Goal: Information Seeking & Learning: Learn about a topic

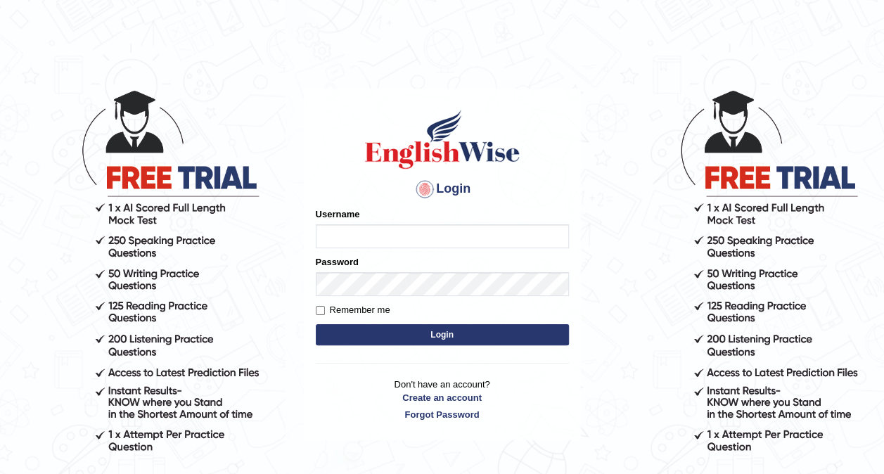
type input "hardeep46"
click at [388, 333] on button "Login" at bounding box center [442, 334] width 253 height 21
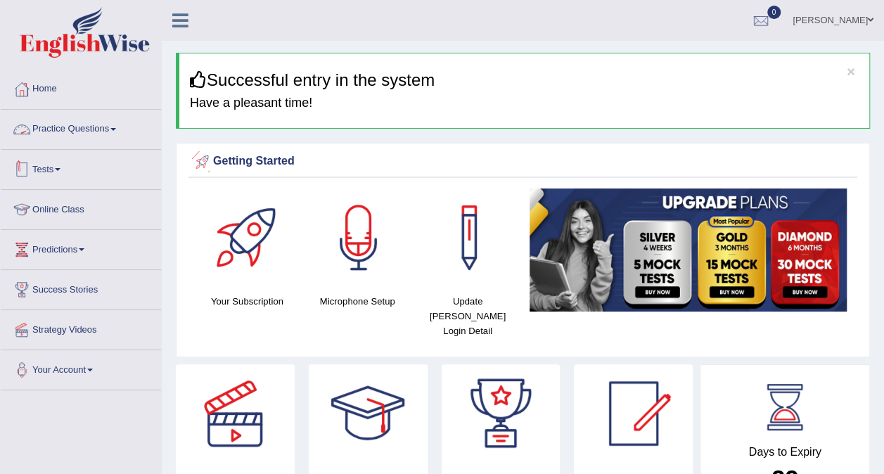
click at [58, 165] on link "Tests" at bounding box center [81, 167] width 160 height 35
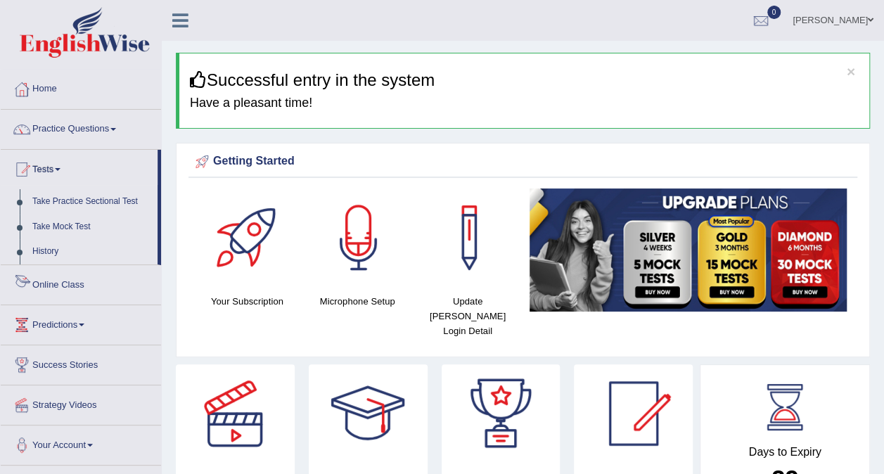
click at [73, 285] on link "Online Class" at bounding box center [81, 282] width 160 height 35
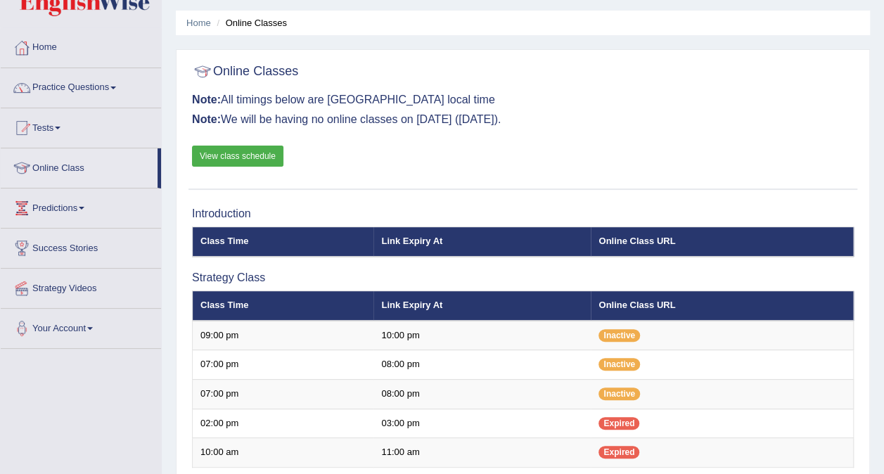
scroll to position [39, 0]
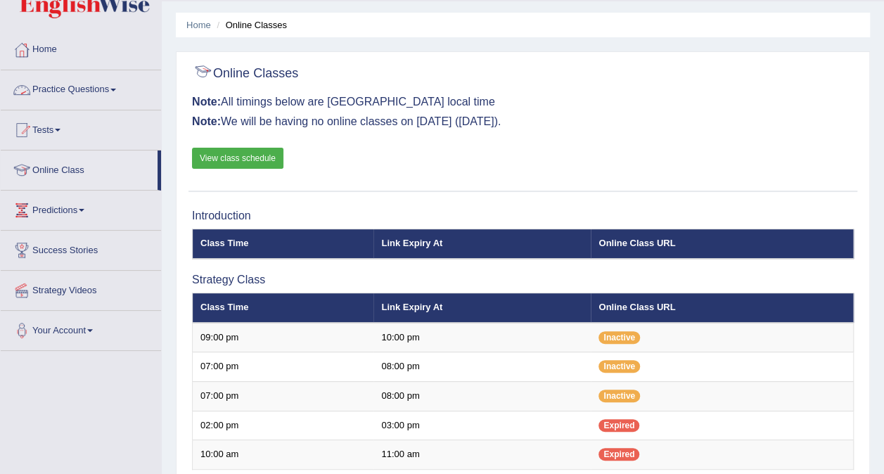
click at [108, 86] on link "Practice Questions" at bounding box center [81, 87] width 160 height 35
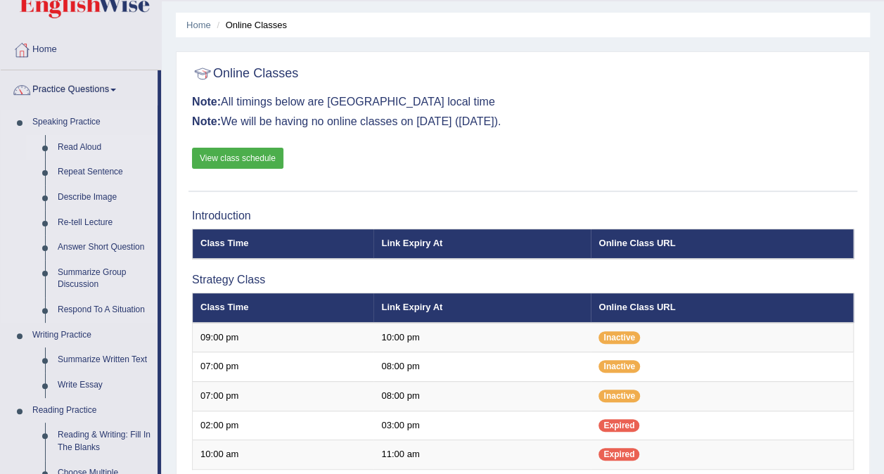
click at [66, 142] on link "Read Aloud" at bounding box center [104, 147] width 106 height 25
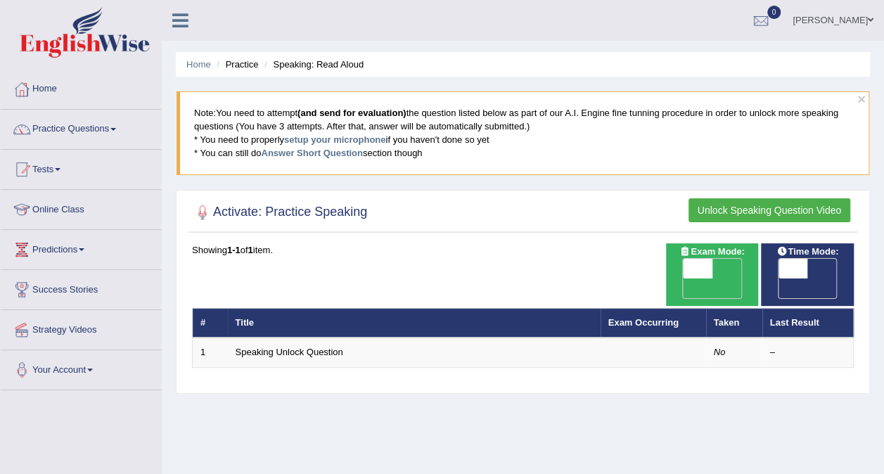
click at [684, 279] on span "OFF" at bounding box center [669, 289] width 30 height 20
checkbox input "true"
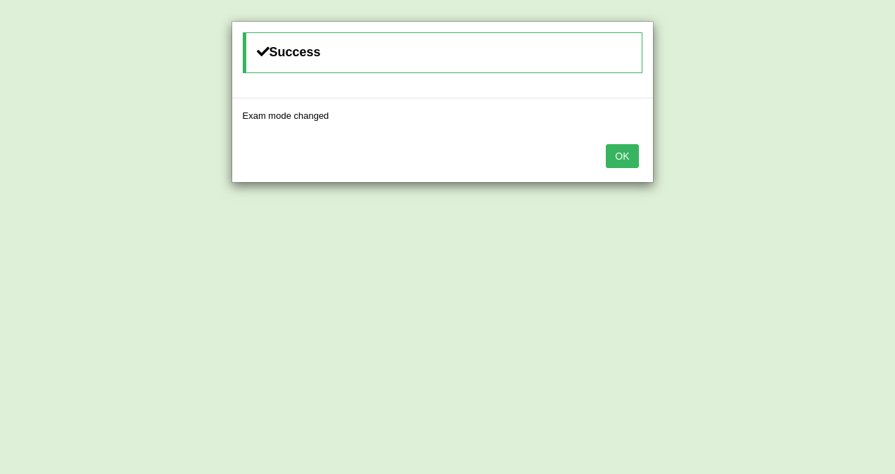
click at [618, 153] on button "OK" at bounding box center [622, 156] width 32 height 24
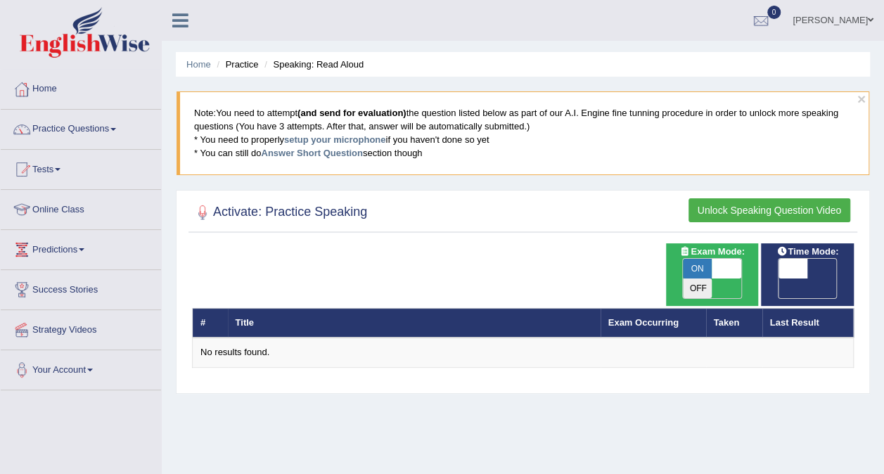
click at [706, 268] on span "ON" at bounding box center [698, 269] width 30 height 20
checkbox input "false"
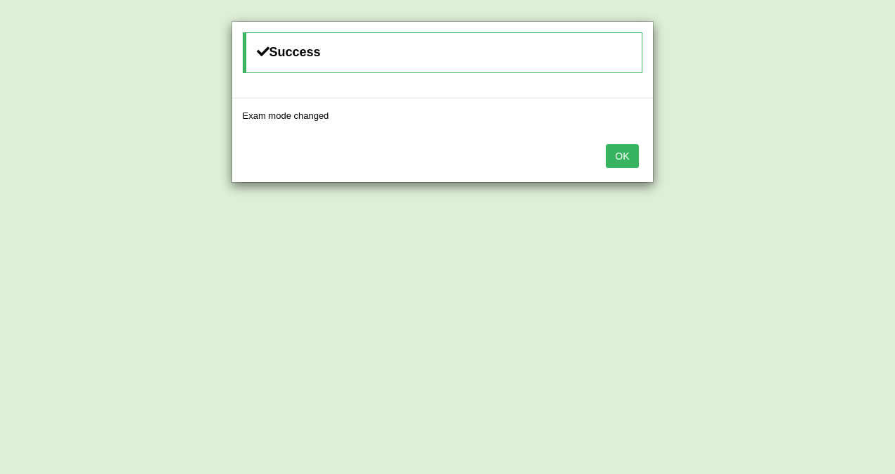
click at [625, 154] on button "OK" at bounding box center [622, 156] width 32 height 24
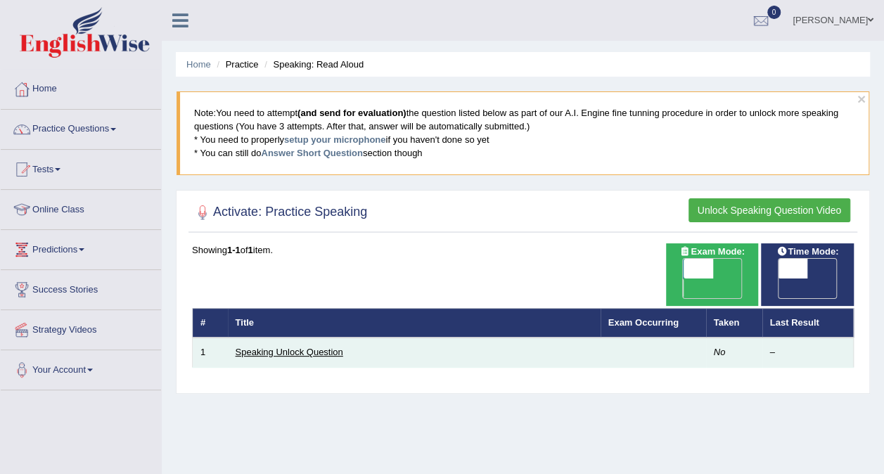
click at [282, 347] on link "Speaking Unlock Question" at bounding box center [290, 352] width 108 height 11
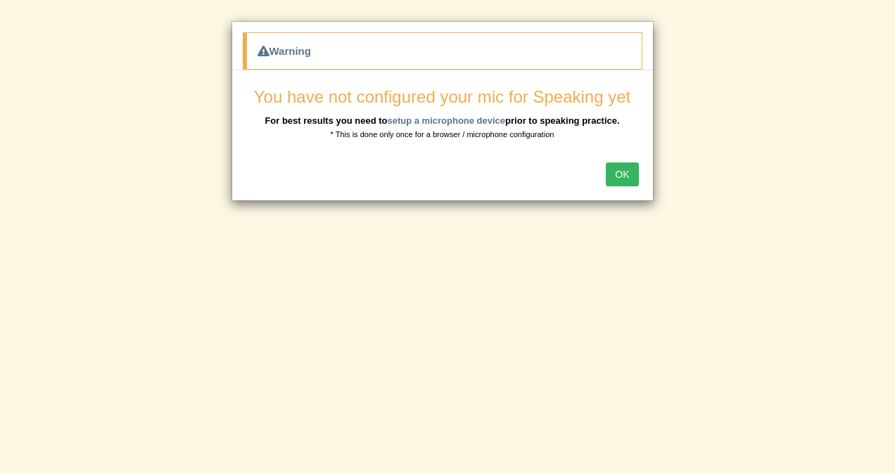
click at [625, 174] on button "OK" at bounding box center [622, 175] width 32 height 24
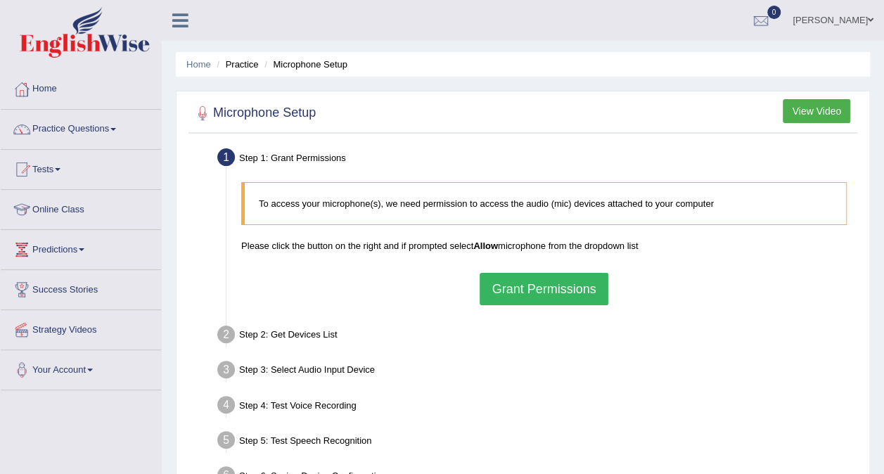
click at [528, 285] on button "Grant Permissions" at bounding box center [544, 289] width 128 height 32
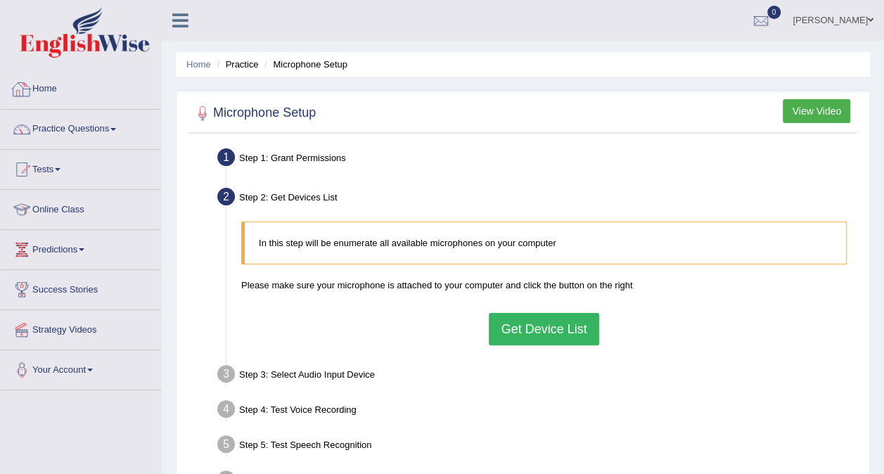
click at [299, 158] on div "Step 1: Grant Permissions" at bounding box center [537, 159] width 652 height 31
click at [534, 329] on button "Get Device List" at bounding box center [544, 329] width 110 height 32
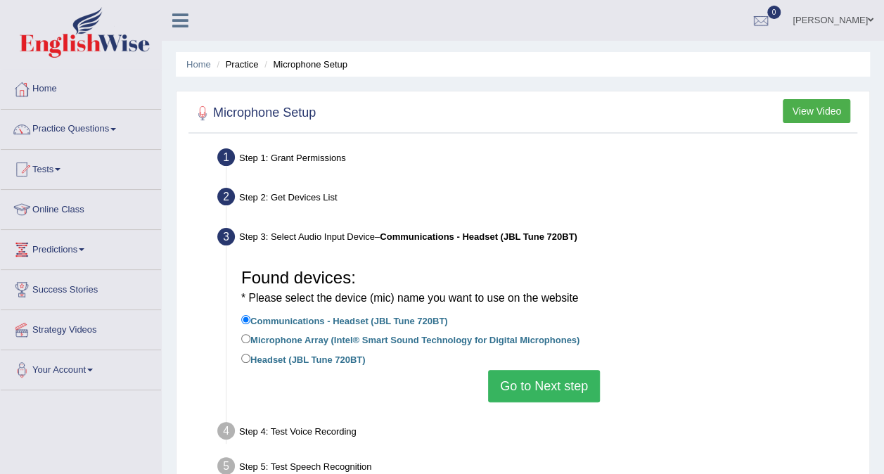
click at [521, 383] on button "Go to Next step" at bounding box center [544, 386] width 112 height 32
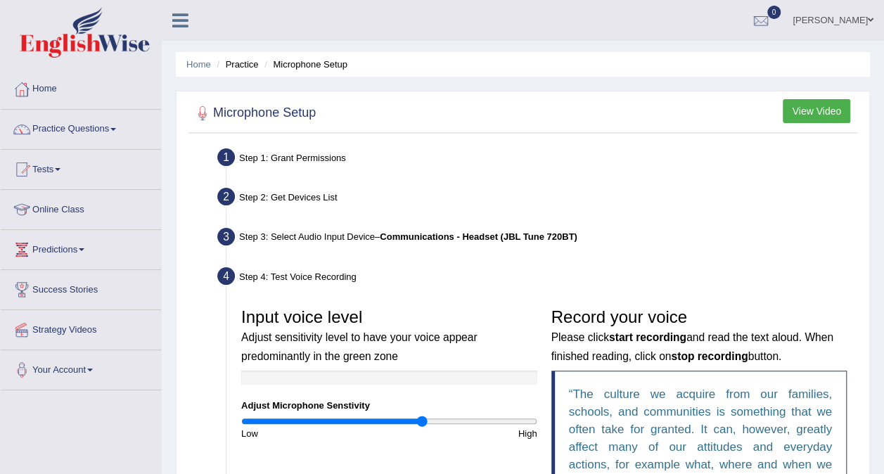
click at [421, 422] on input "range" at bounding box center [389, 421] width 296 height 11
click at [466, 419] on input "range" at bounding box center [389, 421] width 296 height 11
click at [397, 419] on input "range" at bounding box center [389, 421] width 296 height 11
click at [412, 421] on input "range" at bounding box center [389, 421] width 296 height 11
type input "1.32"
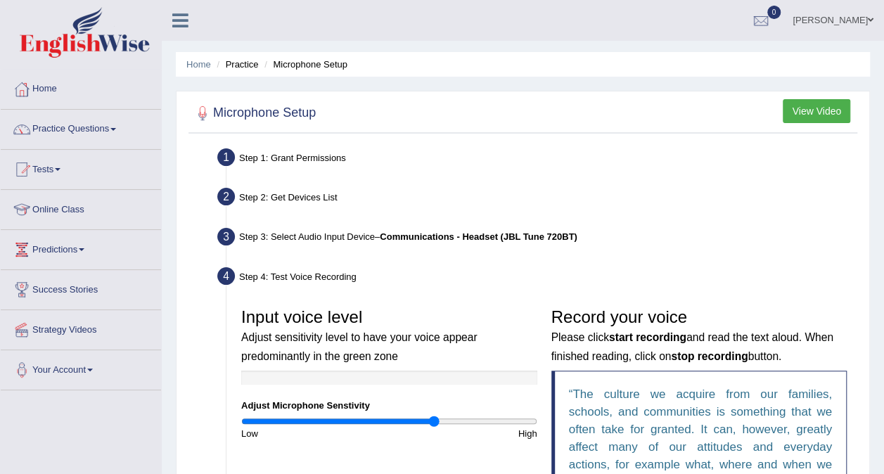
click at [432, 421] on input "range" at bounding box center [389, 421] width 296 height 11
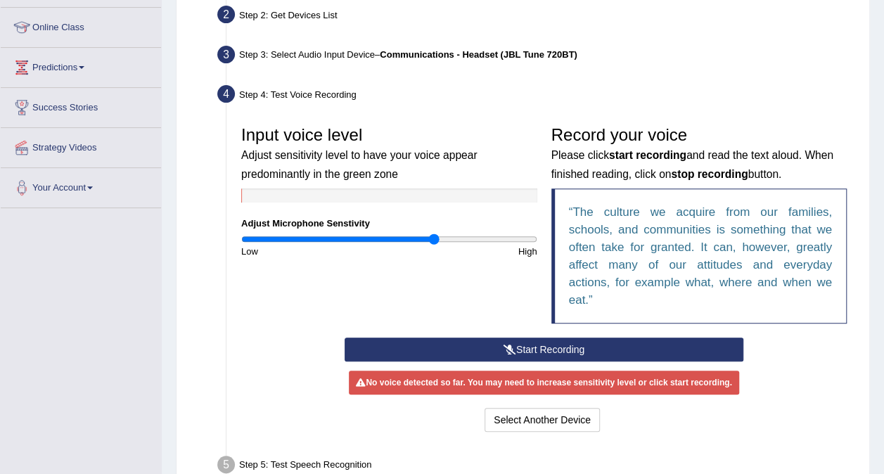
scroll to position [187, 0]
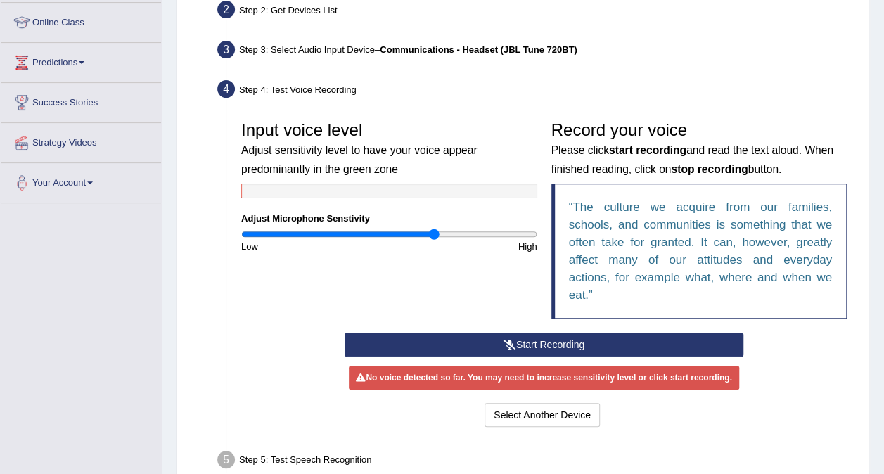
click at [563, 342] on button "Start Recording" at bounding box center [544, 345] width 399 height 24
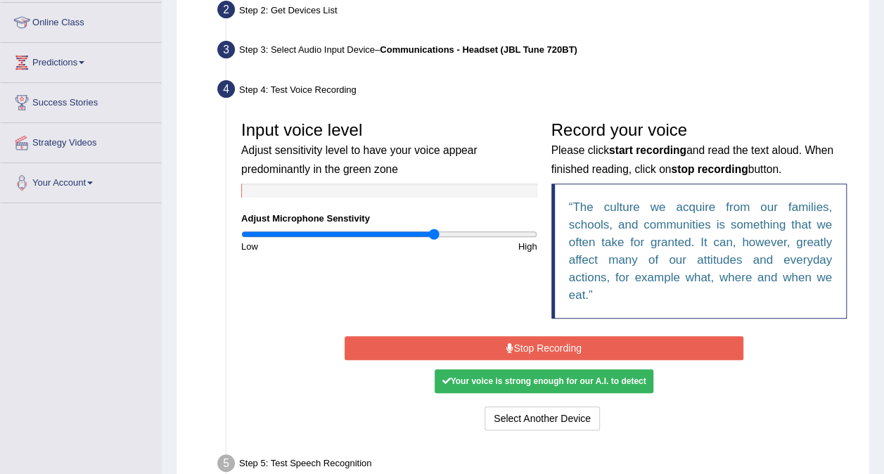
click at [563, 342] on button "Stop Recording" at bounding box center [544, 348] width 399 height 24
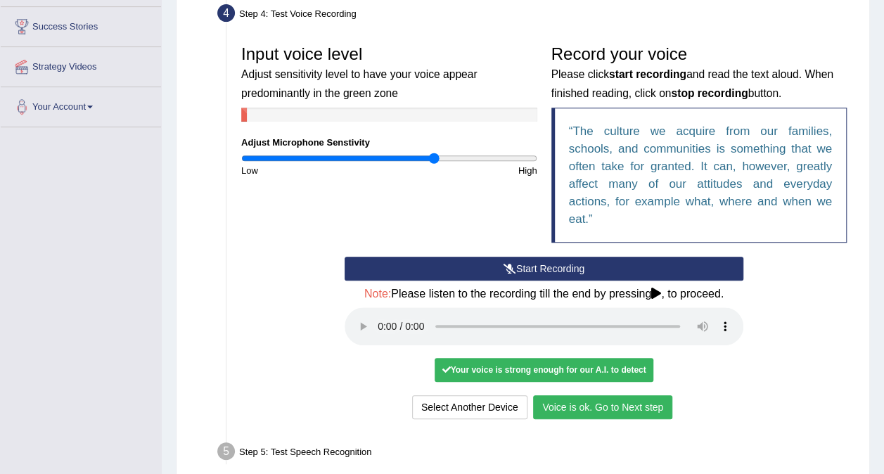
scroll to position [264, 0]
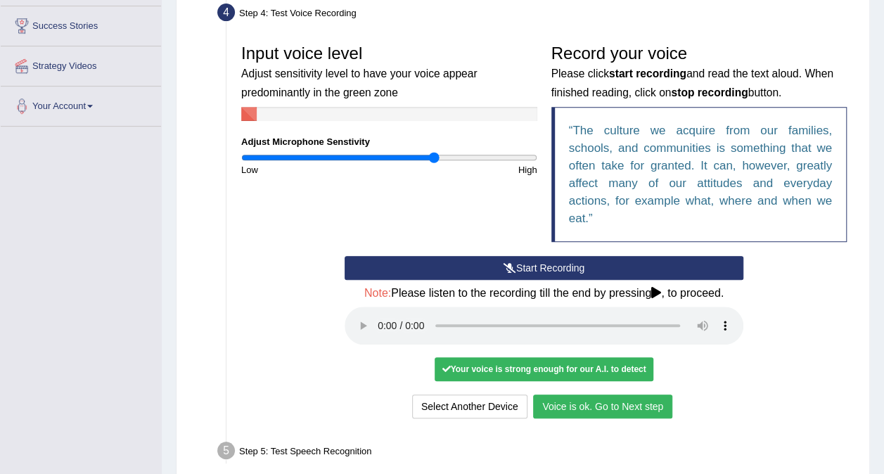
click at [577, 404] on button "Voice is ok. Go to Next step" at bounding box center [602, 407] width 139 height 24
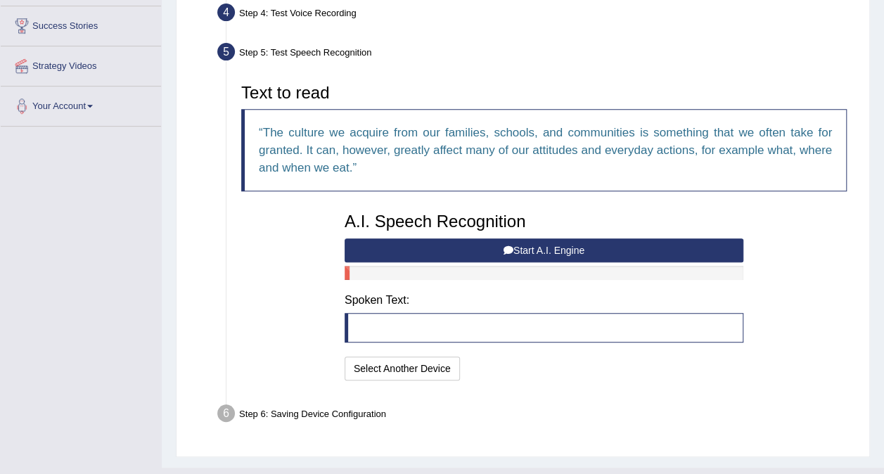
click at [393, 319] on blockquote at bounding box center [544, 328] width 399 height 30
click at [398, 247] on button "Start A.I. Engine" at bounding box center [544, 251] width 399 height 24
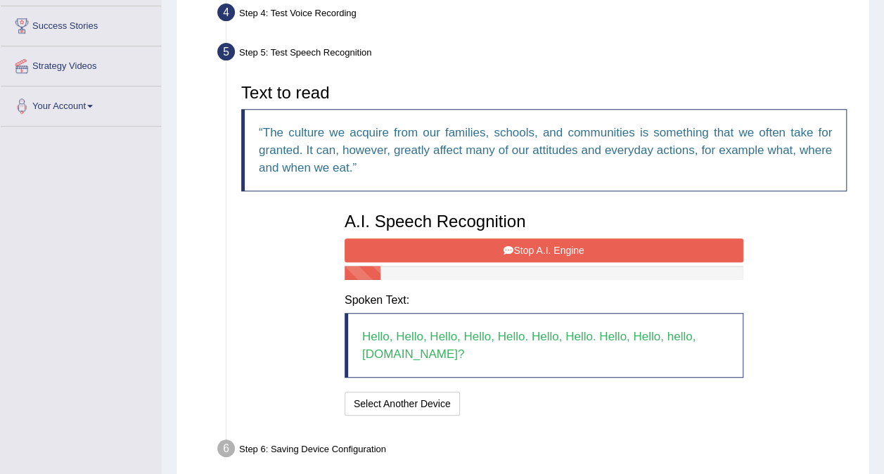
scroll to position [325, 0]
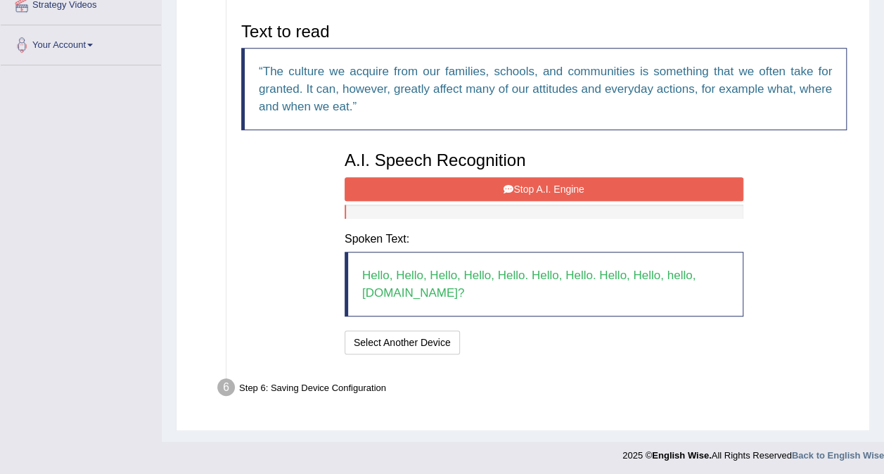
click at [508, 189] on icon at bounding box center [509, 189] width 10 height 10
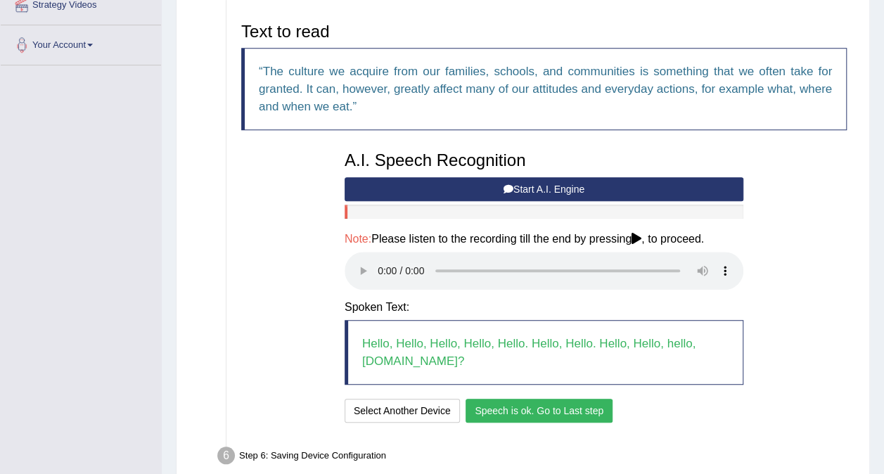
click at [521, 411] on button "Speech is ok. Go to Last step" at bounding box center [539, 411] width 147 height 24
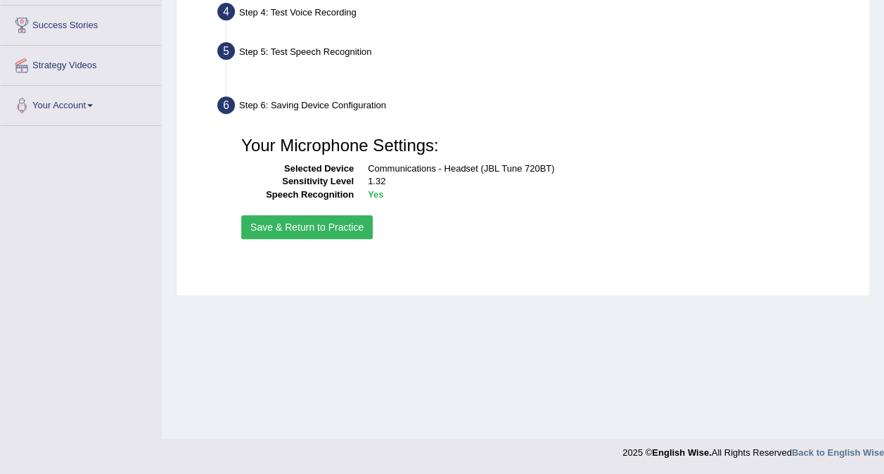
scroll to position [265, 0]
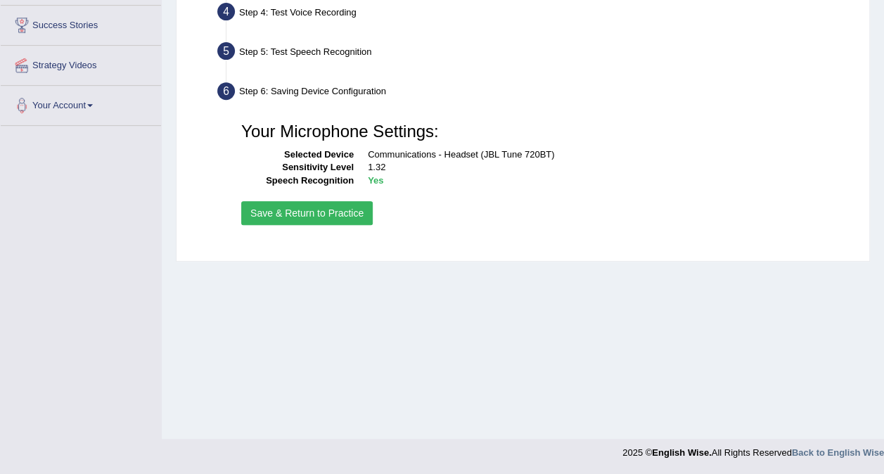
click at [312, 217] on button "Save & Return to Practice" at bounding box center [307, 213] width 132 height 24
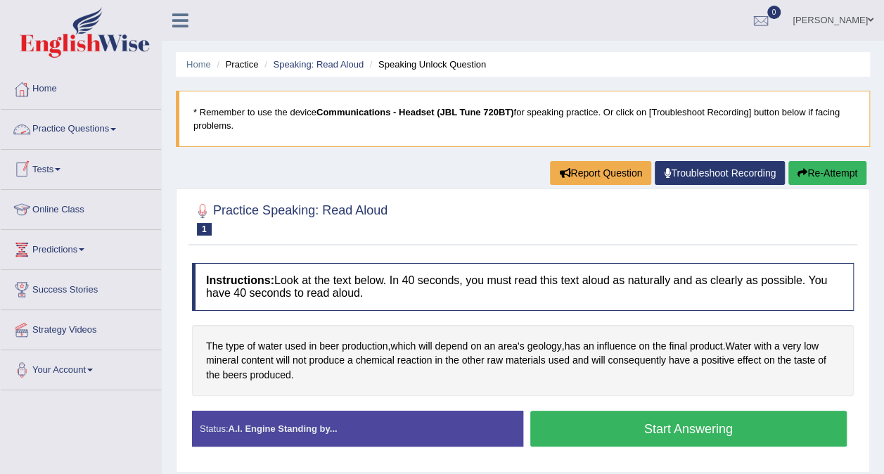
click at [87, 129] on link "Practice Questions" at bounding box center [81, 127] width 160 height 35
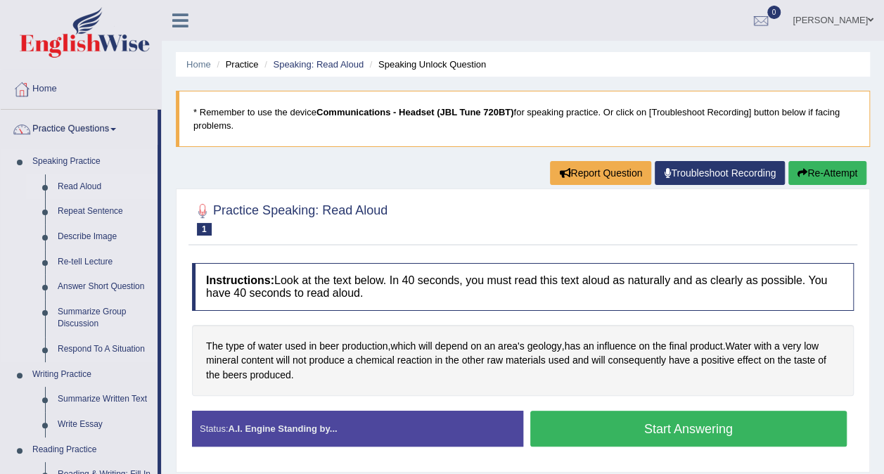
click at [78, 185] on link "Read Aloud" at bounding box center [104, 186] width 106 height 25
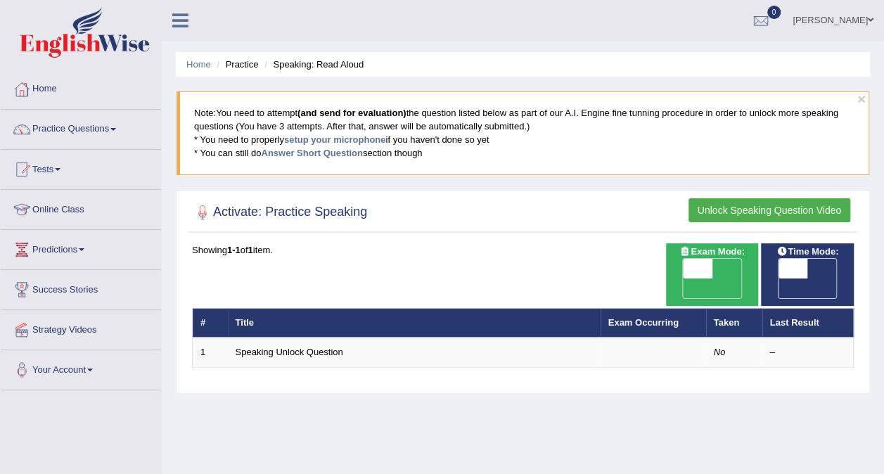
click at [732, 208] on button "Unlock Speaking Question Video" at bounding box center [770, 210] width 162 height 24
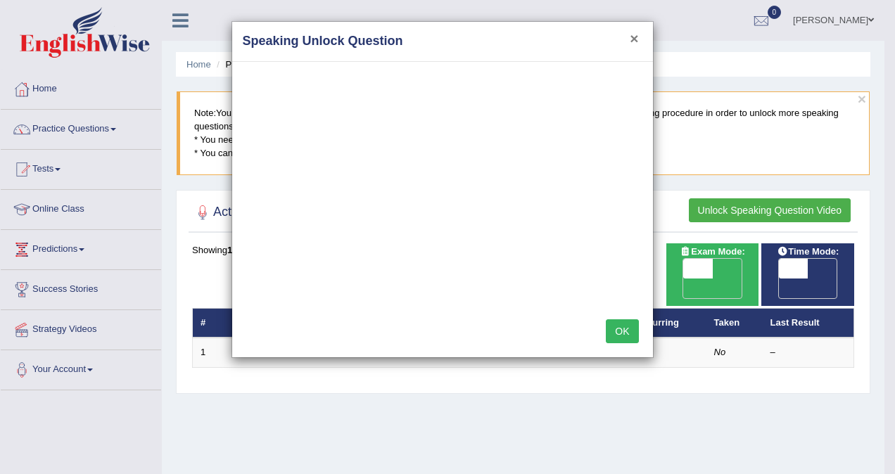
click at [633, 40] on button "×" at bounding box center [634, 38] width 8 height 15
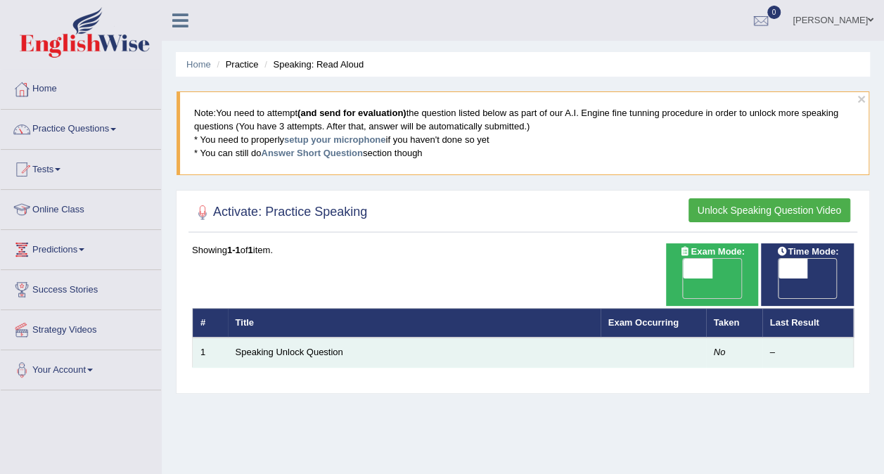
click at [713, 338] on td "No" at bounding box center [734, 353] width 56 height 30
click at [282, 347] on link "Speaking Unlock Question" at bounding box center [290, 352] width 108 height 11
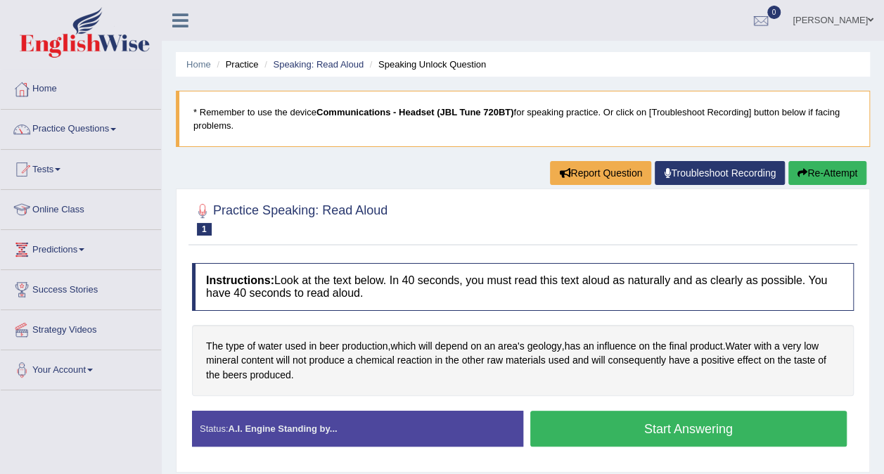
click at [721, 433] on button "Start Answering" at bounding box center [688, 429] width 317 height 36
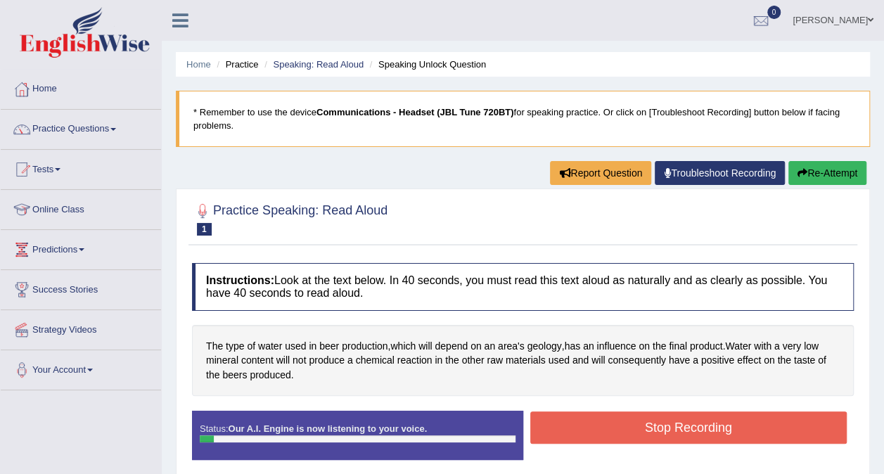
click at [735, 421] on button "Stop Recording" at bounding box center [688, 428] width 317 height 32
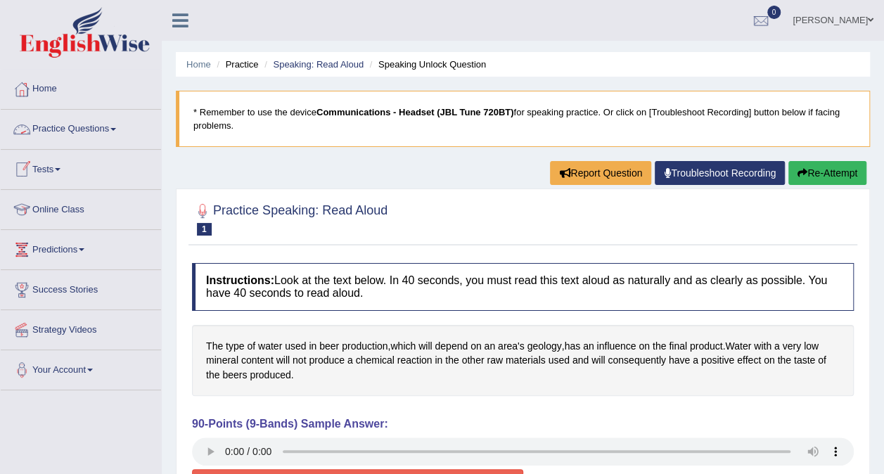
click at [59, 129] on link "Practice Questions" at bounding box center [81, 127] width 160 height 35
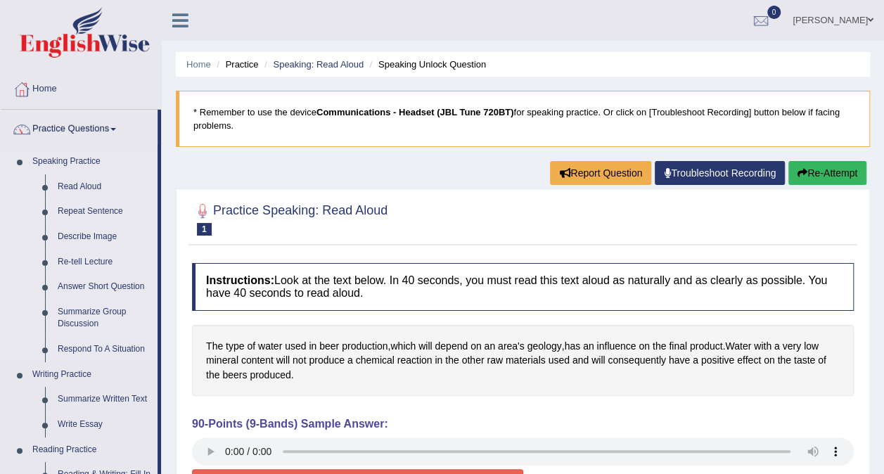
click at [76, 210] on link "Repeat Sentence" at bounding box center [104, 211] width 106 height 25
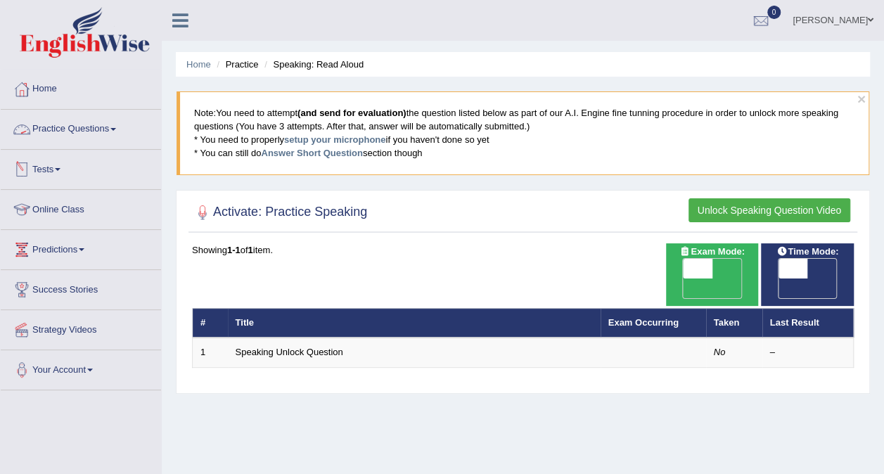
click at [66, 128] on link "Practice Questions" at bounding box center [81, 127] width 160 height 35
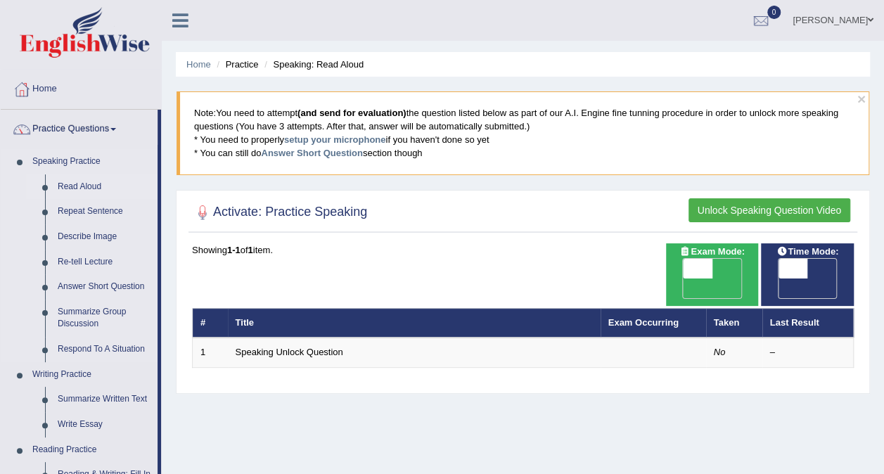
click at [65, 180] on link "Read Aloud" at bounding box center [104, 186] width 106 height 25
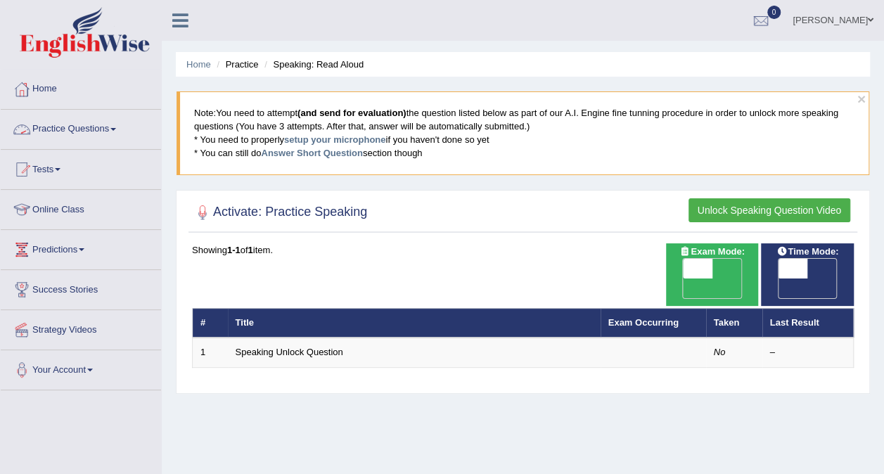
click at [73, 116] on link "Practice Questions" at bounding box center [81, 127] width 160 height 35
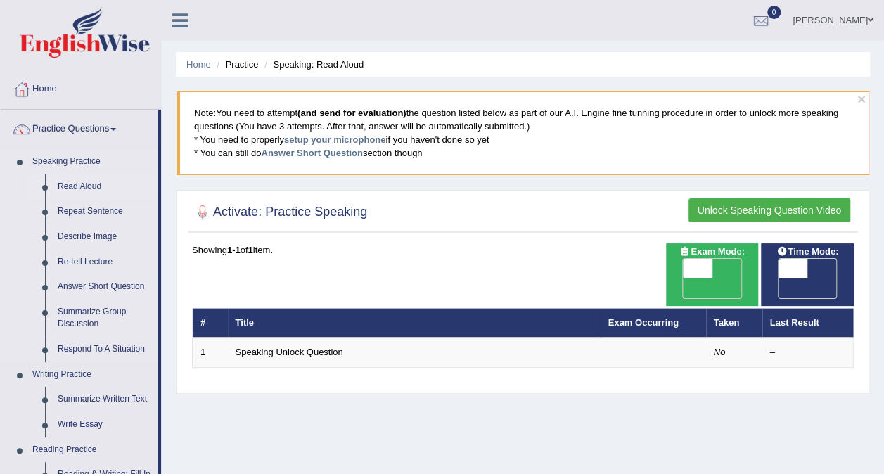
click at [70, 183] on link "Read Aloud" at bounding box center [104, 186] width 106 height 25
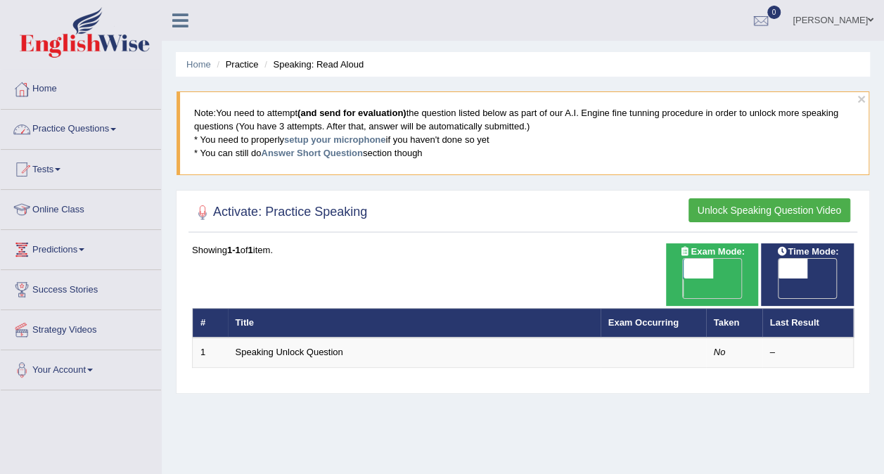
click at [67, 120] on link "Practice Questions" at bounding box center [81, 127] width 160 height 35
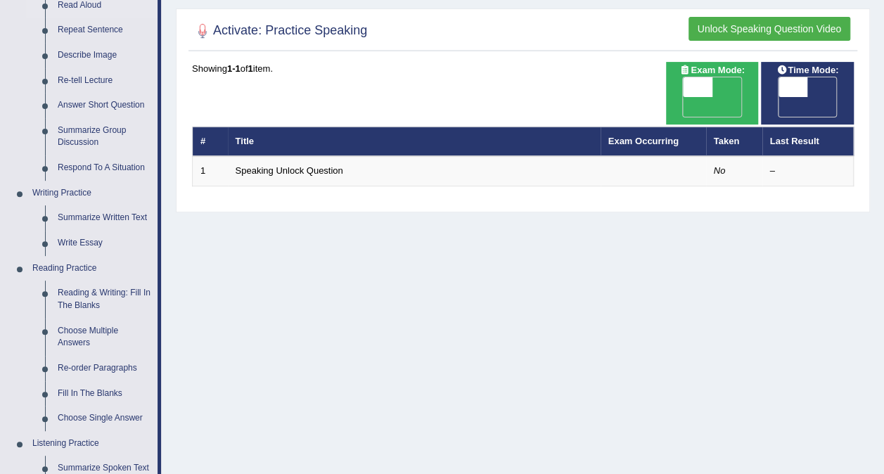
scroll to position [189, 0]
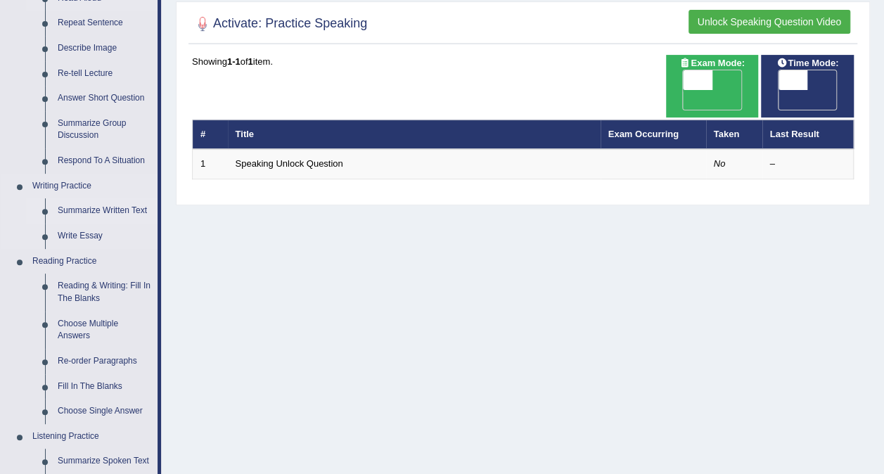
click at [91, 205] on link "Summarize Written Text" at bounding box center [104, 210] width 106 height 25
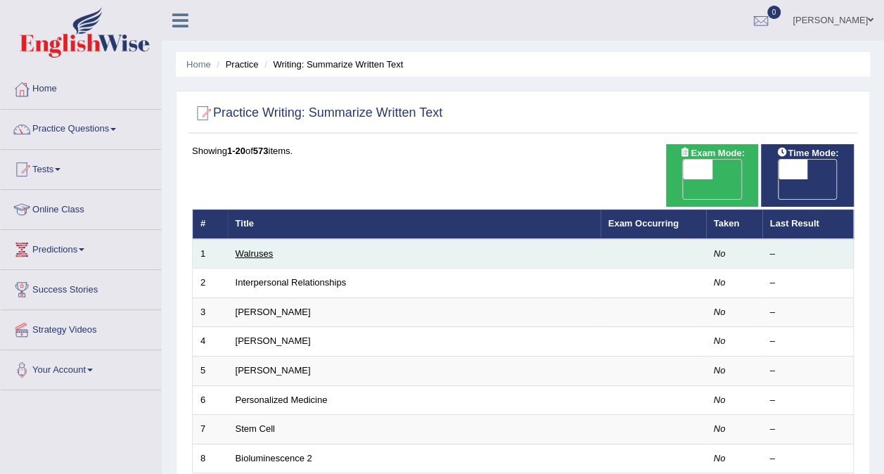
click at [260, 248] on link "Walruses" at bounding box center [255, 253] width 38 height 11
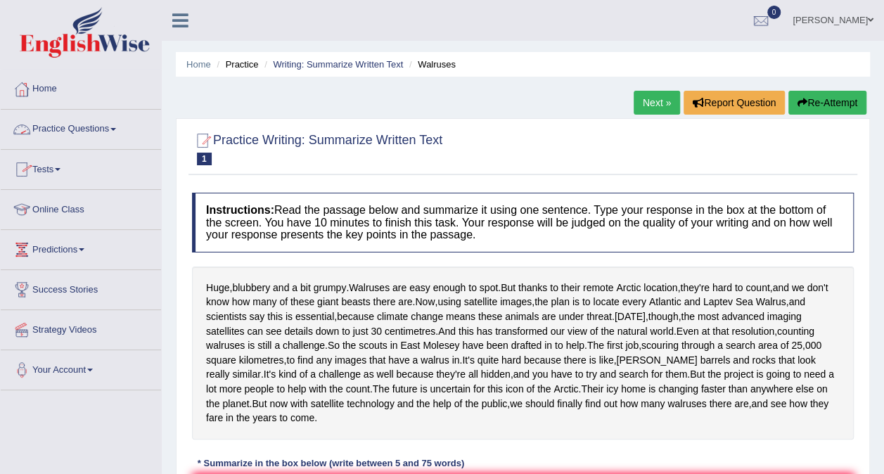
click at [68, 131] on link "Practice Questions" at bounding box center [81, 127] width 160 height 35
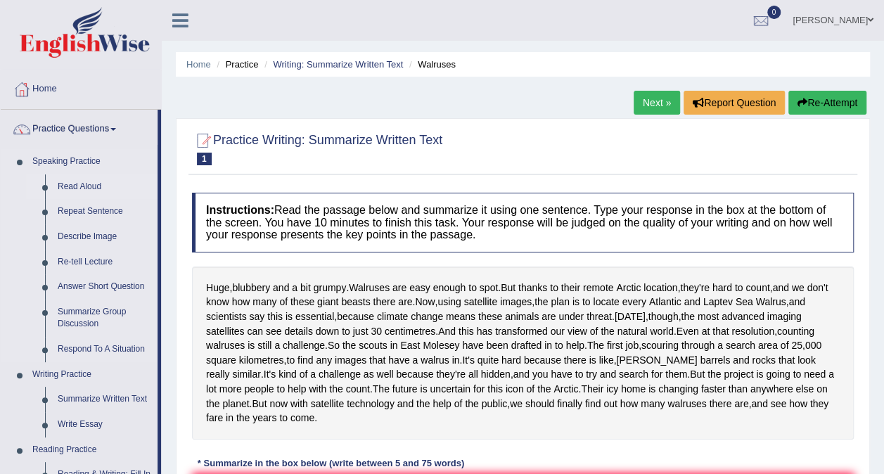
click at [69, 184] on link "Read Aloud" at bounding box center [104, 186] width 106 height 25
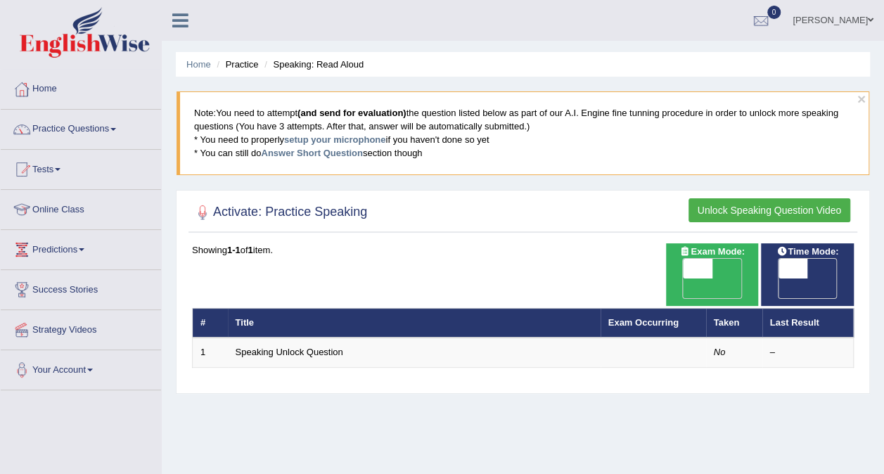
click at [779, 279] on span "OFF" at bounding box center [764, 289] width 30 height 20
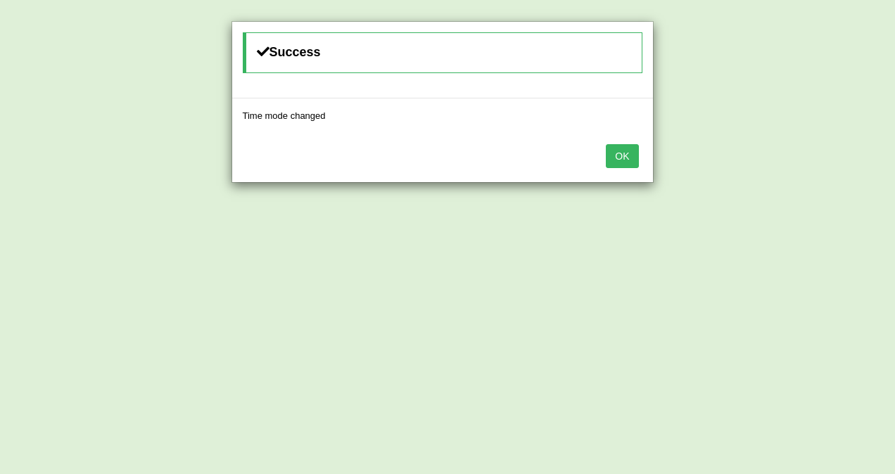
click at [623, 157] on button "OK" at bounding box center [622, 156] width 32 height 24
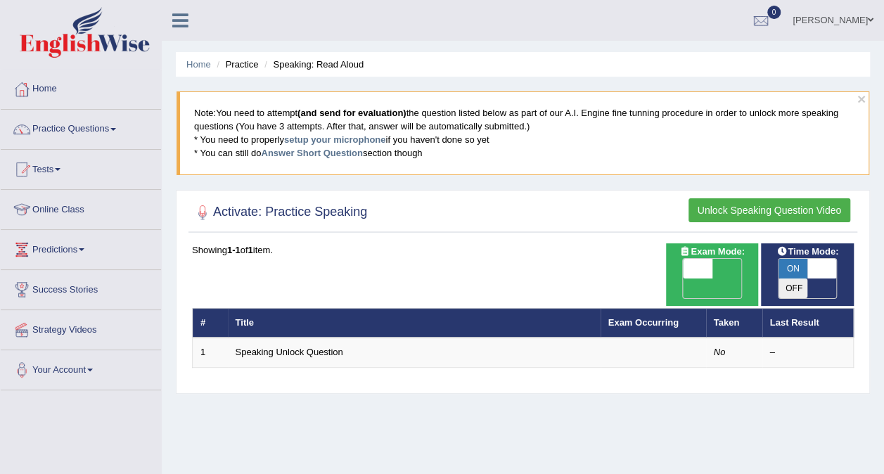
click at [806, 265] on span "ON" at bounding box center [794, 269] width 30 height 20
checkbox input "false"
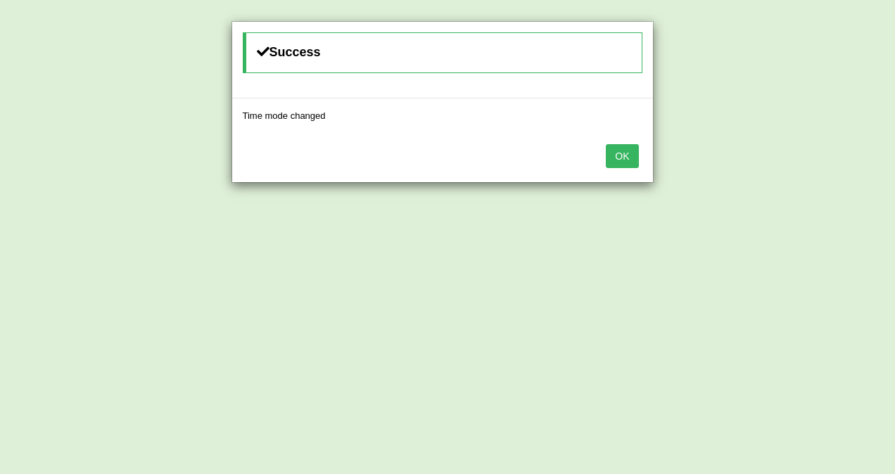
click at [618, 146] on button "OK" at bounding box center [622, 156] width 32 height 24
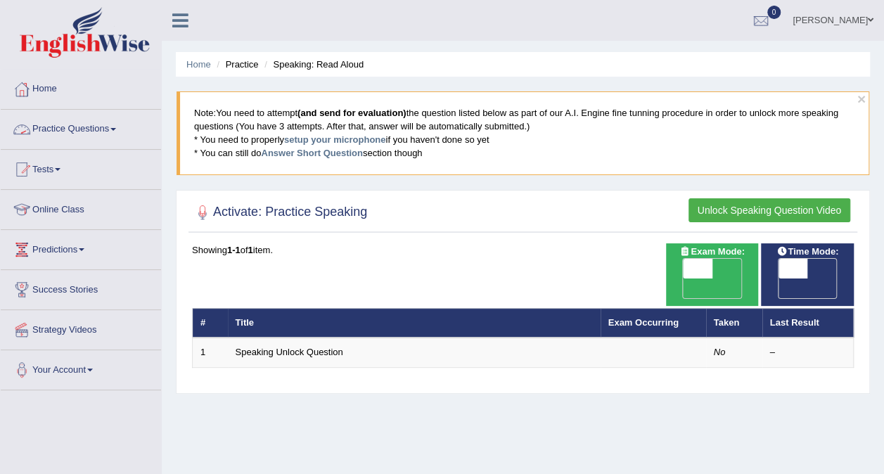
click at [114, 125] on link "Practice Questions" at bounding box center [81, 127] width 160 height 35
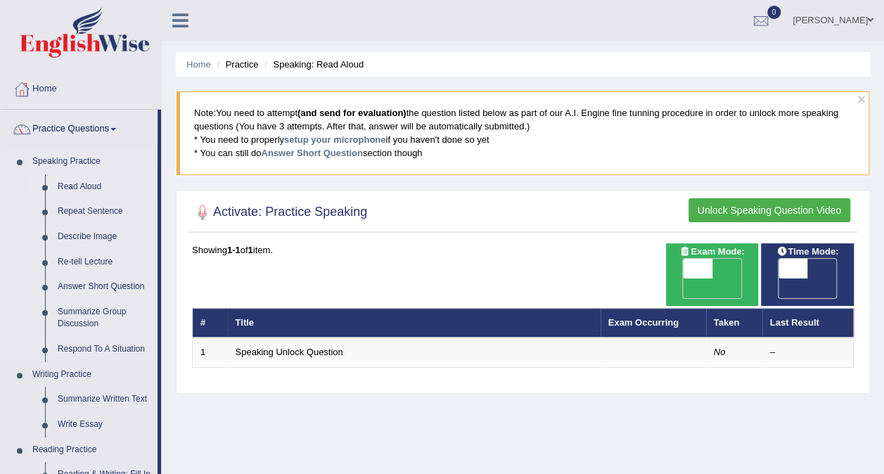
click at [75, 183] on link "Read Aloud" at bounding box center [104, 186] width 106 height 25
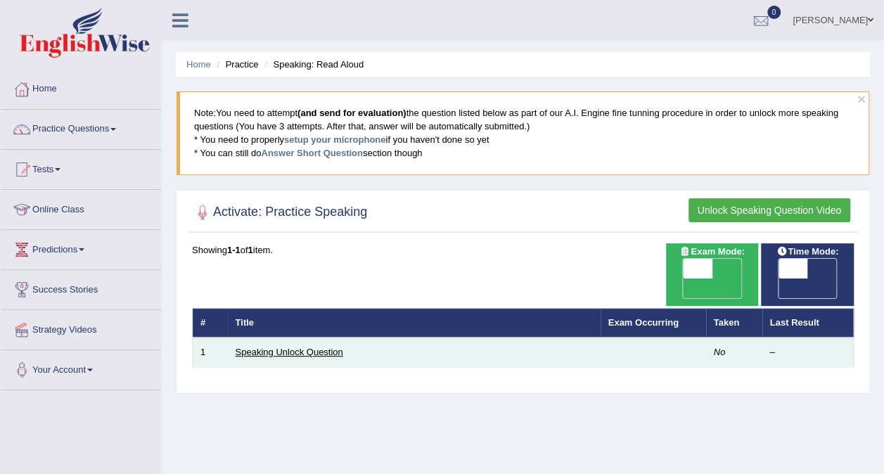
click at [304, 347] on link "Speaking Unlock Question" at bounding box center [290, 352] width 108 height 11
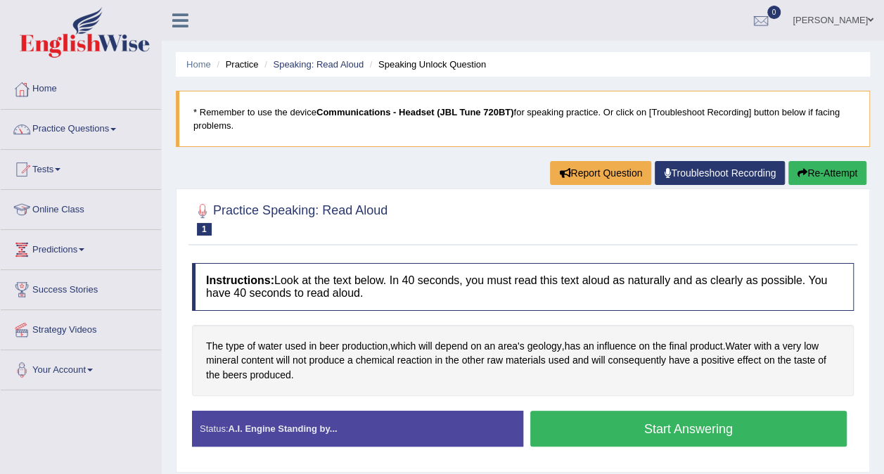
click at [658, 435] on button "Start Answering" at bounding box center [688, 429] width 317 height 36
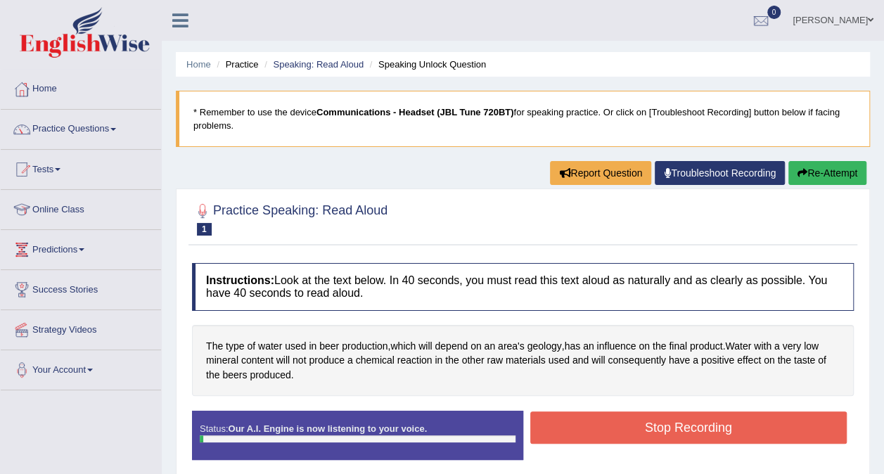
click at [658, 435] on button "Stop Recording" at bounding box center [688, 428] width 317 height 32
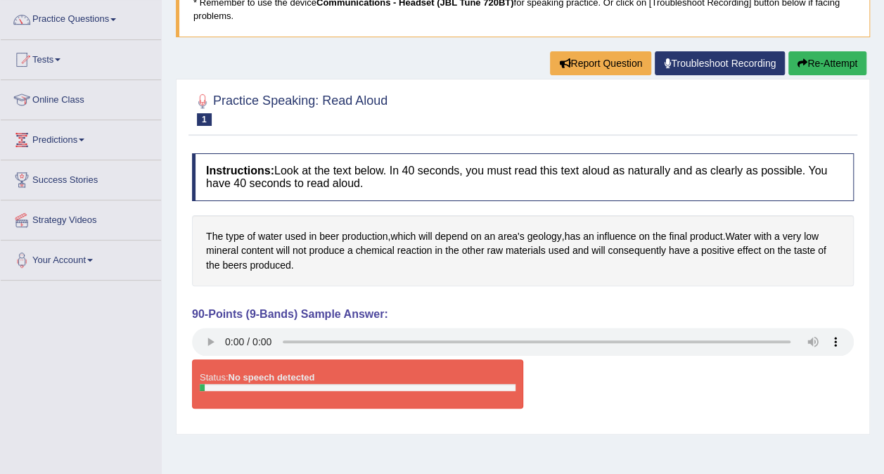
scroll to position [110, 0]
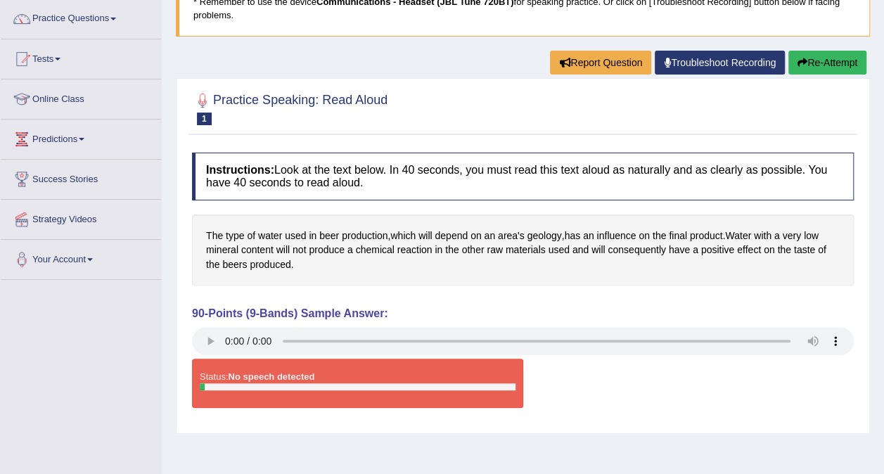
click at [816, 67] on button "Re-Attempt" at bounding box center [828, 63] width 78 height 24
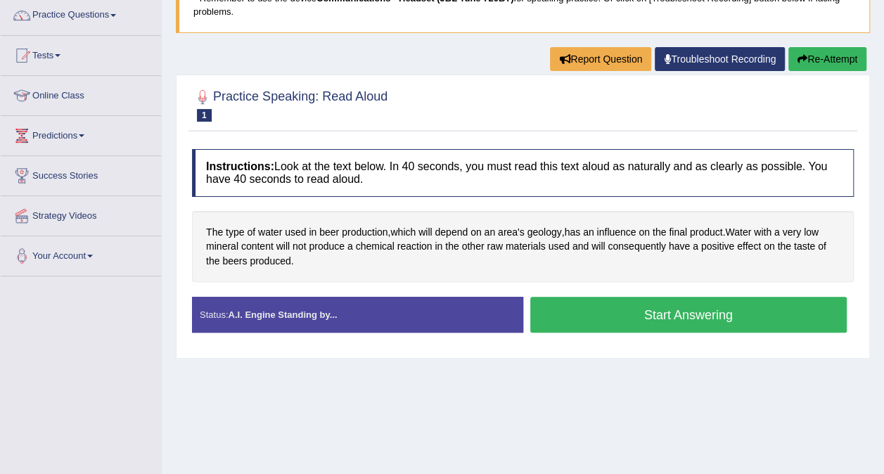
click at [608, 315] on button "Start Answering" at bounding box center [688, 315] width 317 height 36
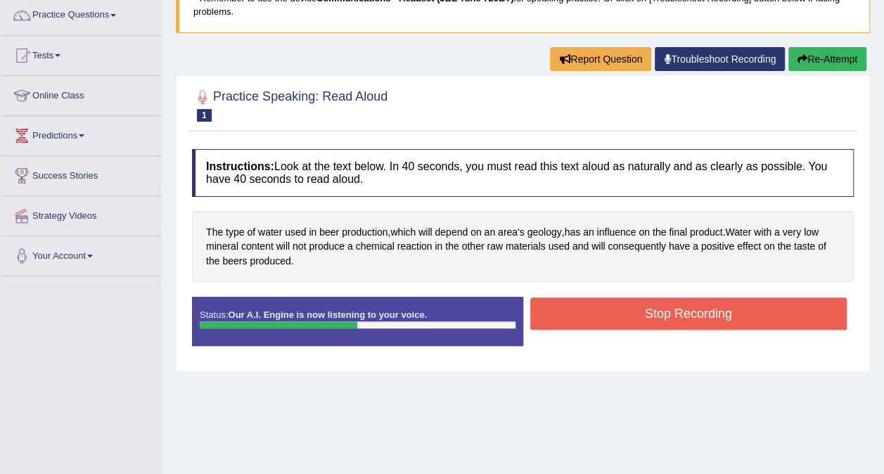
click at [608, 315] on button "Stop Recording" at bounding box center [688, 314] width 317 height 32
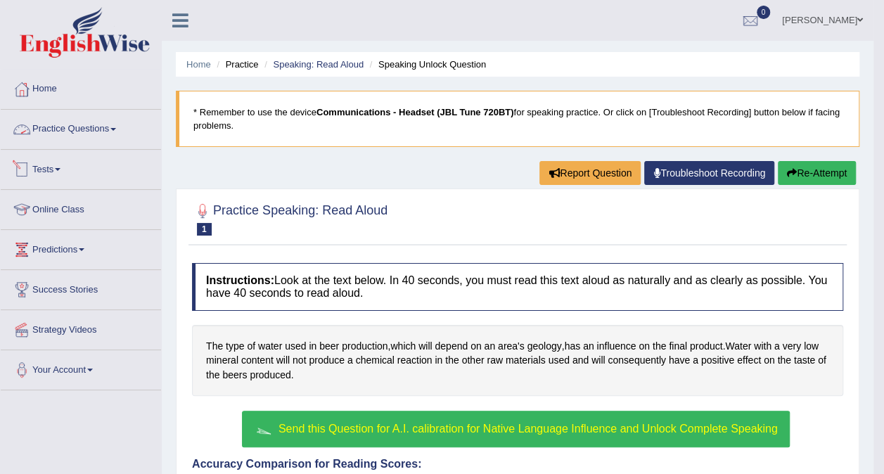
click at [103, 131] on link "Practice Questions" at bounding box center [81, 127] width 160 height 35
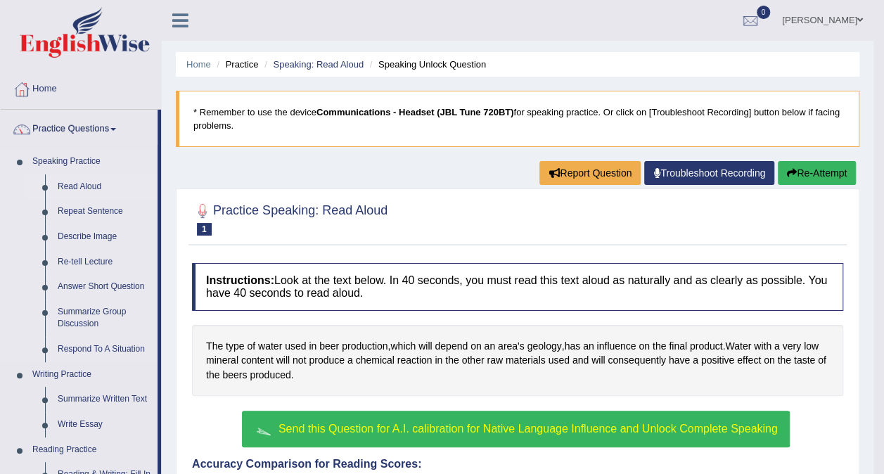
click at [84, 189] on link "Read Aloud" at bounding box center [104, 186] width 106 height 25
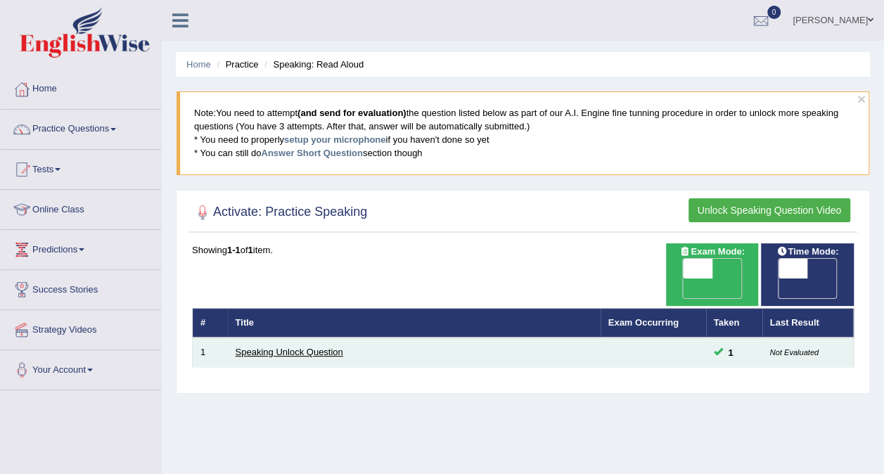
click at [308, 347] on link "Speaking Unlock Question" at bounding box center [290, 352] width 108 height 11
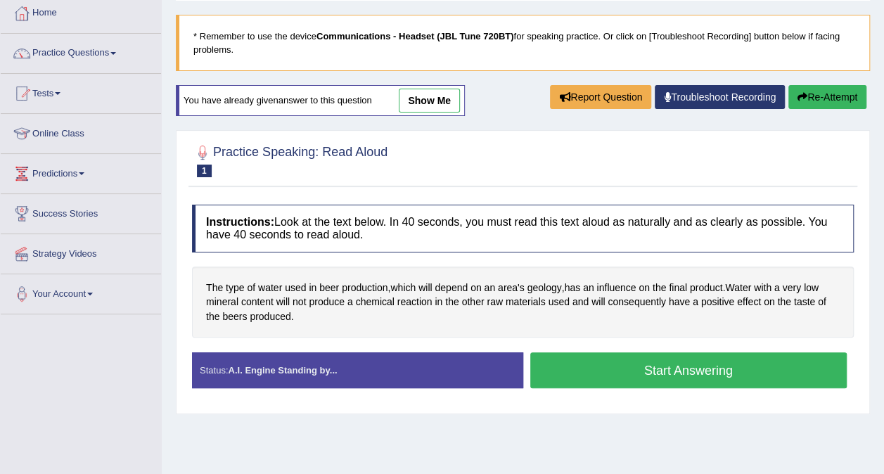
scroll to position [75, 0]
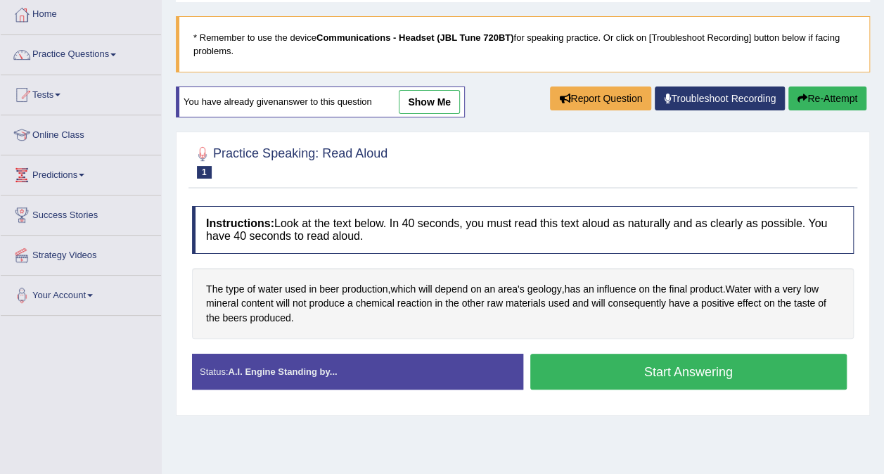
click at [431, 102] on link "show me" at bounding box center [429, 102] width 61 height 24
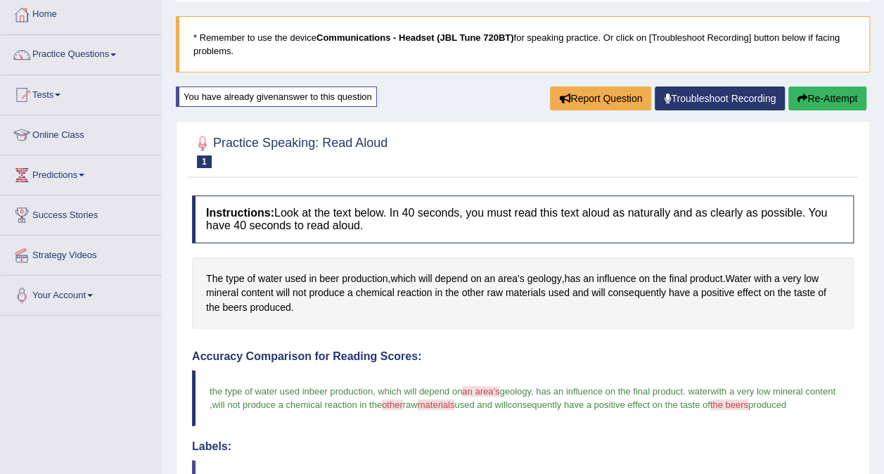
click at [844, 101] on button "Re-Attempt" at bounding box center [828, 99] width 78 height 24
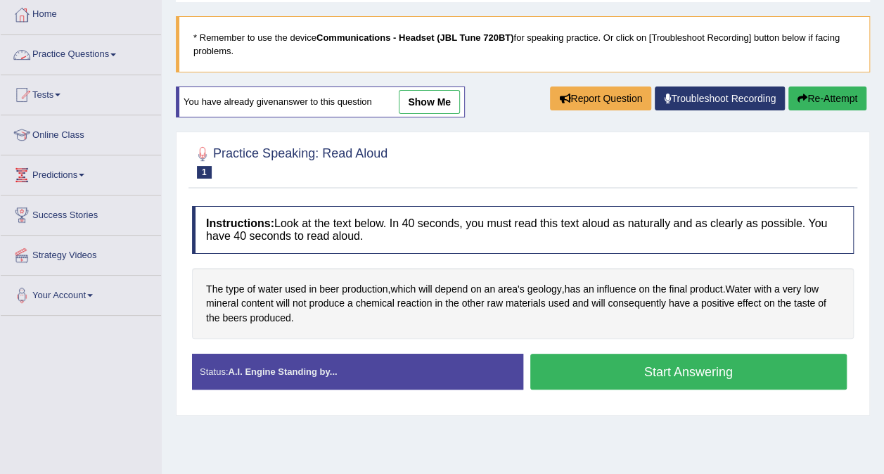
click at [73, 50] on link "Practice Questions" at bounding box center [81, 52] width 160 height 35
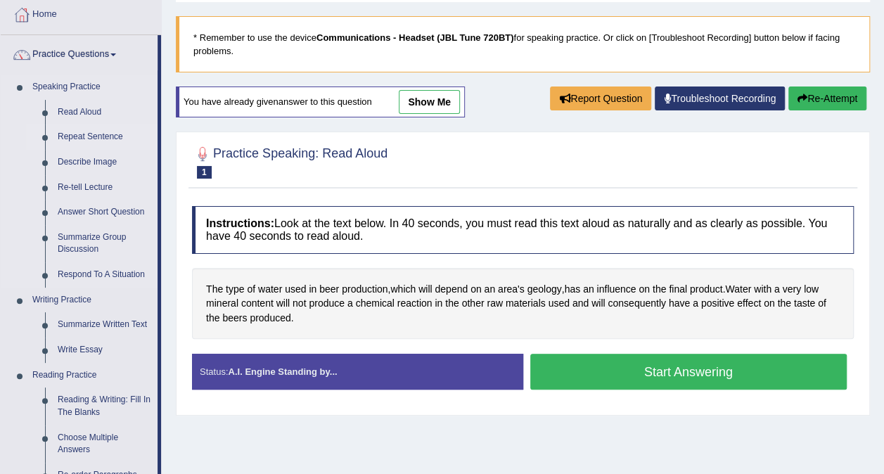
click at [66, 136] on link "Repeat Sentence" at bounding box center [104, 137] width 106 height 25
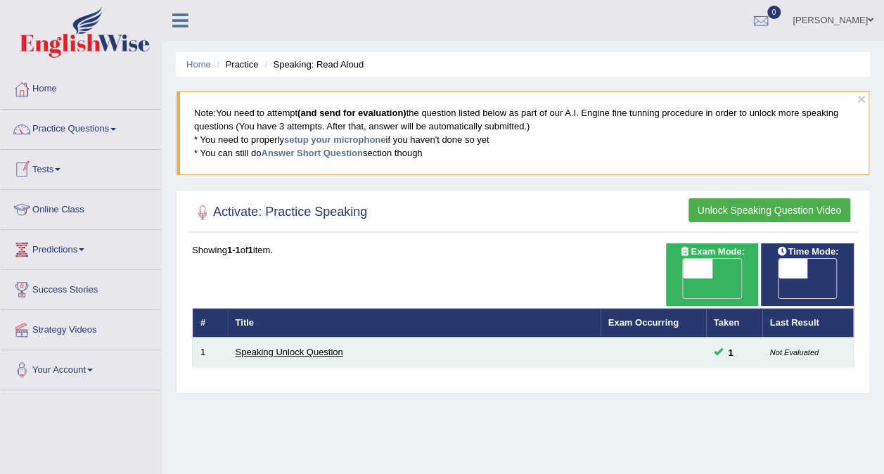
click at [300, 347] on link "Speaking Unlock Question" at bounding box center [290, 352] width 108 height 11
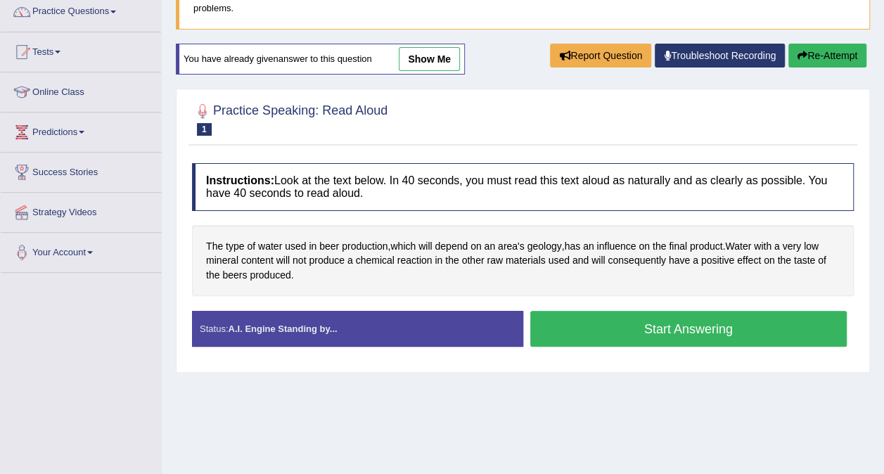
scroll to position [114, 0]
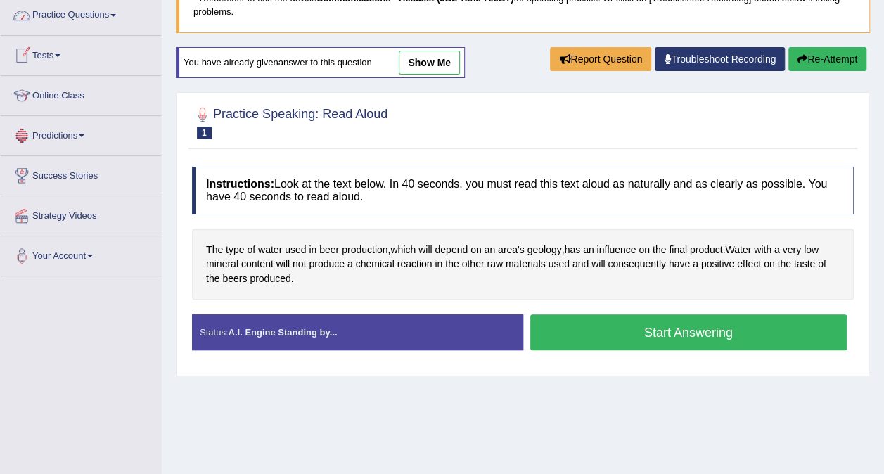
click at [79, 15] on link "Practice Questions" at bounding box center [81, 13] width 160 height 35
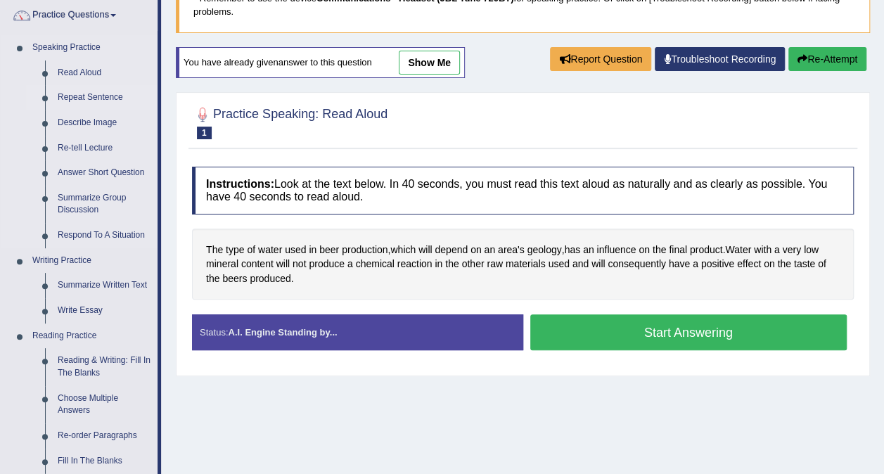
click at [70, 96] on link "Repeat Sentence" at bounding box center [104, 97] width 106 height 25
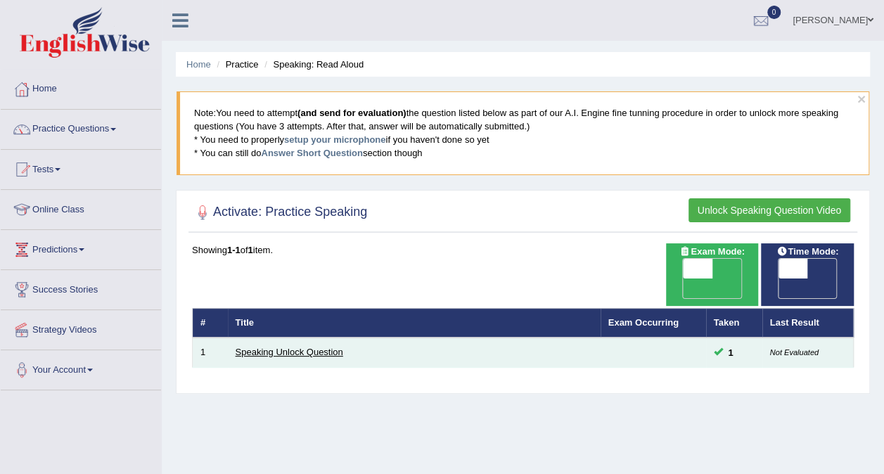
click at [255, 347] on link "Speaking Unlock Question" at bounding box center [290, 352] width 108 height 11
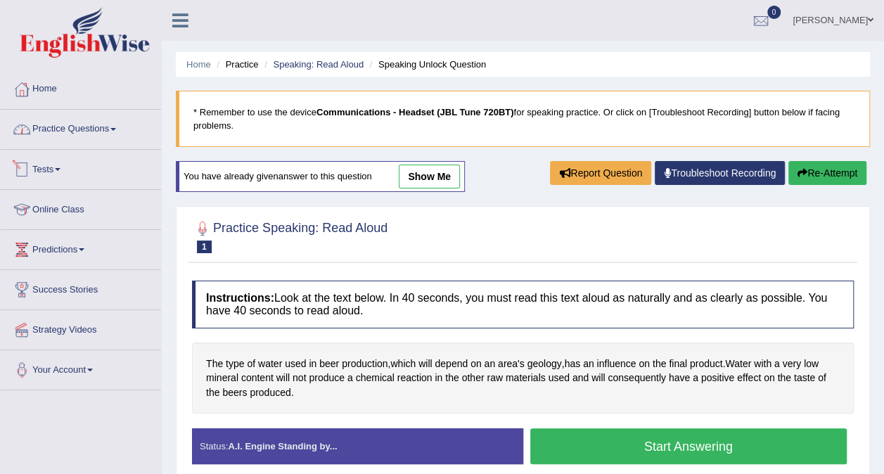
click at [89, 132] on link "Practice Questions" at bounding box center [81, 127] width 160 height 35
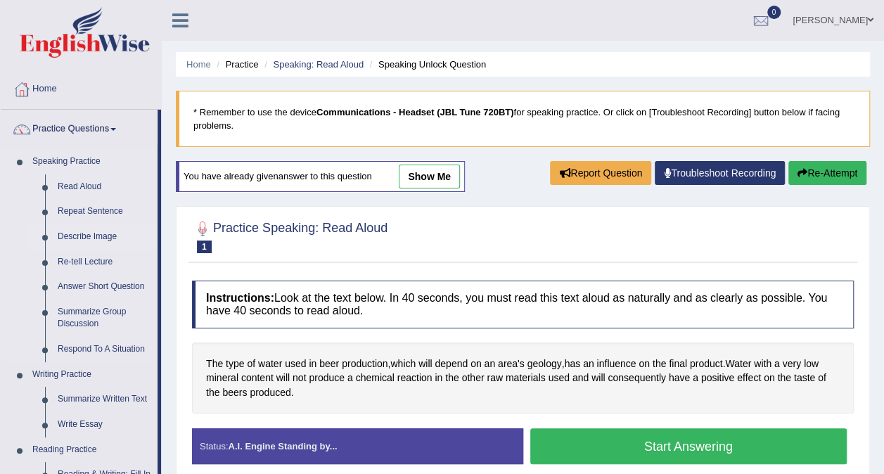
click at [72, 236] on link "Describe Image" at bounding box center [104, 236] width 106 height 25
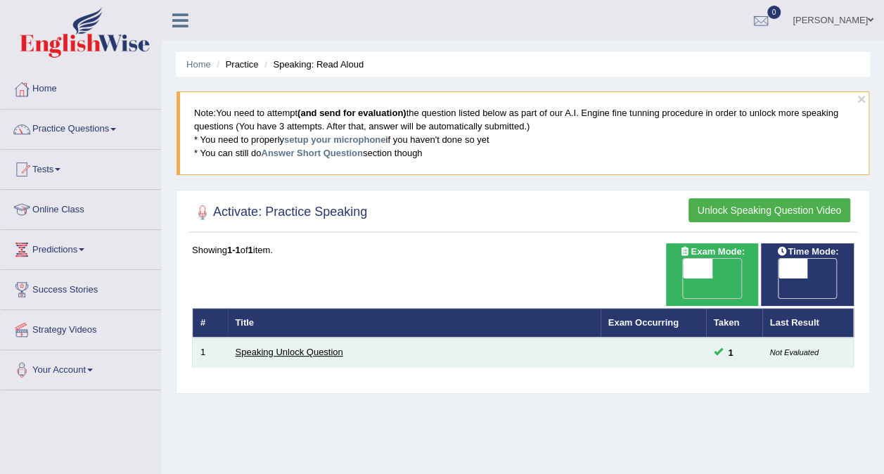
click at [287, 347] on link "Speaking Unlock Question" at bounding box center [290, 352] width 108 height 11
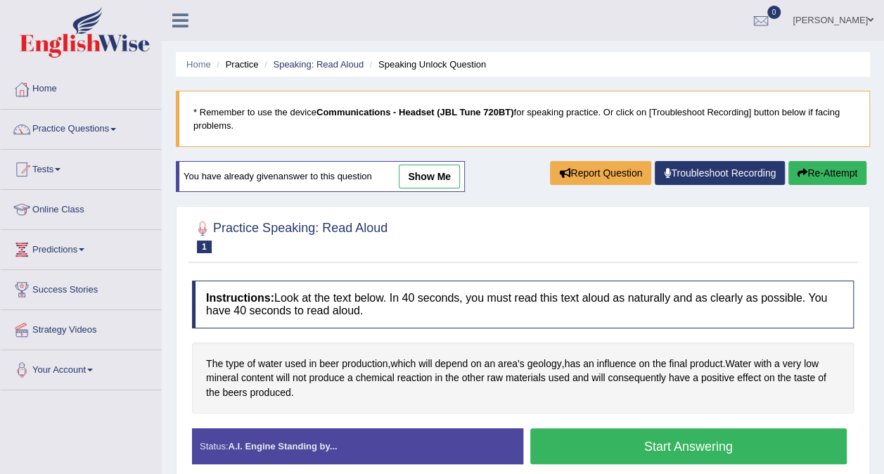
click at [118, 124] on link "Practice Questions" at bounding box center [81, 127] width 160 height 35
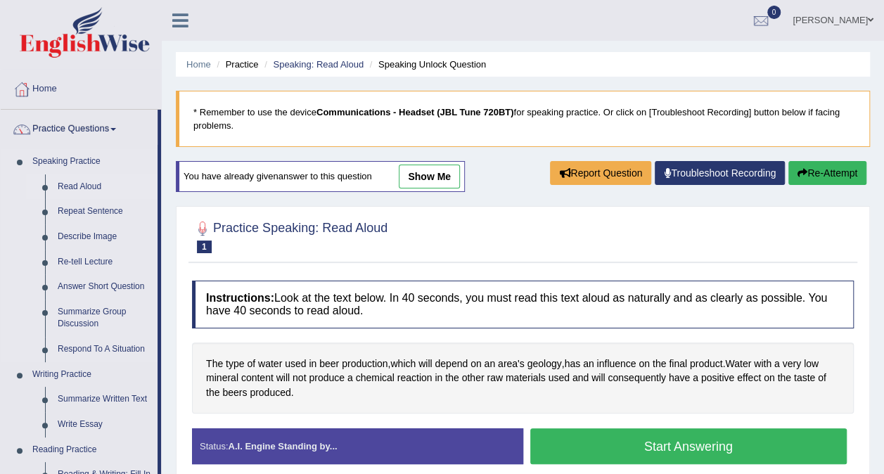
click at [80, 186] on link "Read Aloud" at bounding box center [104, 186] width 106 height 25
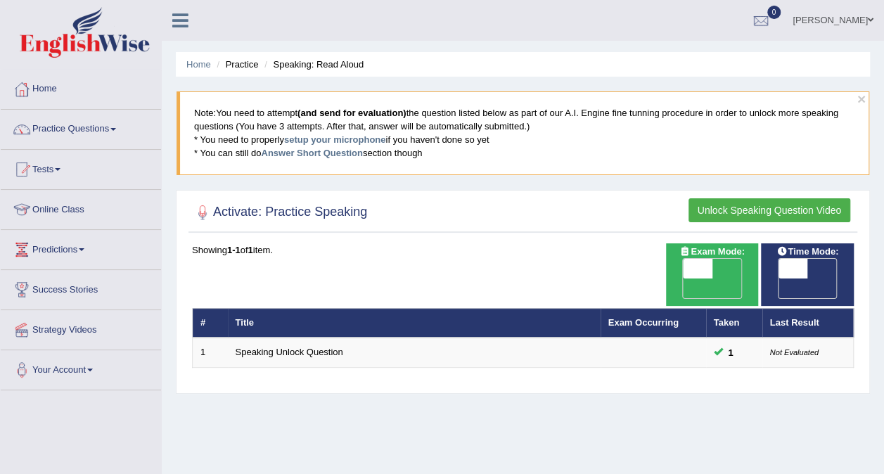
click at [252, 65] on li "Practice" at bounding box center [235, 64] width 45 height 13
click at [87, 246] on link "Predictions" at bounding box center [81, 247] width 160 height 35
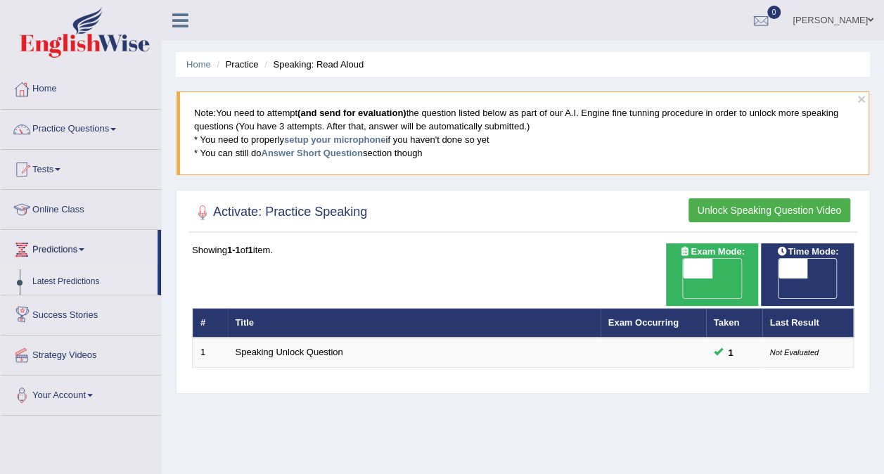
click at [69, 279] on link "Latest Predictions" at bounding box center [92, 281] width 132 height 25
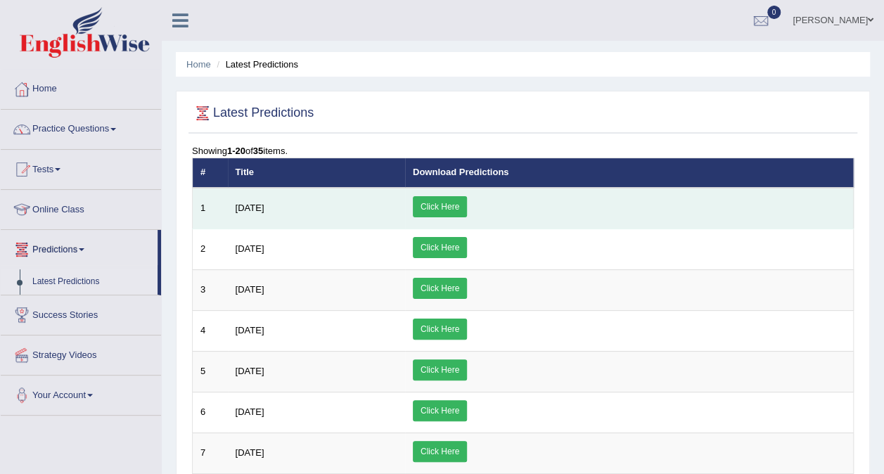
click at [467, 210] on link "Click Here" at bounding box center [440, 206] width 54 height 21
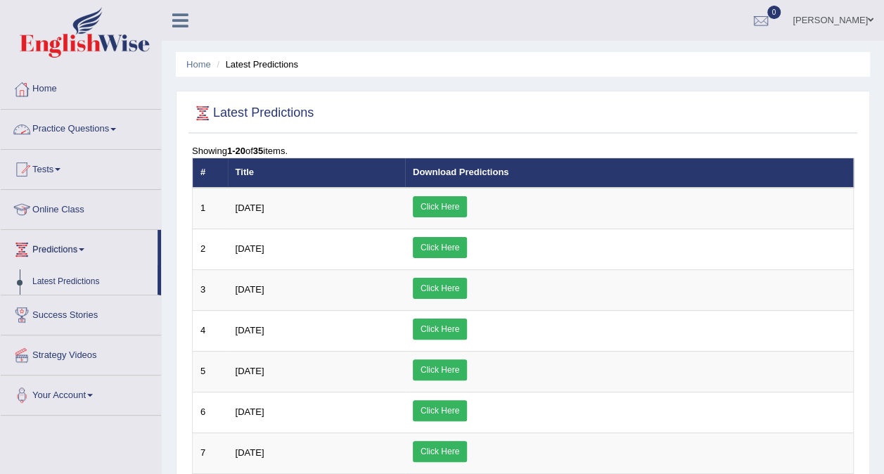
click at [57, 125] on link "Practice Questions" at bounding box center [81, 127] width 160 height 35
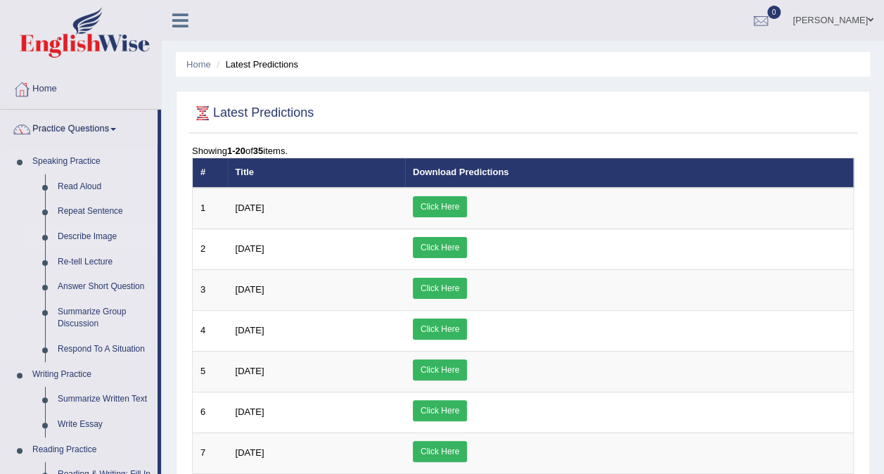
click at [92, 232] on link "Describe Image" at bounding box center [104, 236] width 106 height 25
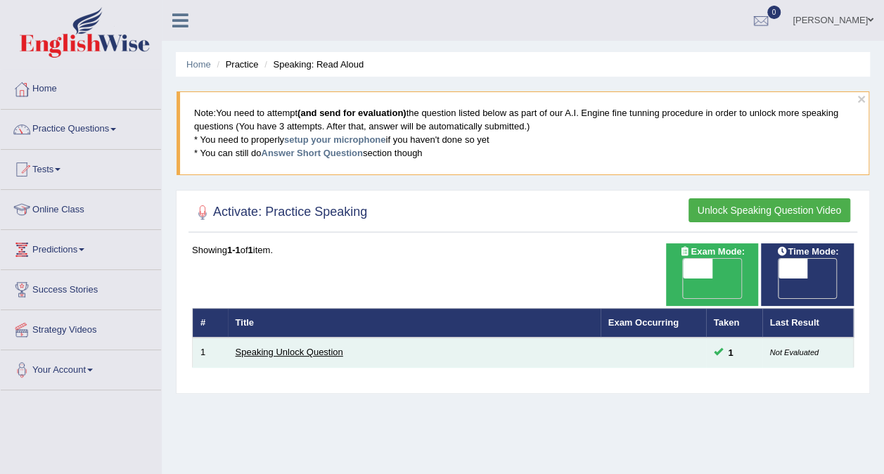
click at [284, 347] on link "Speaking Unlock Question" at bounding box center [290, 352] width 108 height 11
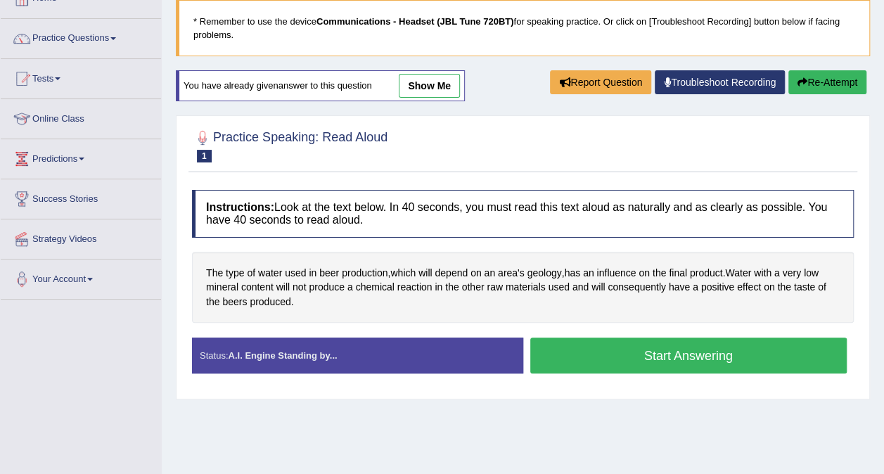
scroll to position [90, 0]
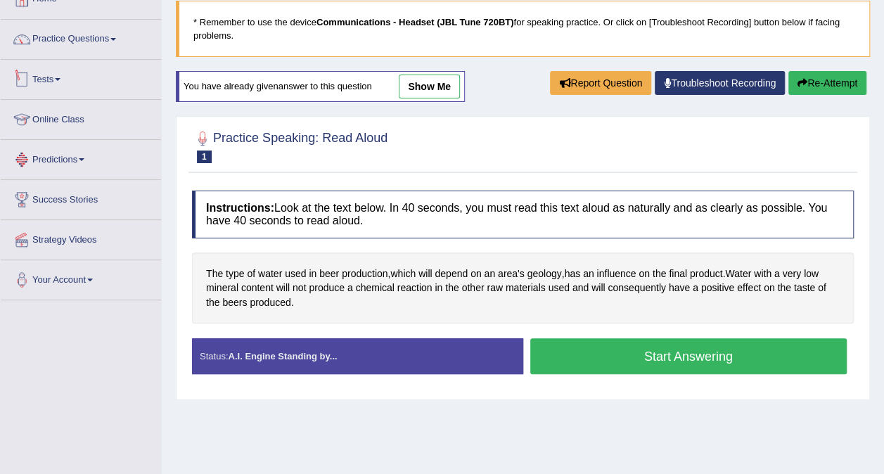
click at [66, 74] on link "Tests" at bounding box center [81, 77] width 160 height 35
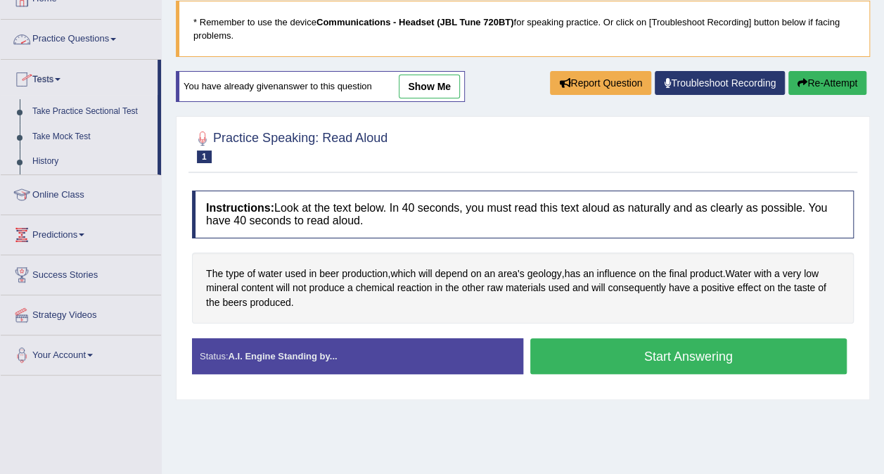
click at [108, 39] on link "Practice Questions" at bounding box center [81, 37] width 160 height 35
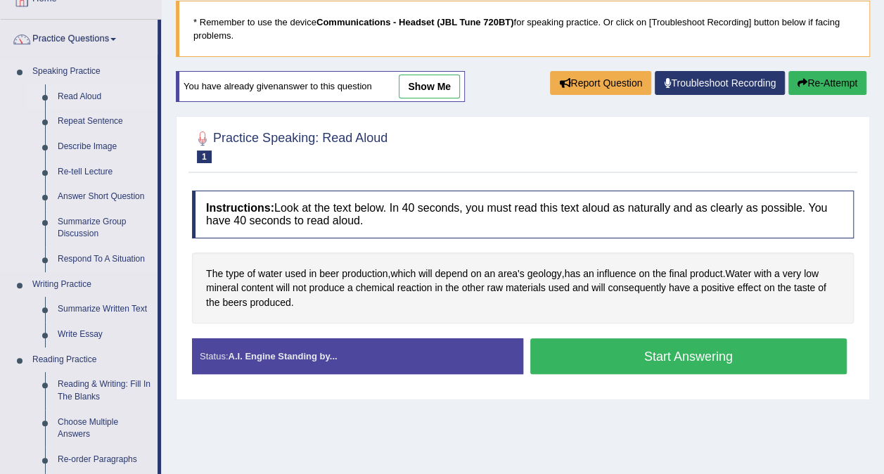
click at [90, 93] on link "Read Aloud" at bounding box center [104, 96] width 106 height 25
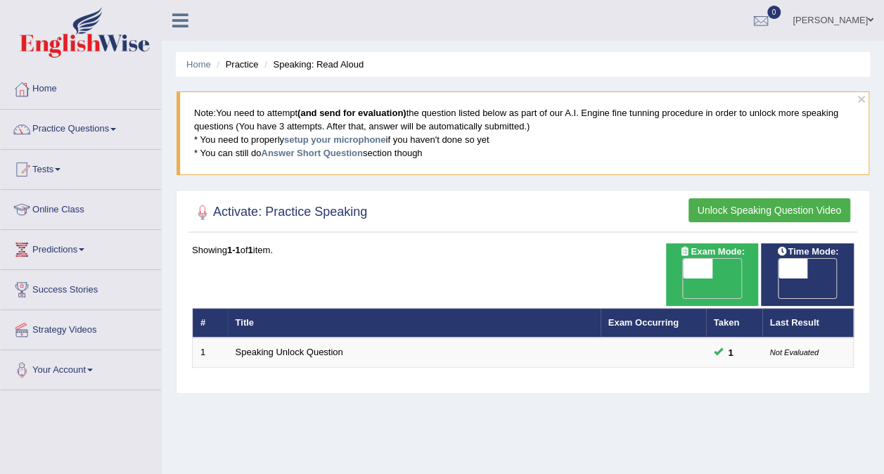
click at [737, 206] on button "Unlock Speaking Question Video" at bounding box center [770, 210] width 162 height 24
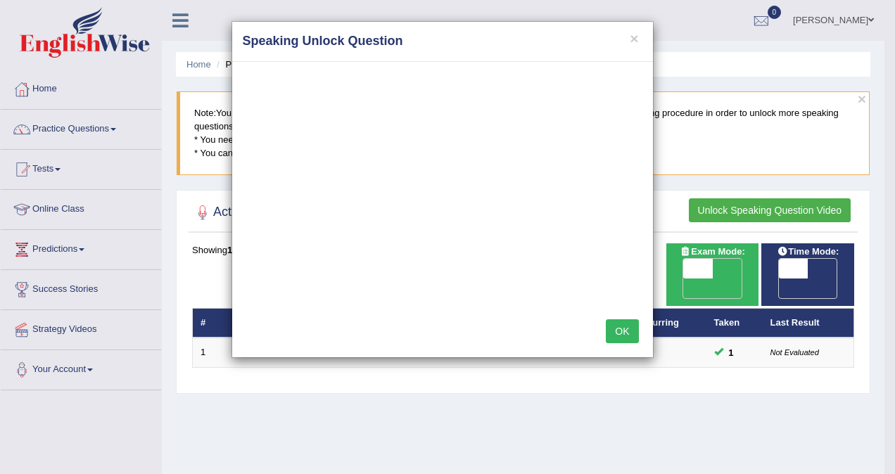
click at [622, 331] on button "OK" at bounding box center [622, 331] width 32 height 24
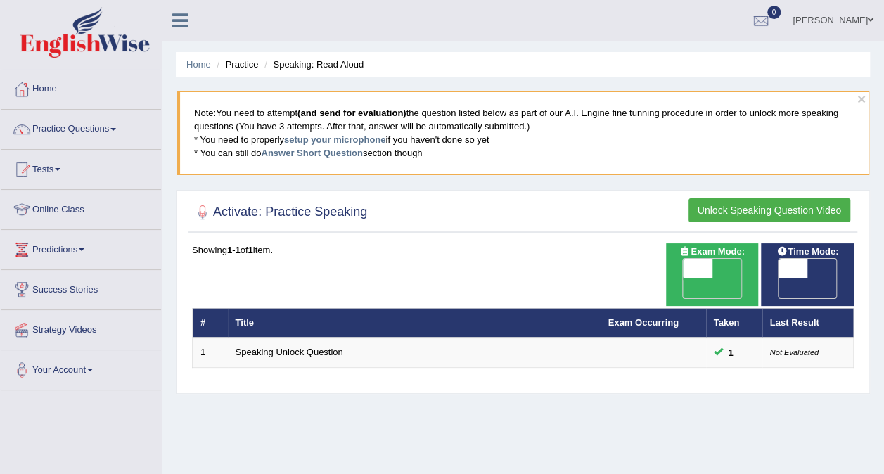
click at [791, 210] on button "Unlock Speaking Question Video" at bounding box center [770, 210] width 162 height 24
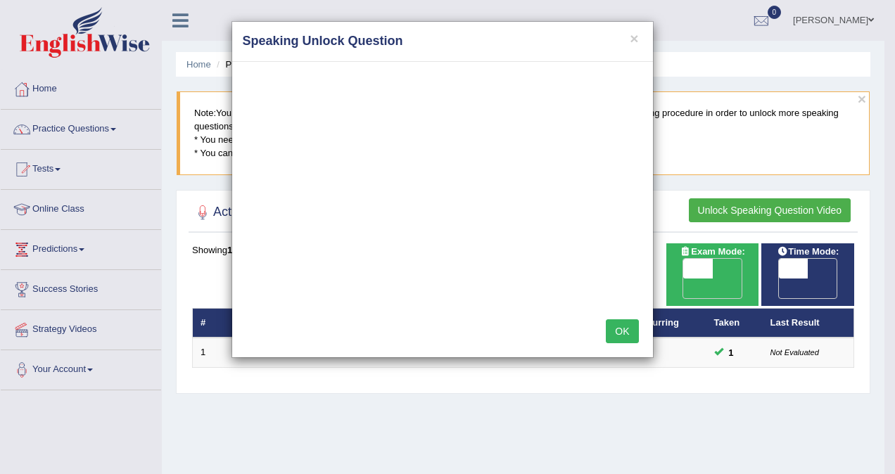
click at [49, 87] on div "× Speaking Unlock Question OK" at bounding box center [447, 237] width 895 height 474
drag, startPoint x: 405, startPoint y: 37, endPoint x: 478, endPoint y: 30, distance: 73.5
click at [478, 30] on div "× Speaking Unlock Question" at bounding box center [442, 42] width 421 height 40
click at [635, 37] on button "×" at bounding box center [634, 38] width 8 height 15
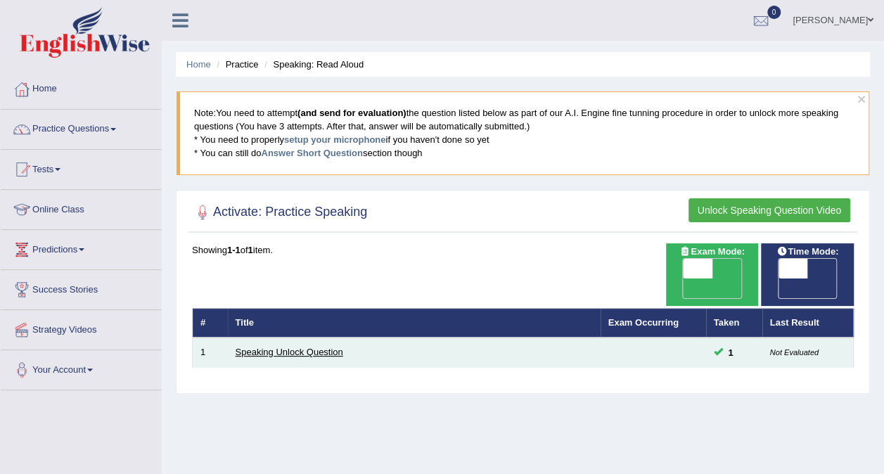
click at [307, 347] on link "Speaking Unlock Question" at bounding box center [290, 352] width 108 height 11
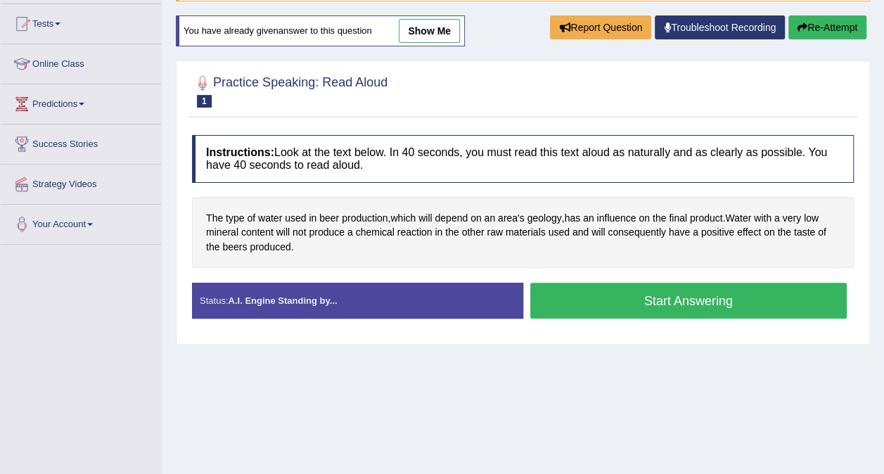
scroll to position [143, 0]
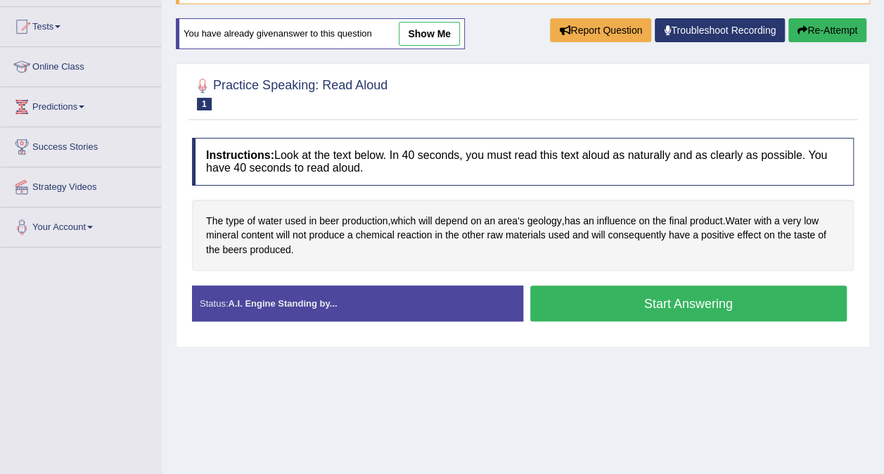
click at [652, 301] on button "Start Answering" at bounding box center [688, 304] width 317 height 36
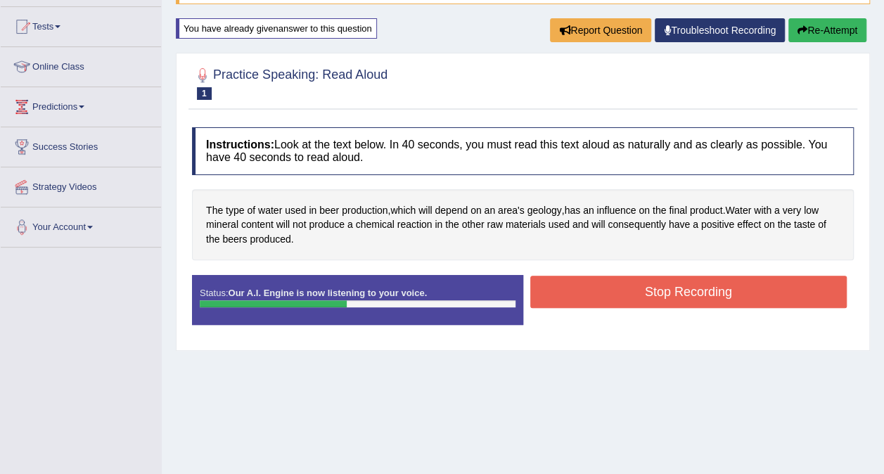
click at [579, 291] on button "Stop Recording" at bounding box center [688, 292] width 317 height 32
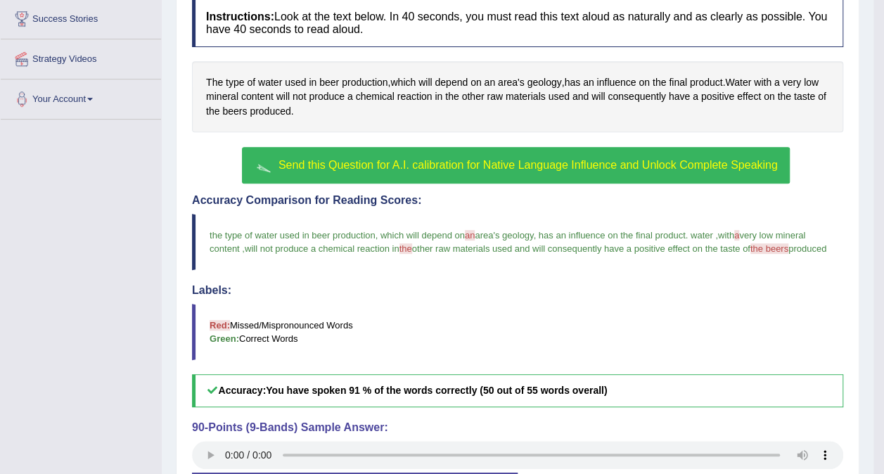
scroll to position [267, 0]
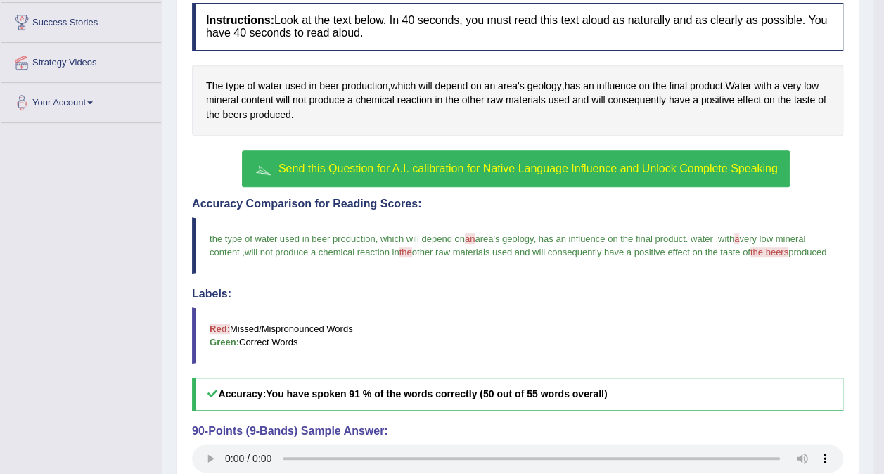
click at [502, 170] on span "Send this Question for A.I. calibration for Native Language Influence and Unloc…" at bounding box center [529, 169] width 500 height 12
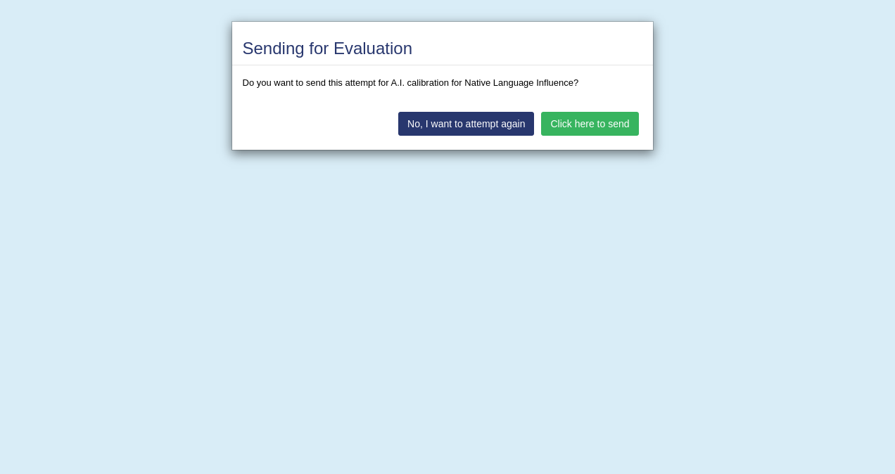
click at [589, 120] on button "Click here to send" at bounding box center [589, 124] width 97 height 24
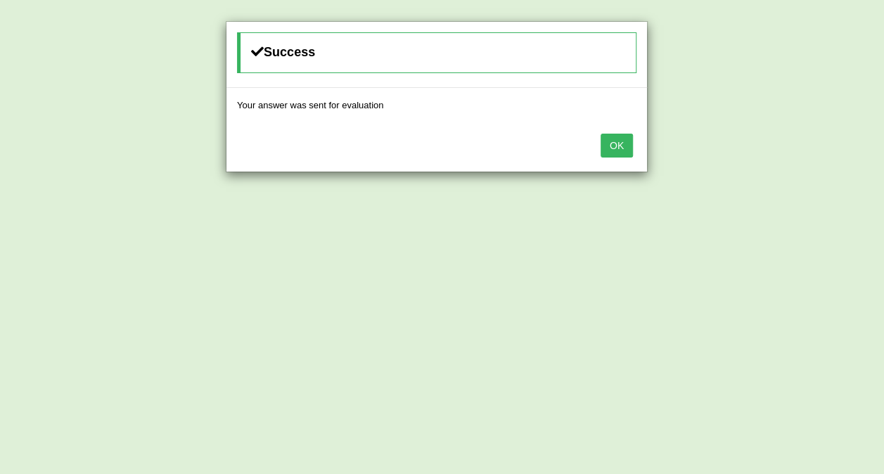
click at [616, 147] on button "OK" at bounding box center [617, 146] width 32 height 24
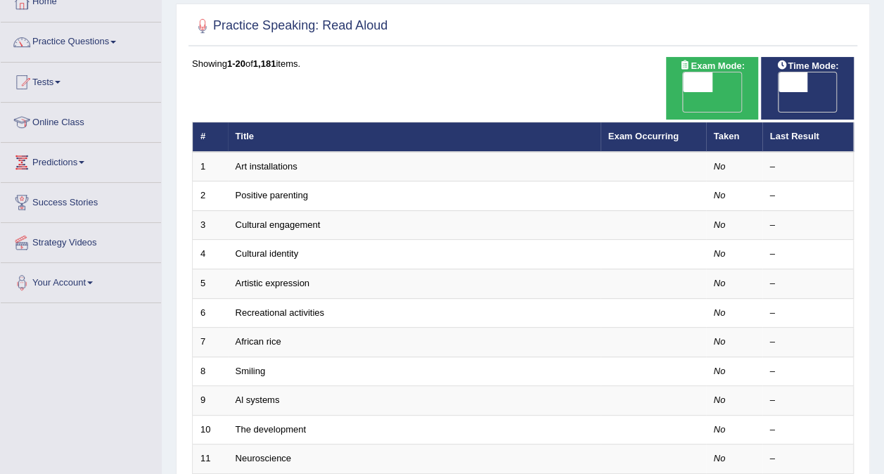
scroll to position [88, 0]
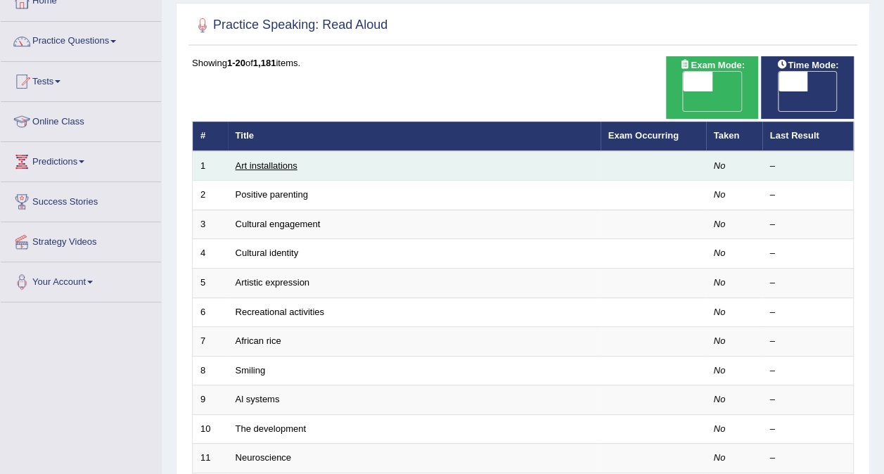
click at [272, 160] on link "Art installations" at bounding box center [267, 165] width 62 height 11
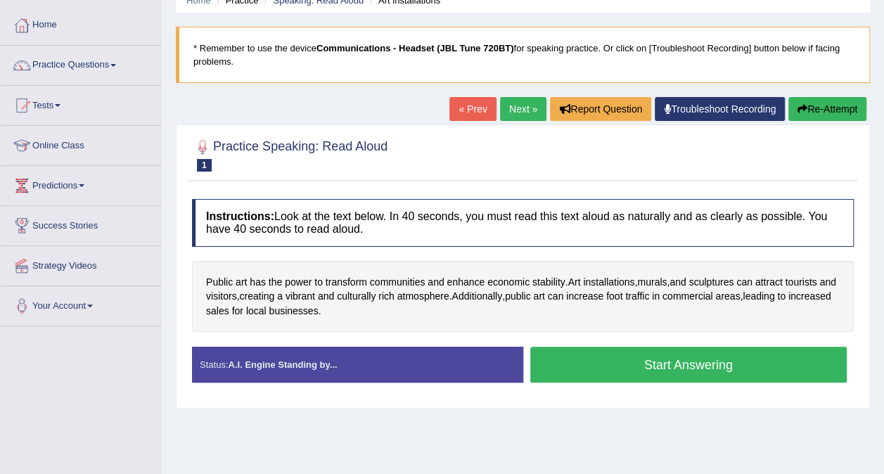
scroll to position [63, 0]
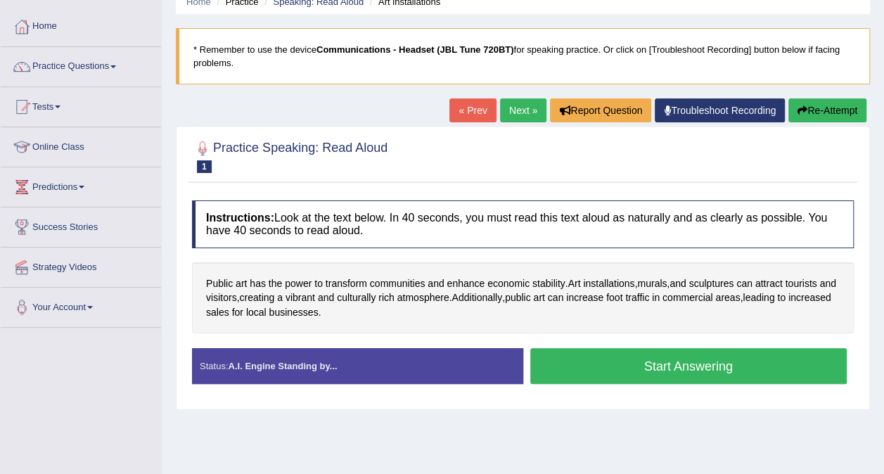
click at [659, 373] on button "Start Answering" at bounding box center [688, 366] width 317 height 36
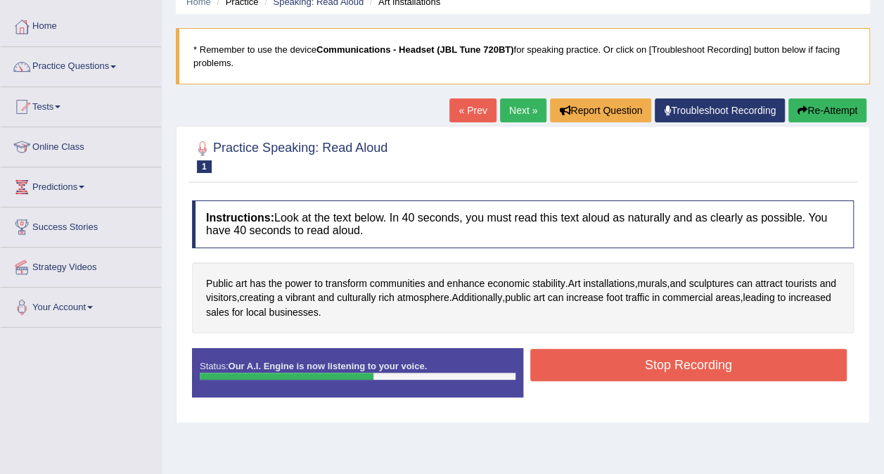
click at [659, 373] on button "Stop Recording" at bounding box center [688, 365] width 317 height 32
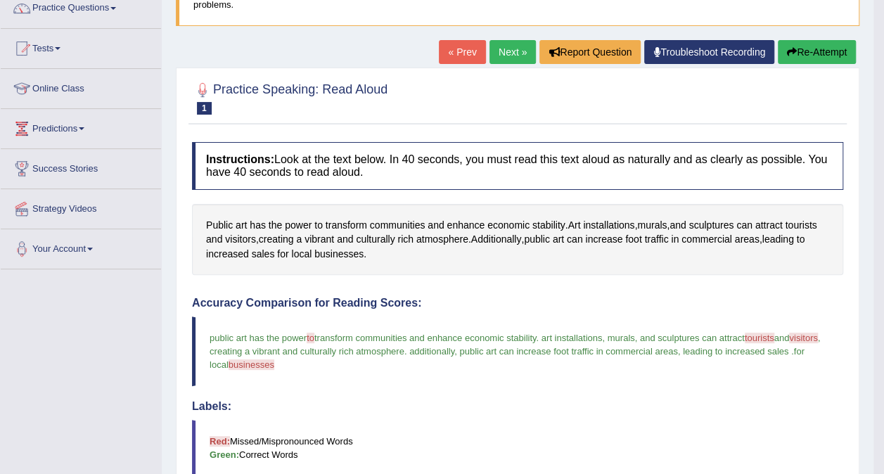
scroll to position [125, 0]
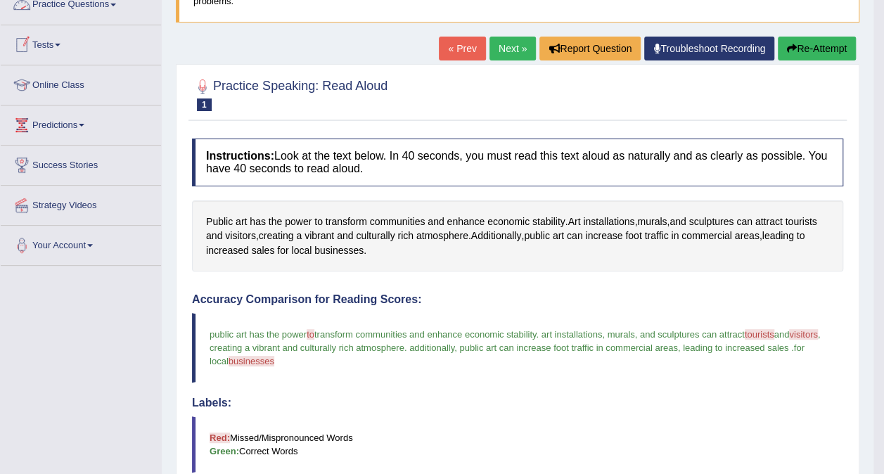
click at [81, 7] on link "Practice Questions" at bounding box center [81, 2] width 160 height 35
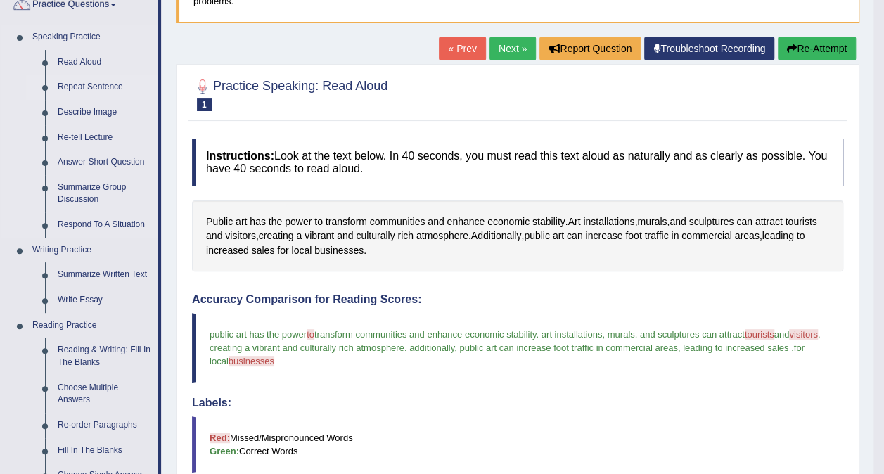
click at [68, 87] on link "Repeat Sentence" at bounding box center [104, 87] width 106 height 25
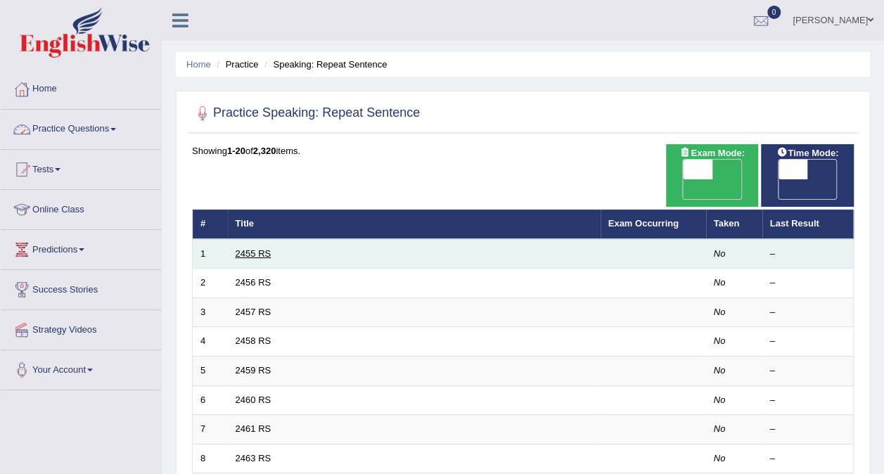
click at [258, 248] on link "2455 RS" at bounding box center [254, 253] width 36 height 11
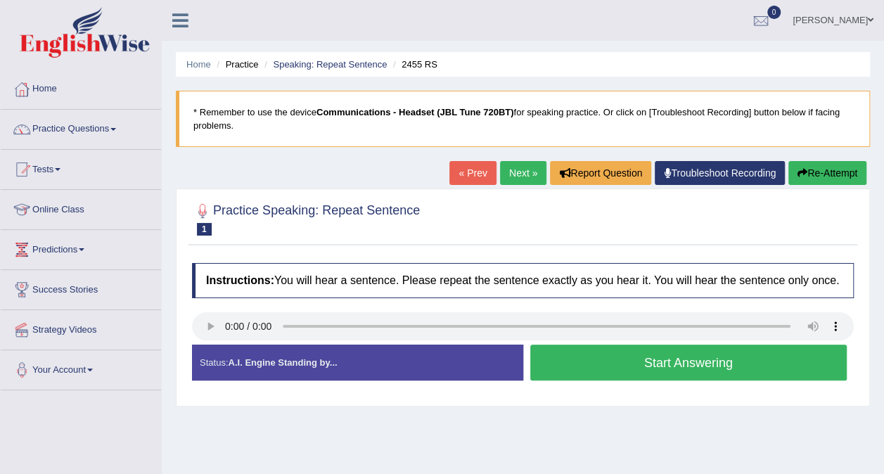
click at [704, 365] on button "Start Answering" at bounding box center [688, 363] width 317 height 36
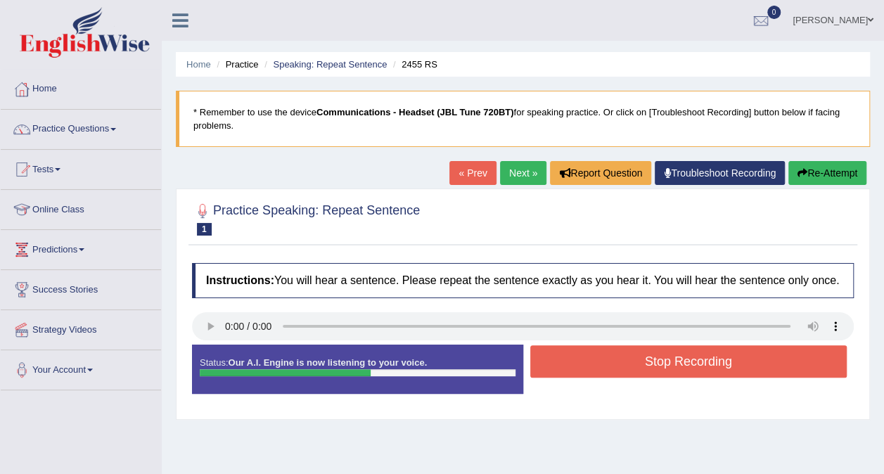
click at [704, 365] on button "Stop Recording" at bounding box center [688, 361] width 317 height 32
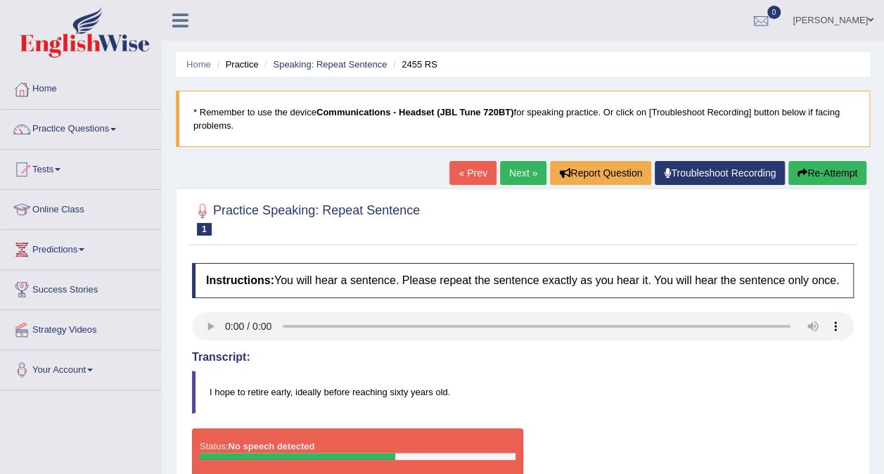
click at [816, 172] on button "Re-Attempt" at bounding box center [828, 173] width 78 height 24
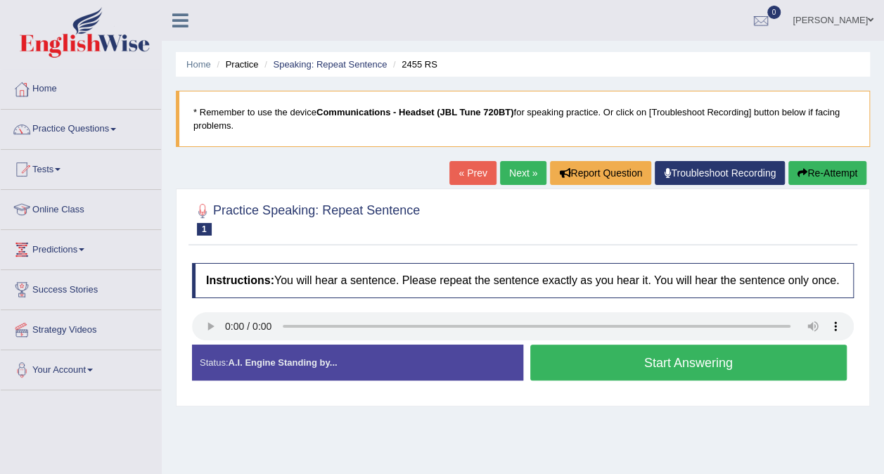
click at [626, 353] on button "Start Answering" at bounding box center [688, 363] width 317 height 36
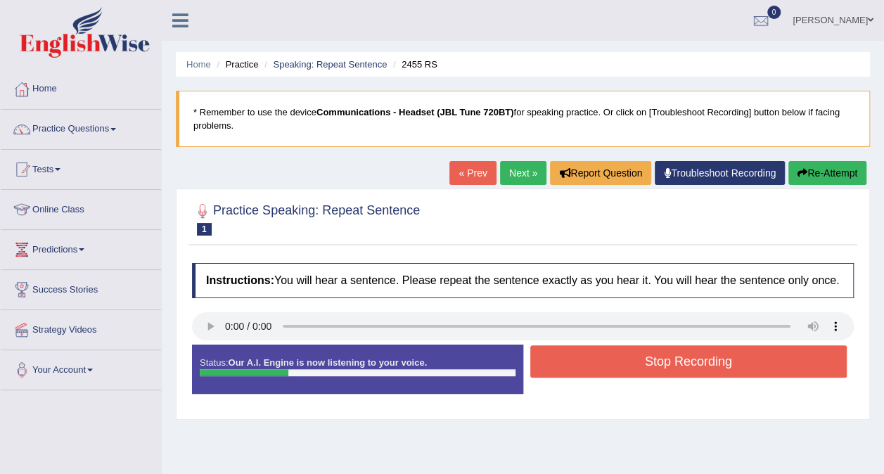
click at [626, 353] on button "Stop Recording" at bounding box center [688, 361] width 317 height 32
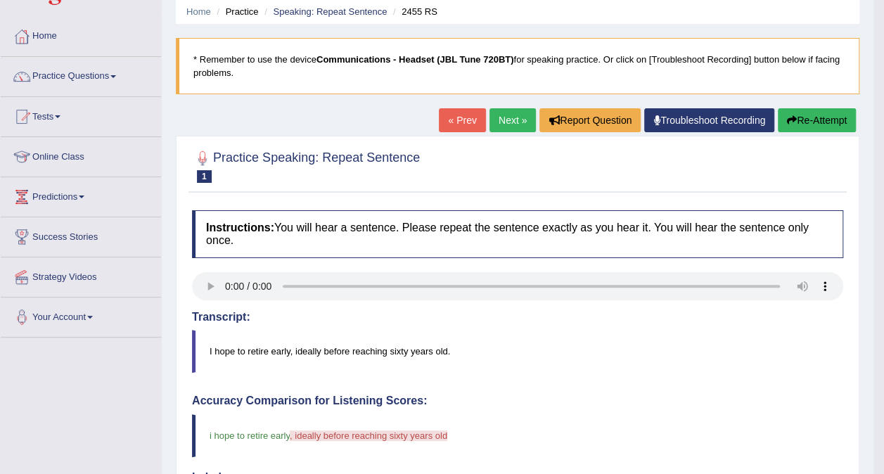
scroll to position [57, 0]
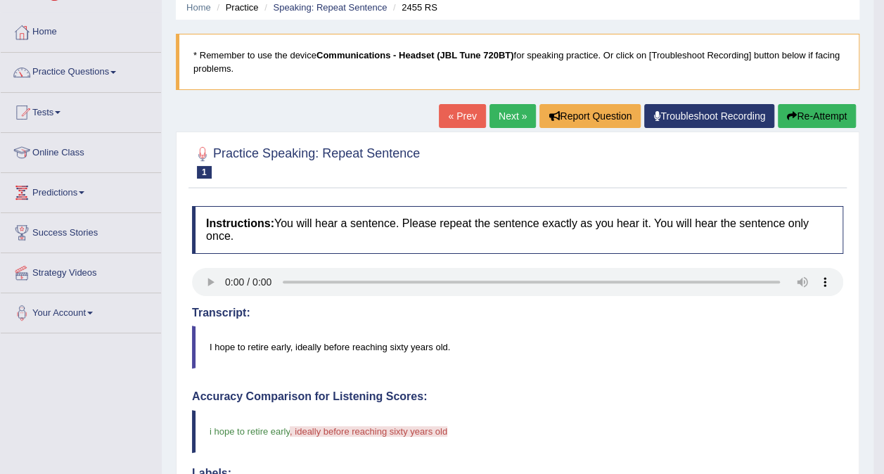
click at [508, 122] on link "Next »" at bounding box center [513, 116] width 46 height 24
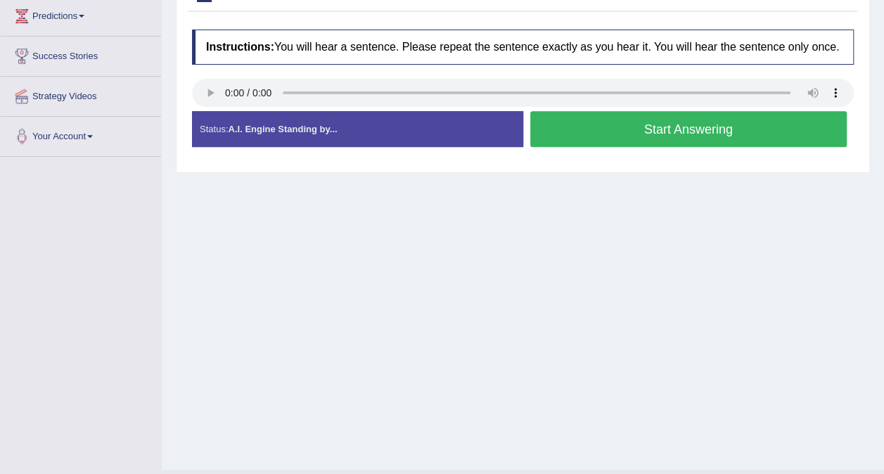
scroll to position [265, 0]
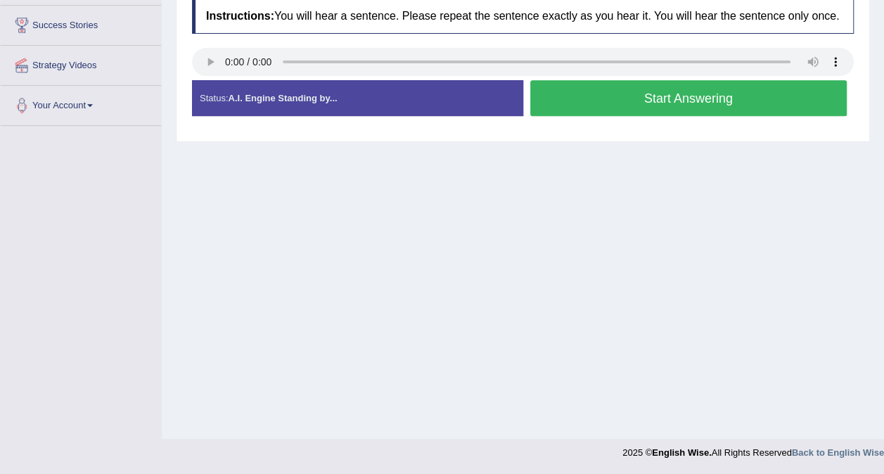
click at [630, 100] on button "Start Answering" at bounding box center [688, 98] width 317 height 36
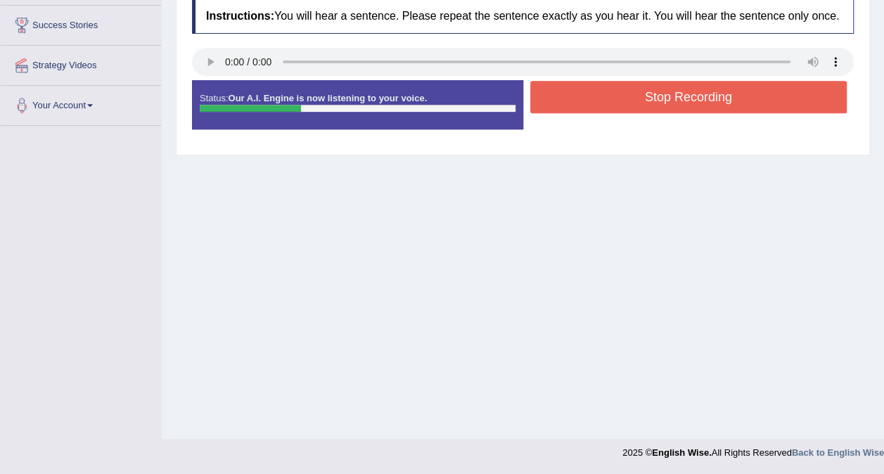
click at [630, 100] on button "Stop Recording" at bounding box center [688, 97] width 317 height 32
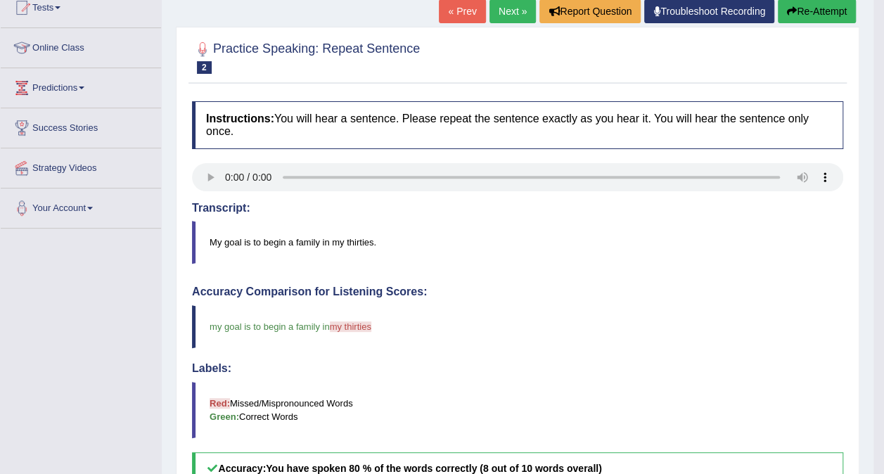
scroll to position [143, 0]
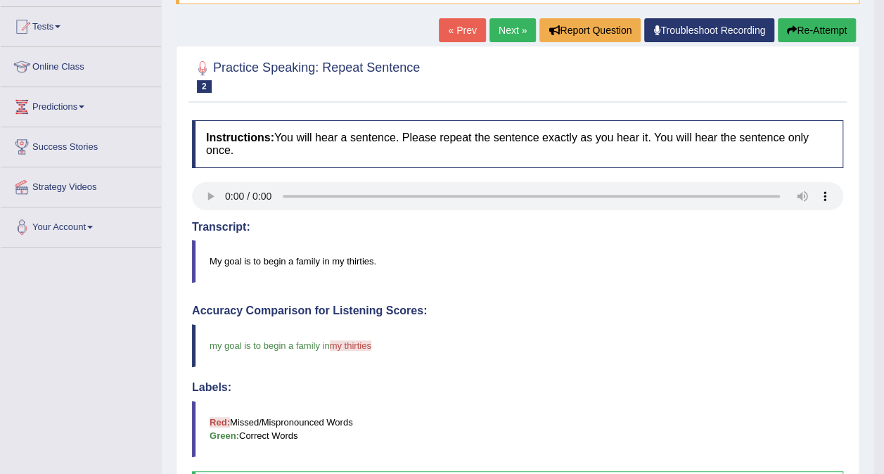
click at [504, 27] on link "Next »" at bounding box center [513, 30] width 46 height 24
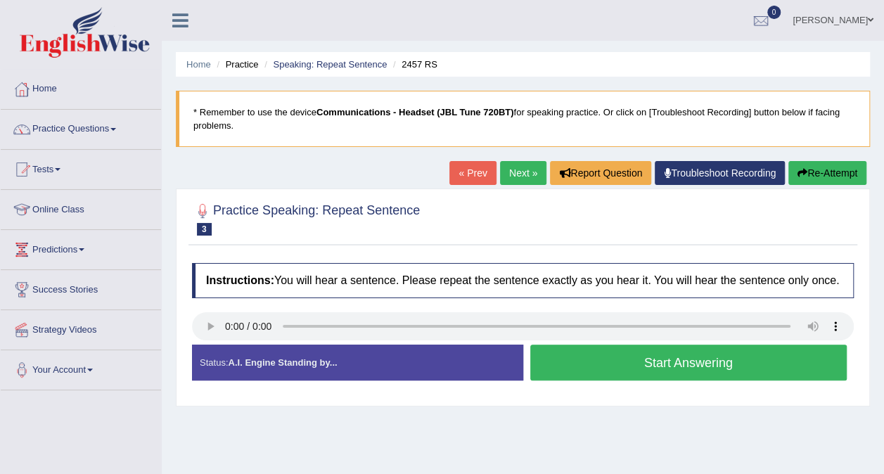
click at [608, 369] on button "Start Answering" at bounding box center [688, 363] width 317 height 36
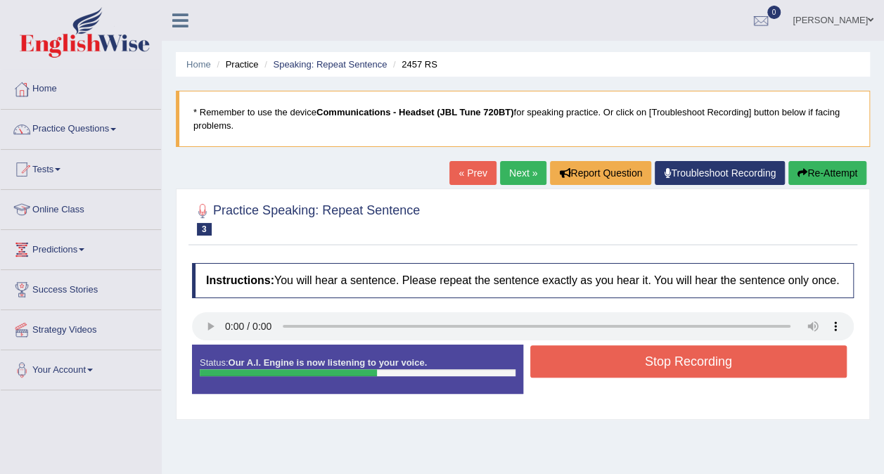
click at [811, 172] on button "Re-Attempt" at bounding box center [828, 173] width 78 height 24
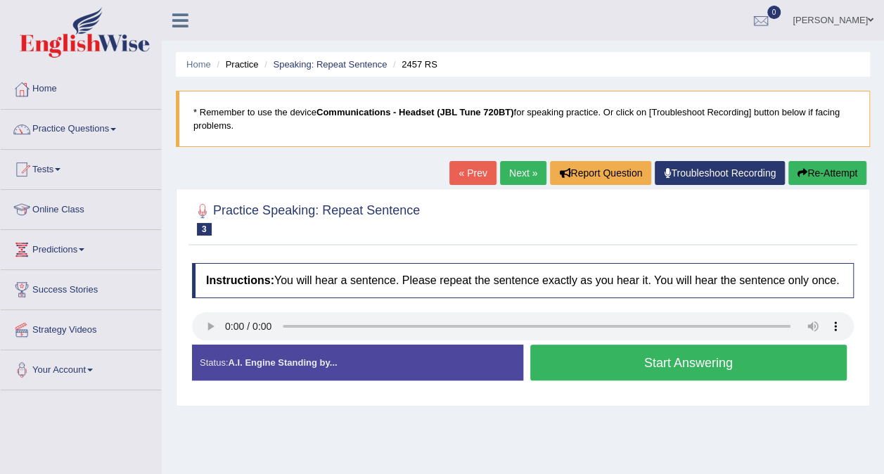
click at [580, 364] on button "Start Answering" at bounding box center [688, 363] width 317 height 36
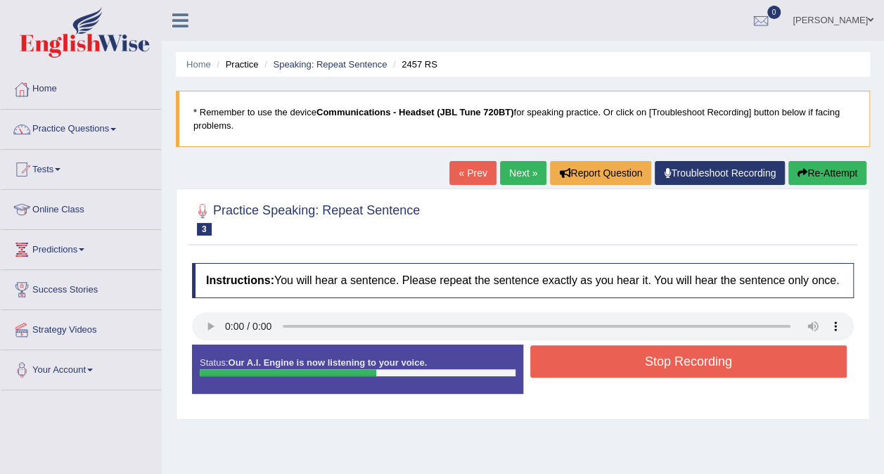
click at [819, 174] on button "Re-Attempt" at bounding box center [828, 173] width 78 height 24
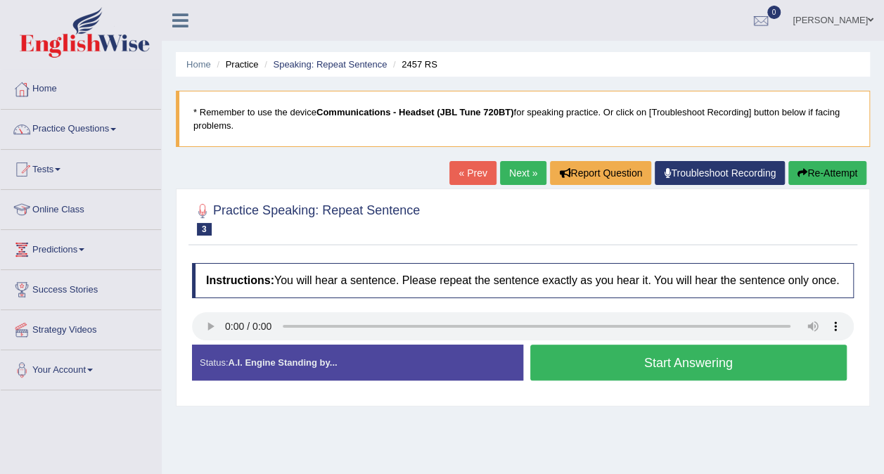
click at [678, 368] on button "Start Answering" at bounding box center [688, 363] width 317 height 36
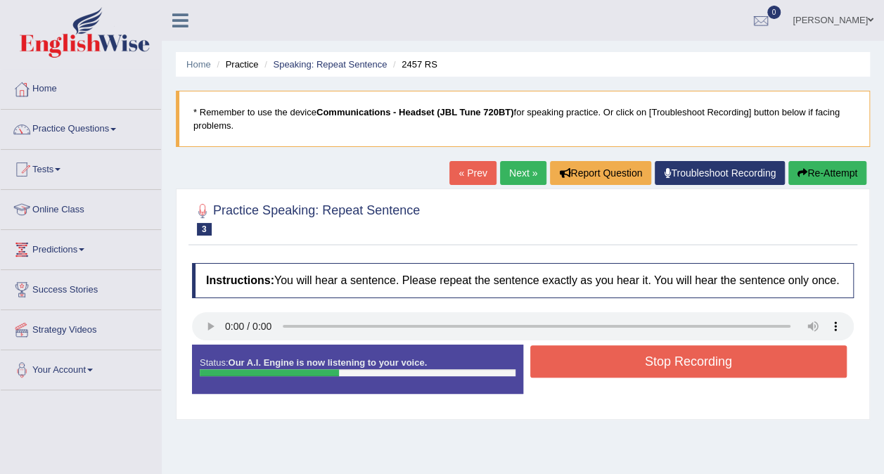
click at [678, 368] on button "Stop Recording" at bounding box center [688, 361] width 317 height 32
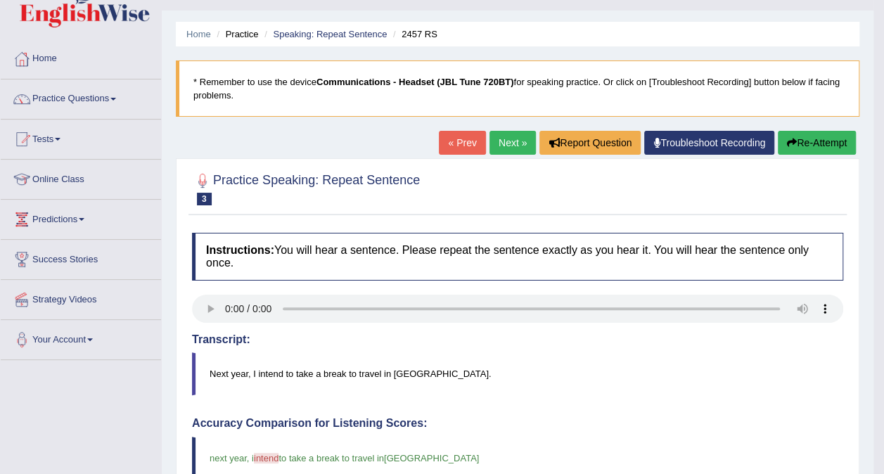
scroll to position [39, 0]
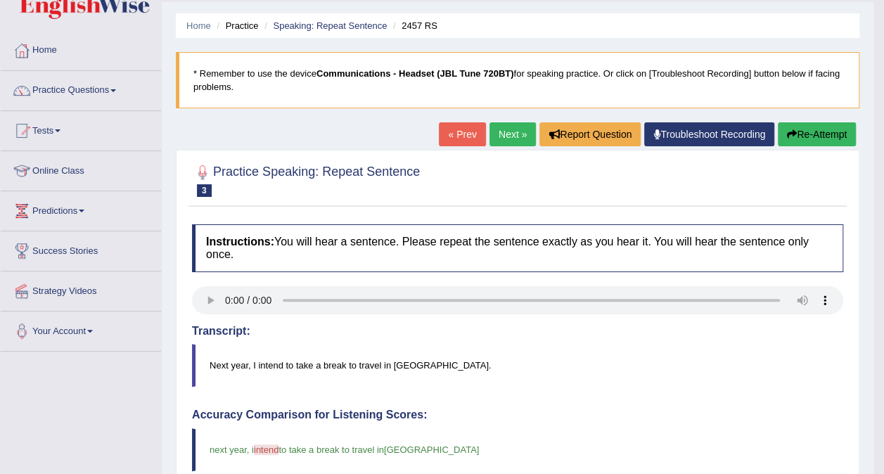
click at [504, 135] on link "Next »" at bounding box center [513, 134] width 46 height 24
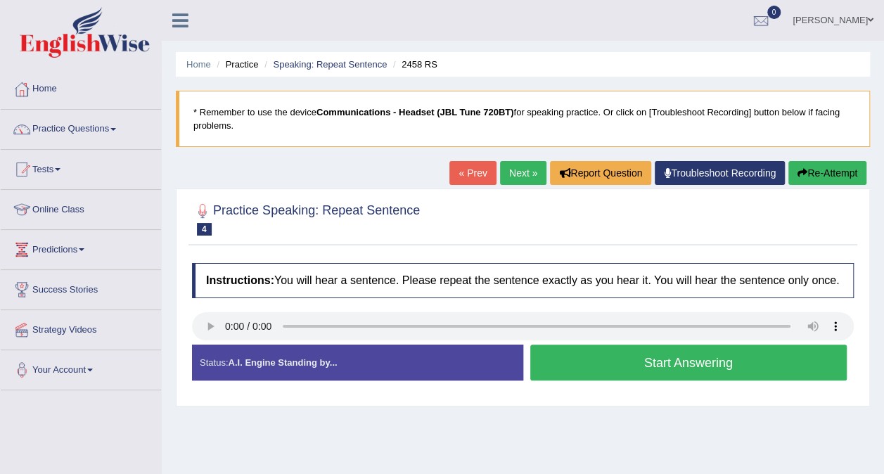
click at [643, 368] on button "Start Answering" at bounding box center [688, 363] width 317 height 36
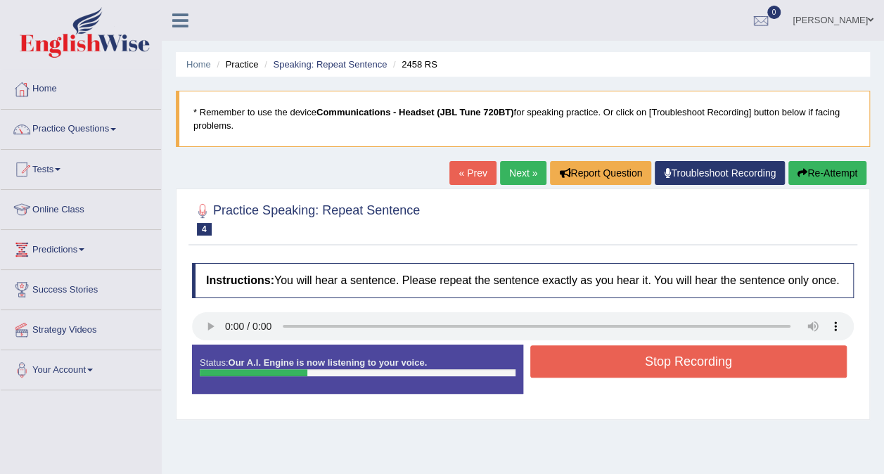
click at [643, 368] on button "Stop Recording" at bounding box center [688, 361] width 317 height 32
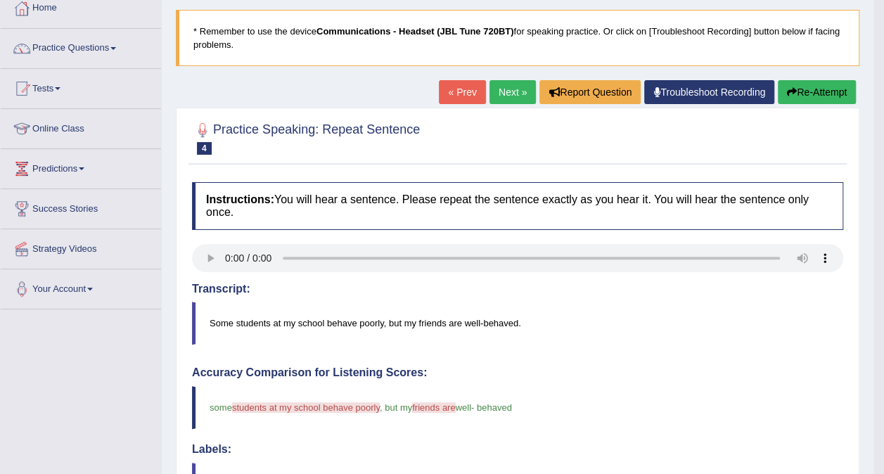
scroll to position [84, 0]
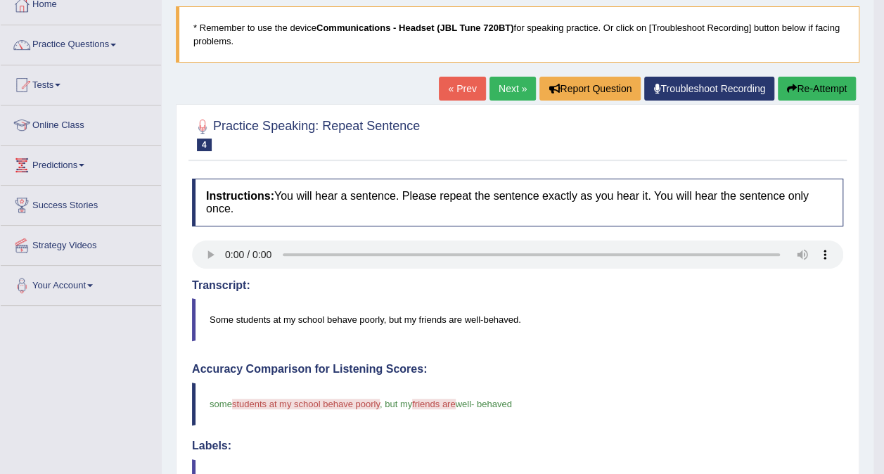
click at [517, 94] on link "Next »" at bounding box center [513, 89] width 46 height 24
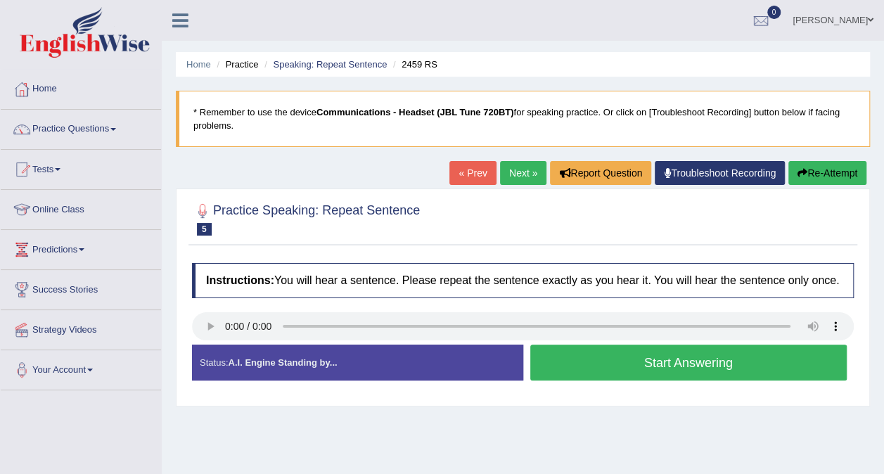
click at [637, 374] on button "Start Answering" at bounding box center [688, 363] width 317 height 36
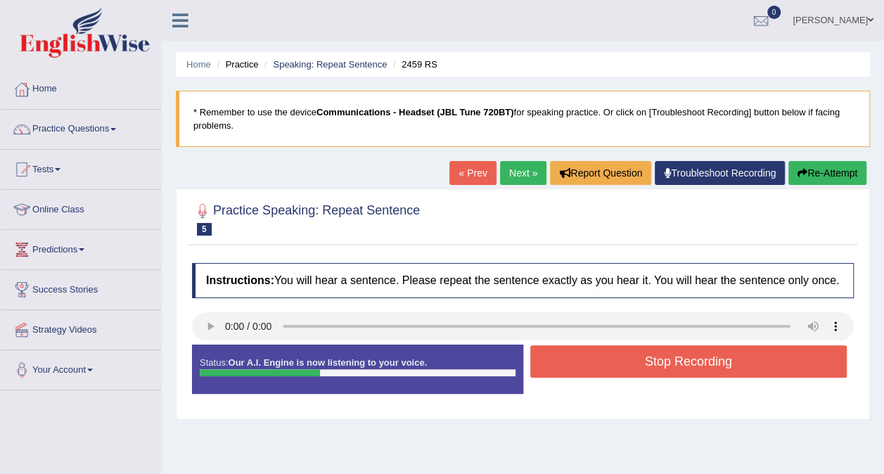
click at [637, 374] on button "Stop Recording" at bounding box center [688, 361] width 317 height 32
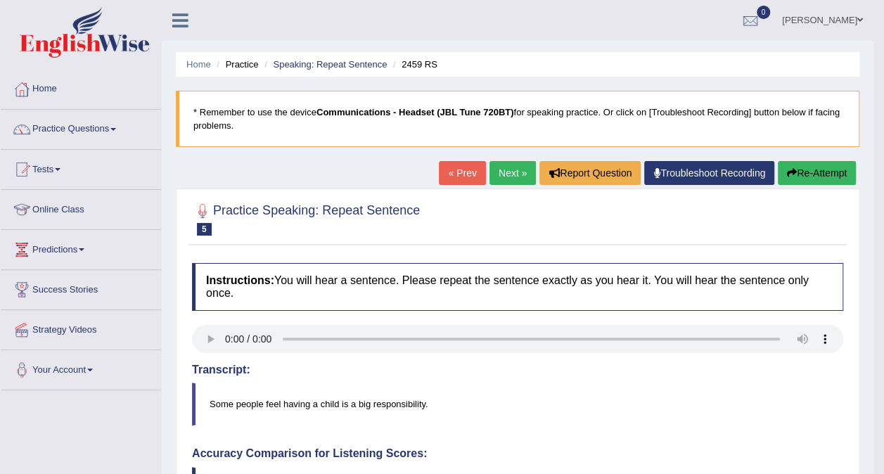
drag, startPoint x: 890, startPoint y: 209, endPoint x: 894, endPoint y: 290, distance: 81.0
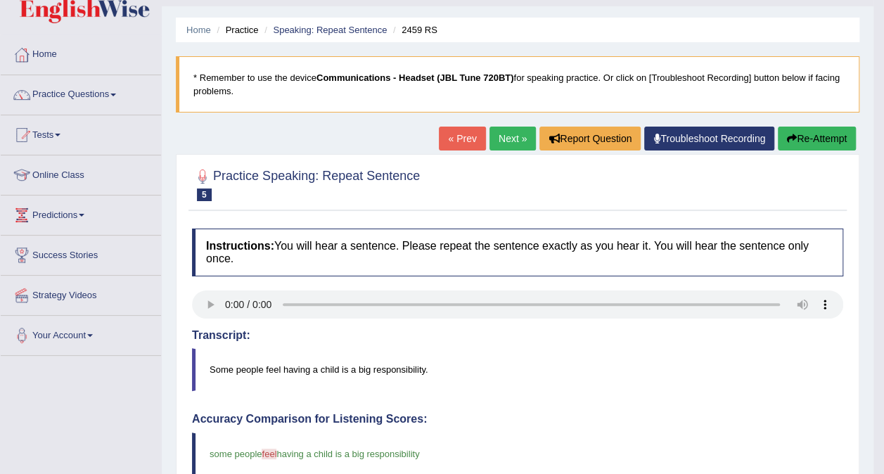
scroll to position [39, 0]
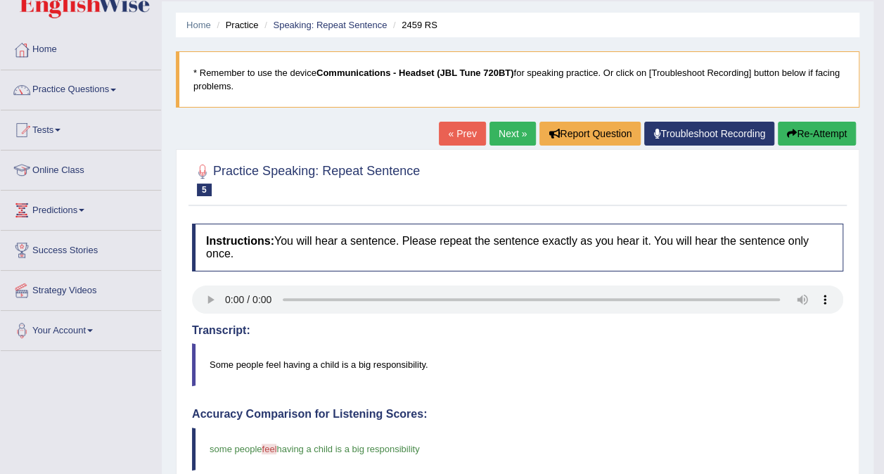
click at [517, 134] on link "Next »" at bounding box center [513, 134] width 46 height 24
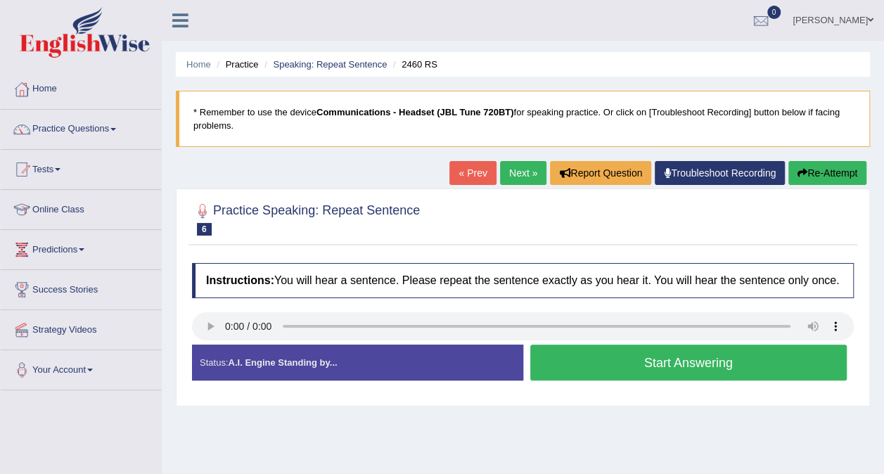
click at [614, 373] on button "Start Answering" at bounding box center [688, 363] width 317 height 36
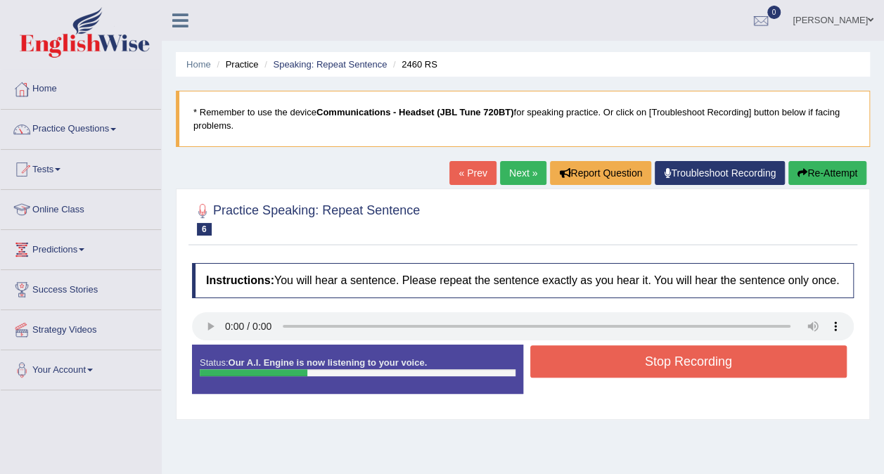
click at [614, 373] on button "Stop Recording" at bounding box center [688, 361] width 317 height 32
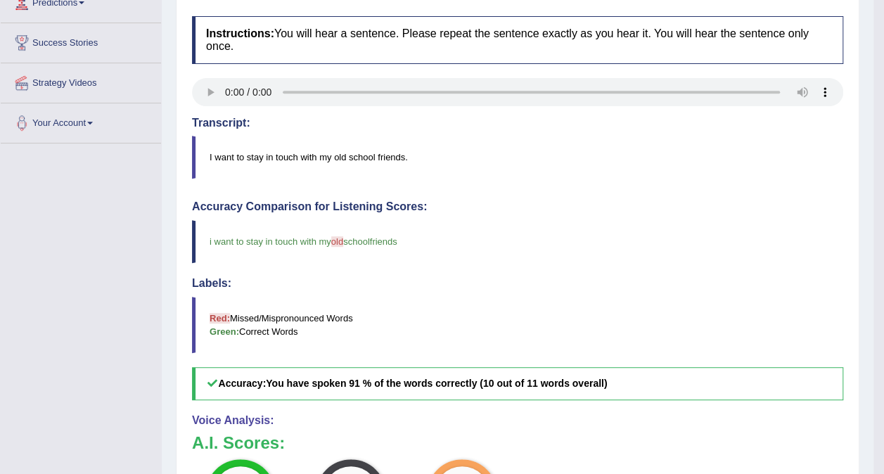
scroll to position [246, 0]
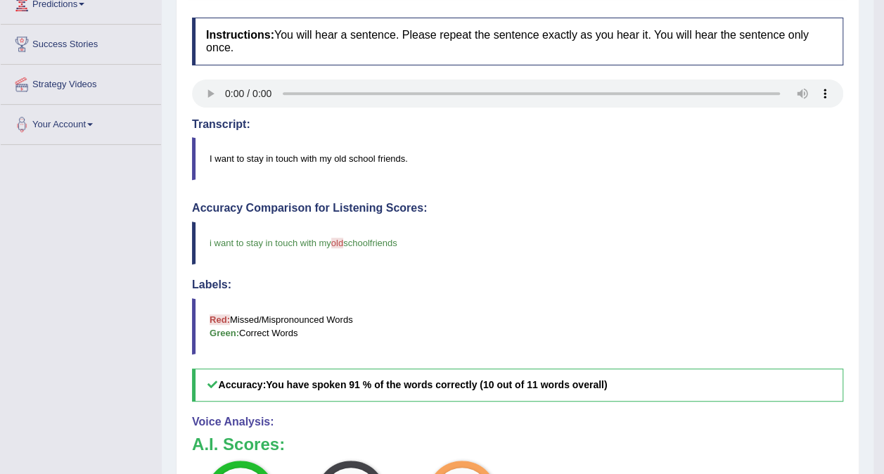
drag, startPoint x: 894, startPoint y: 243, endPoint x: 523, endPoint y: 236, distance: 371.6
click at [523, 236] on blockquote "i want to stay in touch with my old school old friends" at bounding box center [518, 243] width 652 height 43
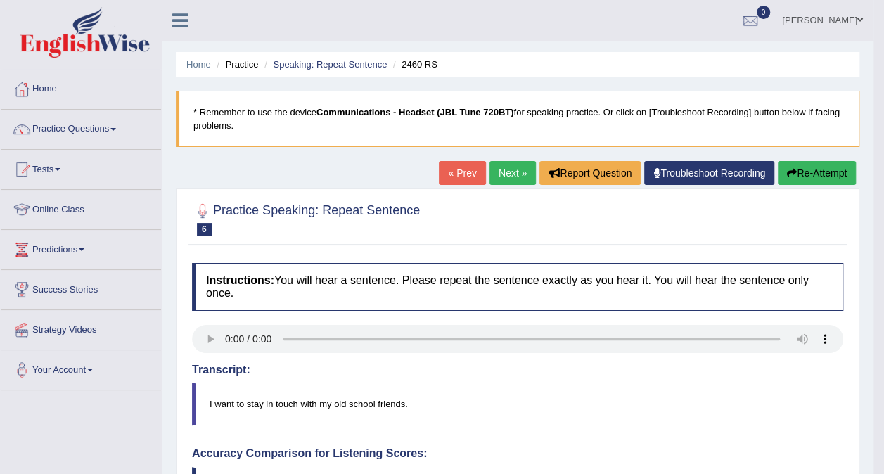
click at [509, 170] on link "Next »" at bounding box center [513, 173] width 46 height 24
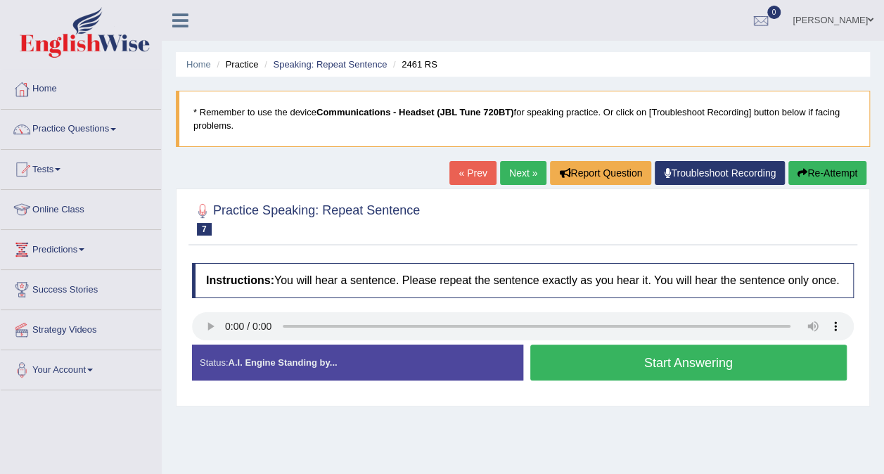
click at [614, 365] on button "Start Answering" at bounding box center [688, 363] width 317 height 36
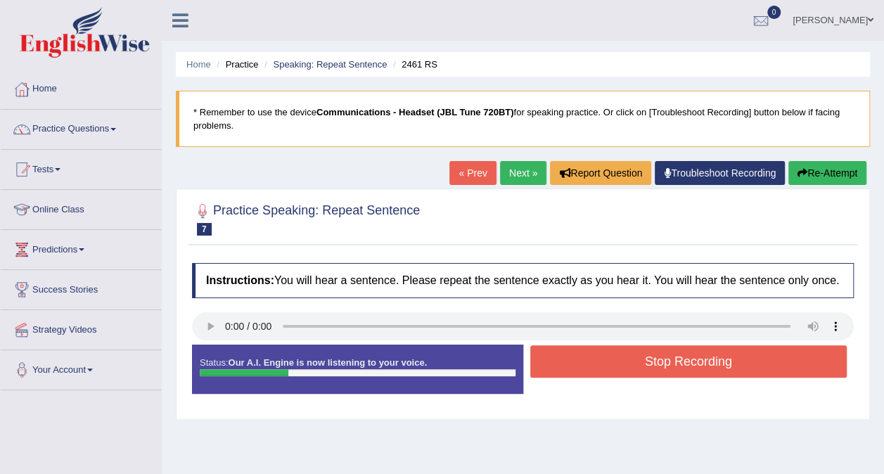
click at [614, 365] on button "Stop Recording" at bounding box center [688, 361] width 317 height 32
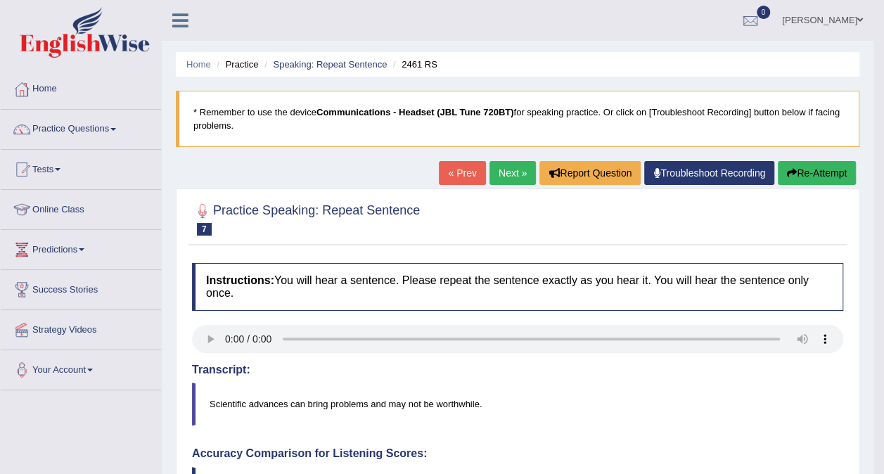
click at [513, 174] on link "Next »" at bounding box center [513, 173] width 46 height 24
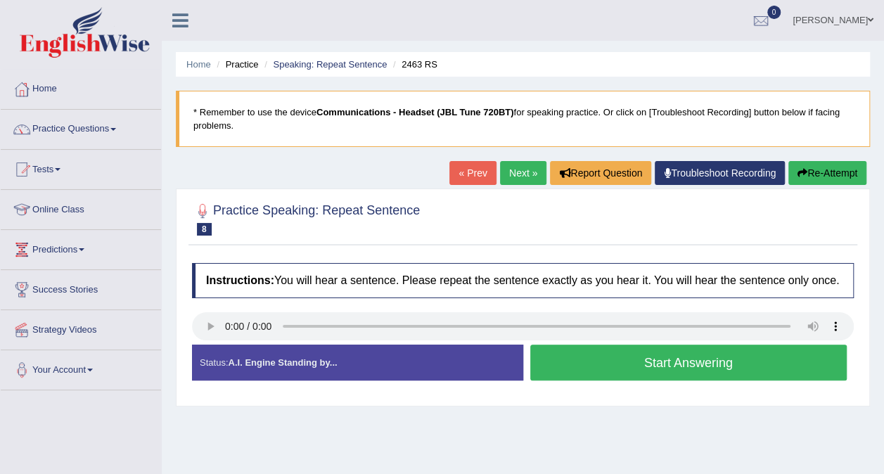
click at [664, 375] on button "Start Answering" at bounding box center [688, 363] width 317 height 36
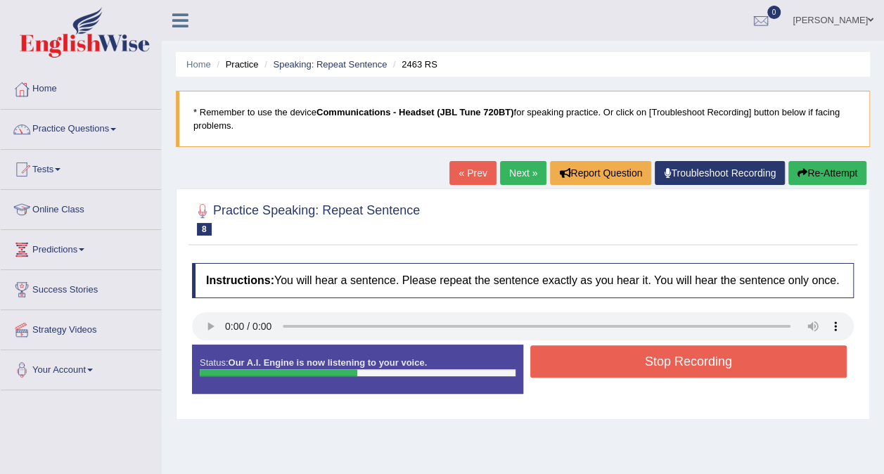
click at [664, 375] on button "Stop Recording" at bounding box center [688, 361] width 317 height 32
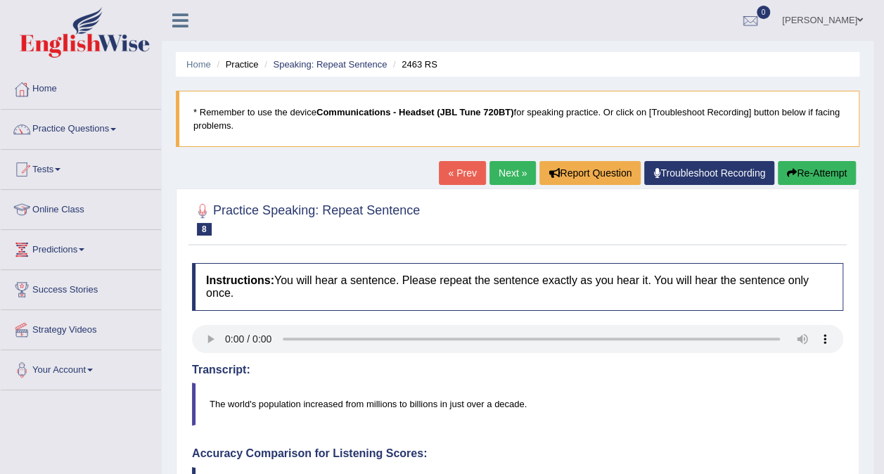
click at [511, 173] on link "Next »" at bounding box center [513, 173] width 46 height 24
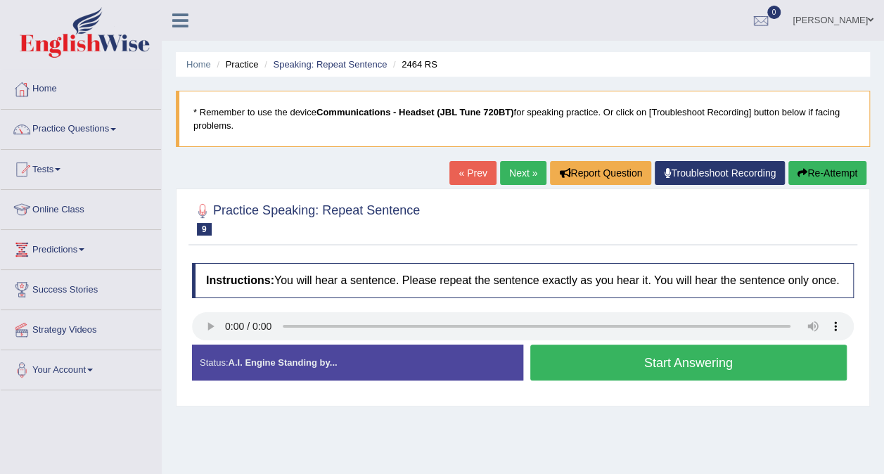
click at [599, 370] on button "Start Answering" at bounding box center [688, 363] width 317 height 36
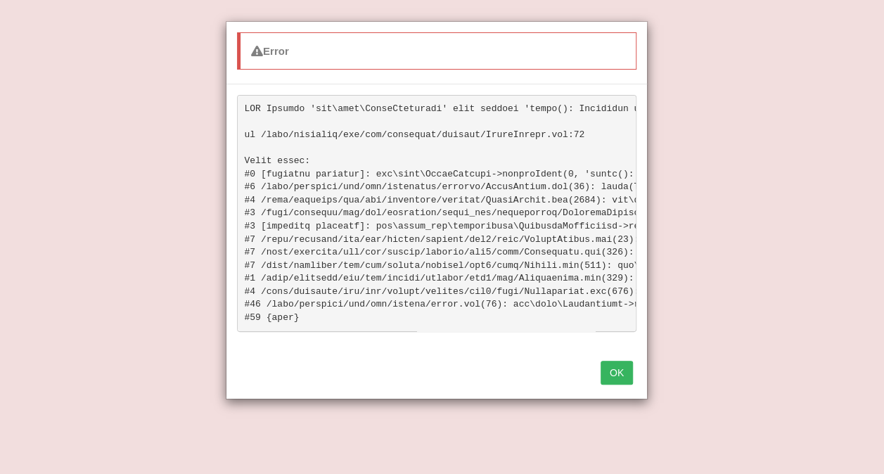
click at [616, 383] on button "OK" at bounding box center [617, 373] width 32 height 24
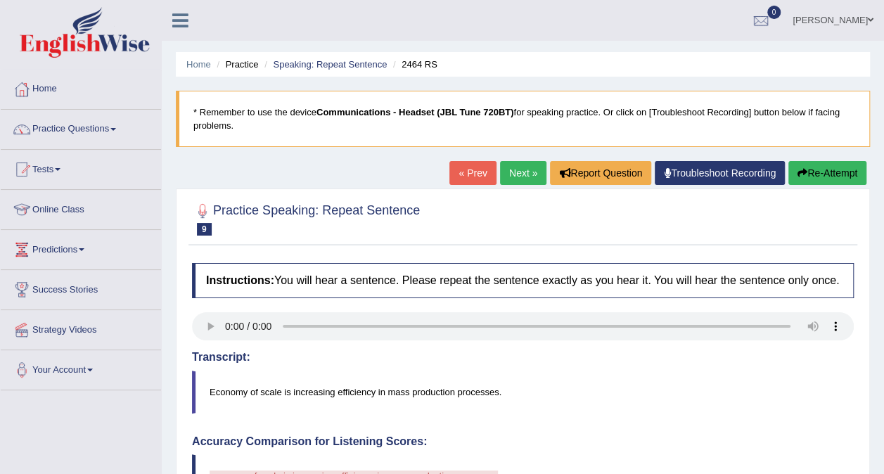
click at [531, 168] on link "Next »" at bounding box center [523, 173] width 46 height 24
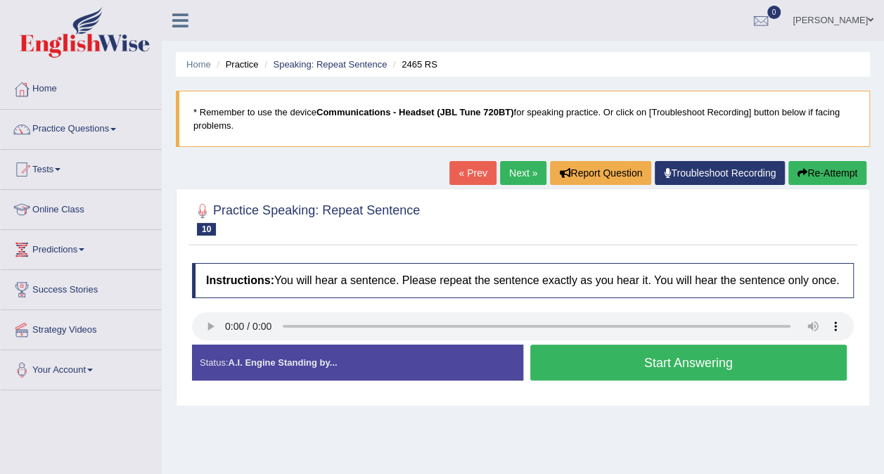
click at [627, 364] on button "Start Answering" at bounding box center [688, 363] width 317 height 36
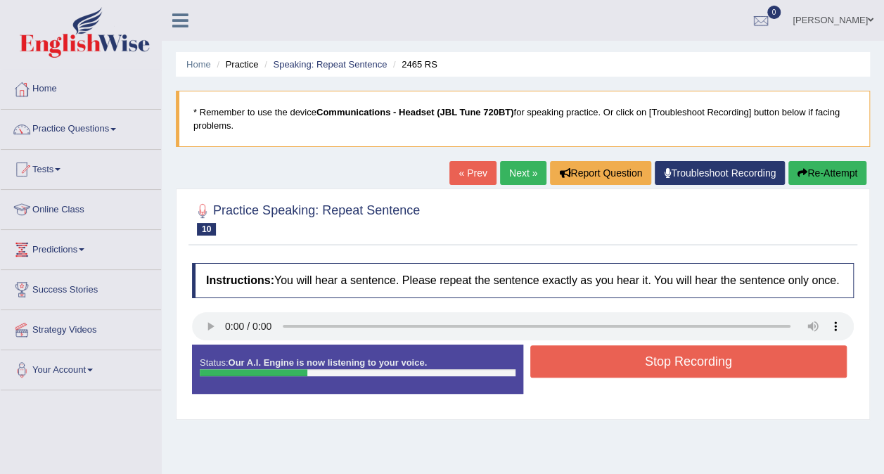
click at [627, 364] on button "Stop Recording" at bounding box center [688, 361] width 317 height 32
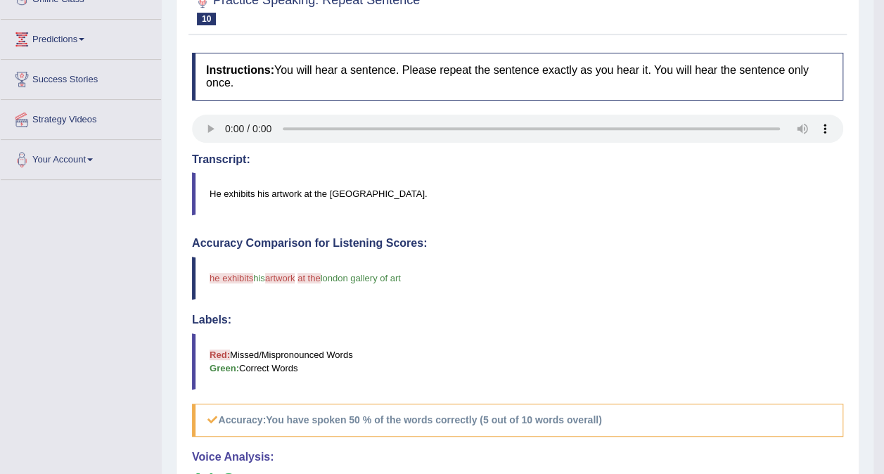
scroll to position [184, 0]
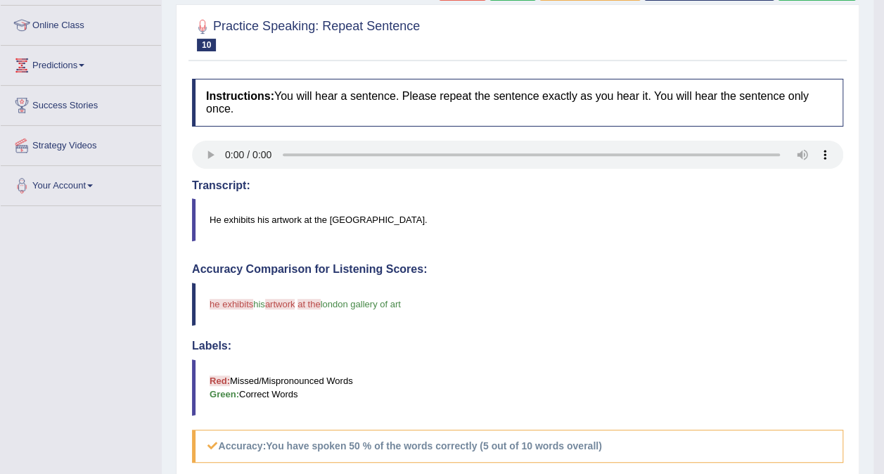
drag, startPoint x: 879, startPoint y: 146, endPoint x: 883, endPoint y: 138, distance: 9.1
click at [883, 138] on body "Toggle navigation Home Practice Questions Speaking Practice Read Aloud Repeat S…" at bounding box center [442, 53] width 884 height 474
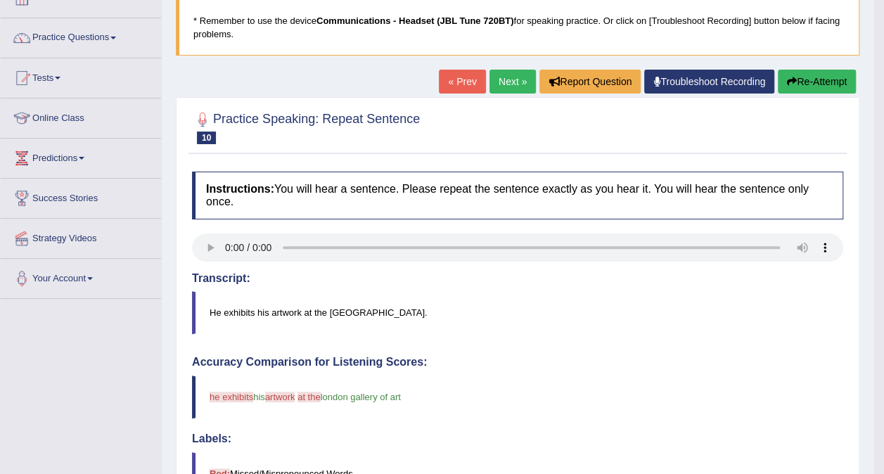
scroll to position [30, 0]
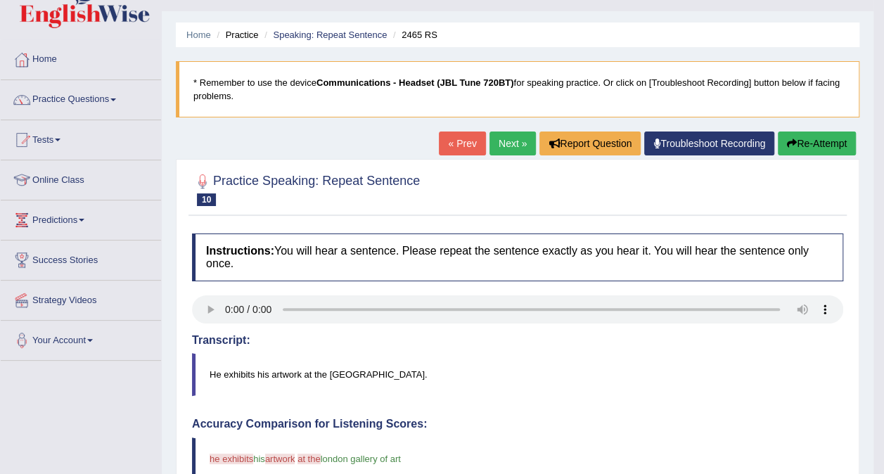
click at [497, 146] on link "Next »" at bounding box center [513, 144] width 46 height 24
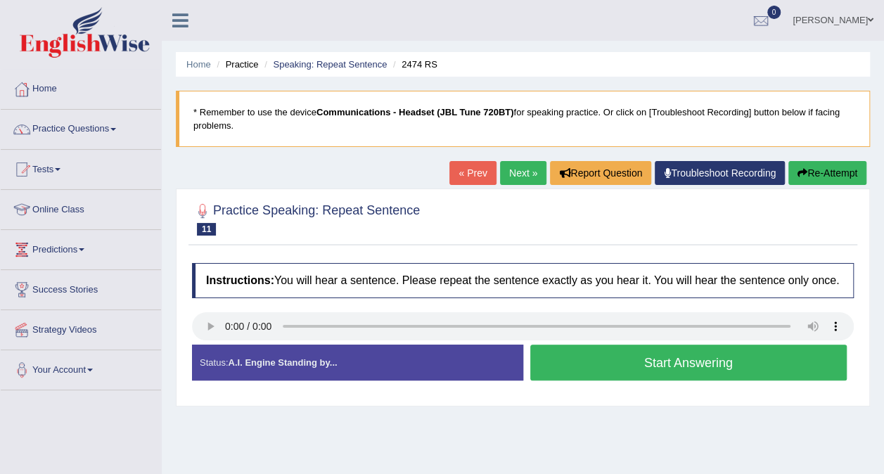
click at [590, 371] on button "Start Answering" at bounding box center [688, 363] width 317 height 36
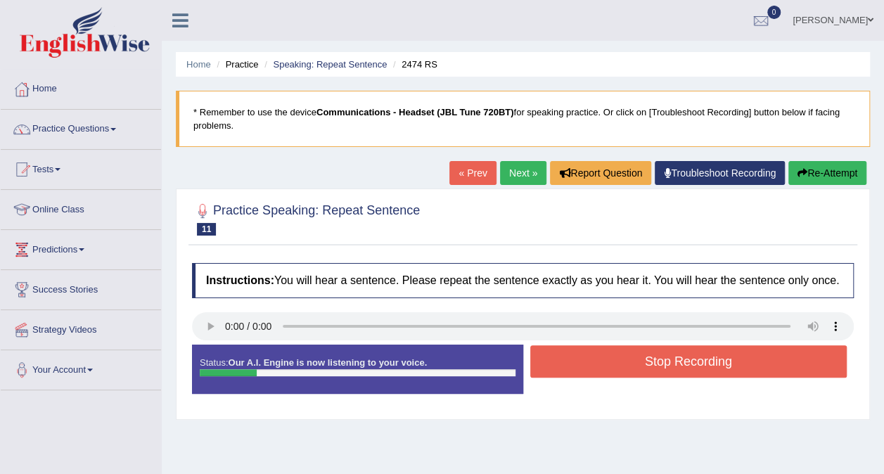
click at [590, 371] on button "Stop Recording" at bounding box center [688, 361] width 317 height 32
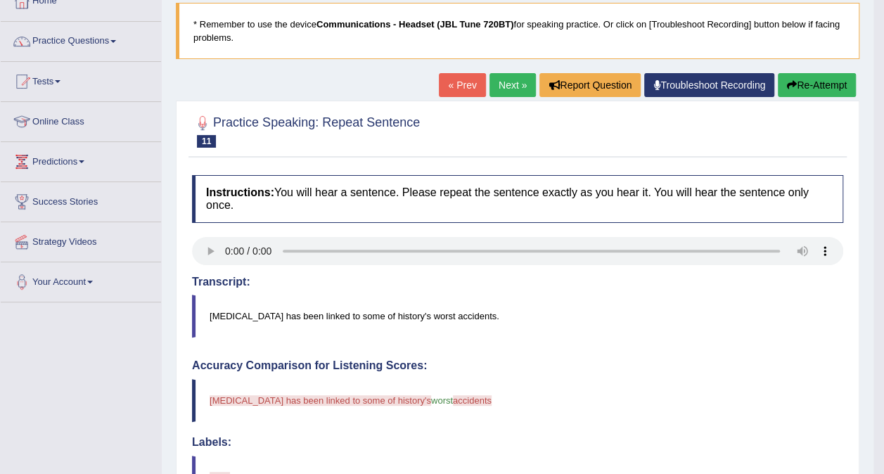
scroll to position [84, 0]
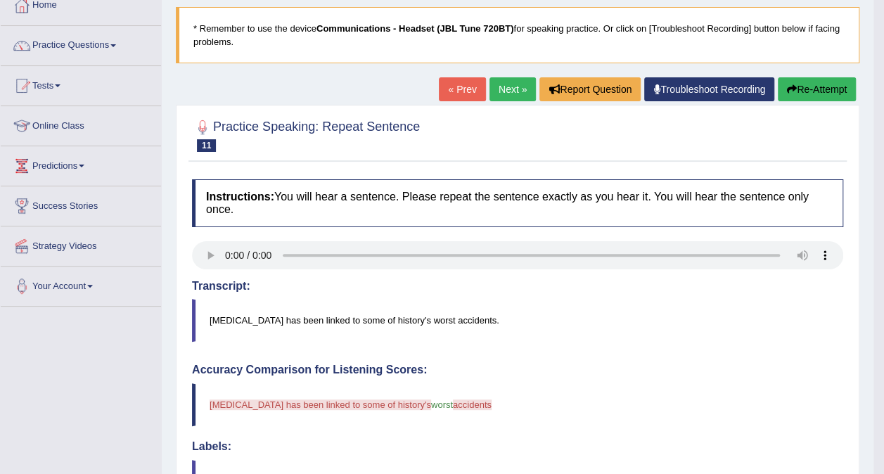
click at [511, 92] on link "Next »" at bounding box center [513, 89] width 46 height 24
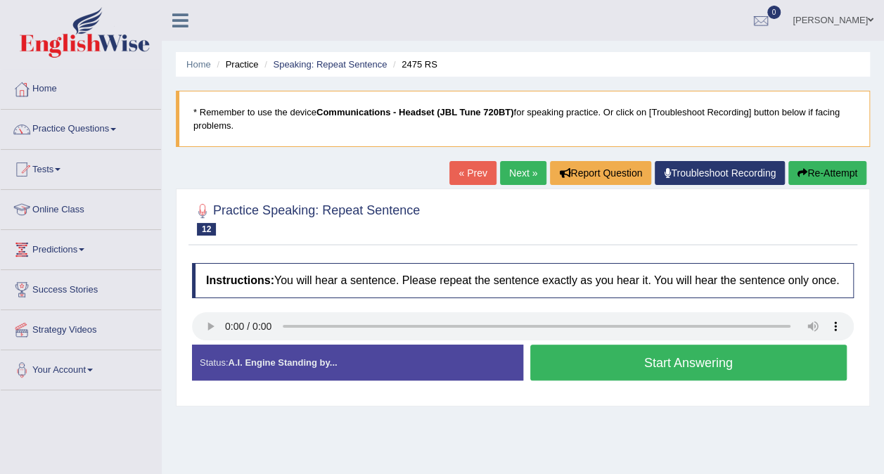
click at [615, 353] on button "Start Answering" at bounding box center [688, 363] width 317 height 36
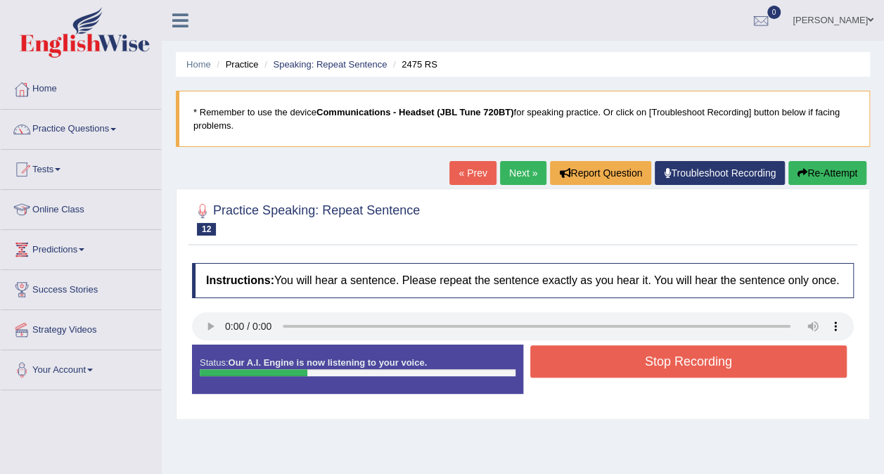
click at [615, 353] on button "Stop Recording" at bounding box center [688, 361] width 317 height 32
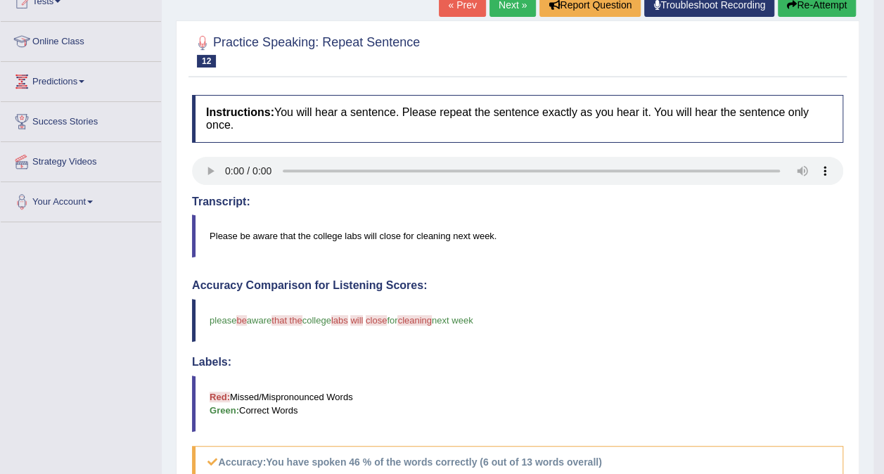
scroll to position [166, 0]
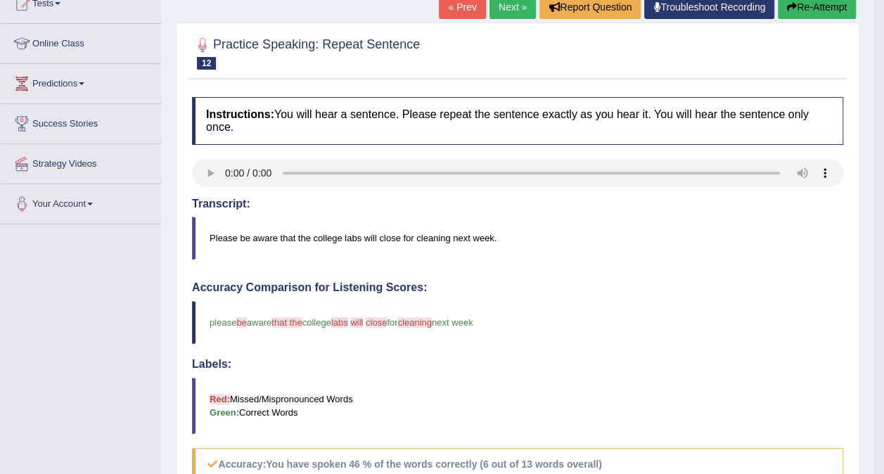
drag, startPoint x: 888, startPoint y: 192, endPoint x: 895, endPoint y: 338, distance: 146.5
click at [509, 7] on link "Next »" at bounding box center [513, 7] width 46 height 24
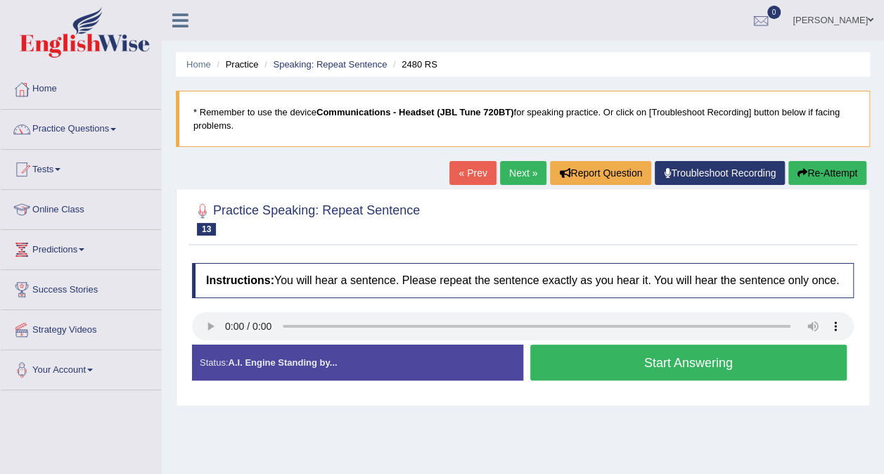
click at [597, 364] on button "Start Answering" at bounding box center [688, 363] width 317 height 36
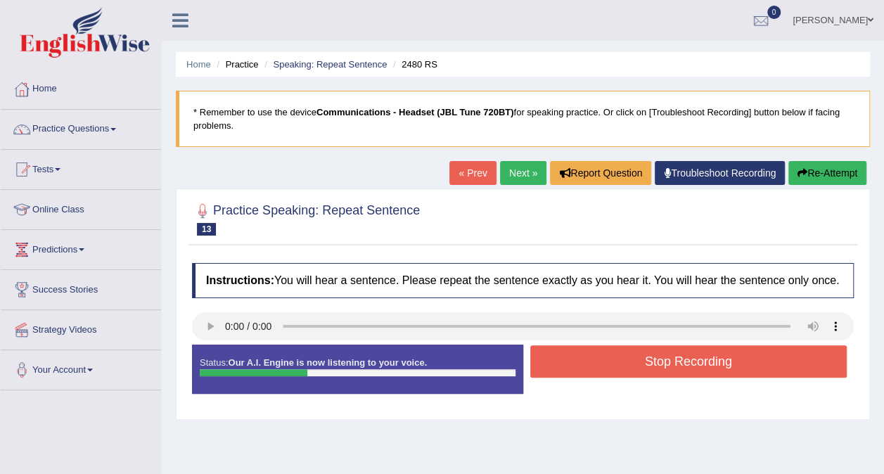
click at [820, 168] on button "Re-Attempt" at bounding box center [828, 173] width 78 height 24
